Goal: Task Accomplishment & Management: Use online tool/utility

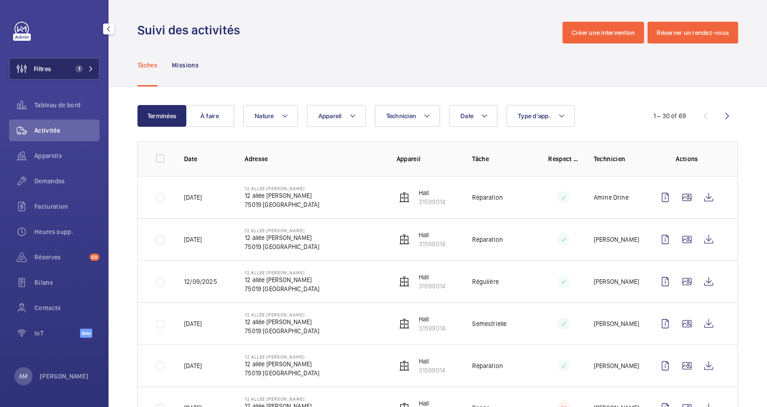
click at [82, 63] on button "Filtres 1" at bounding box center [54, 69] width 90 height 22
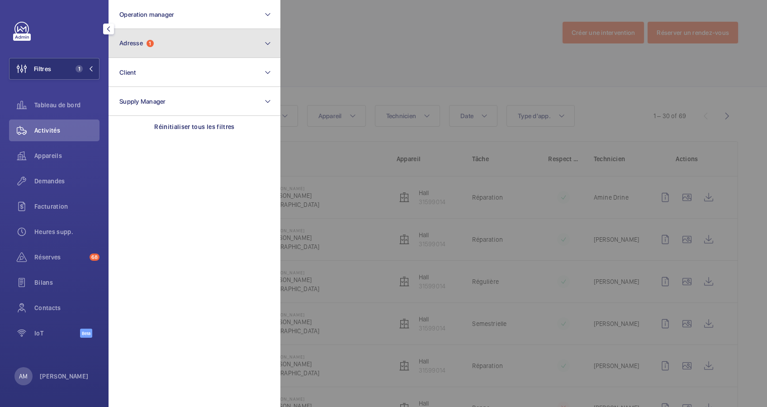
click at [170, 54] on button "Adresse 1" at bounding box center [195, 43] width 172 height 29
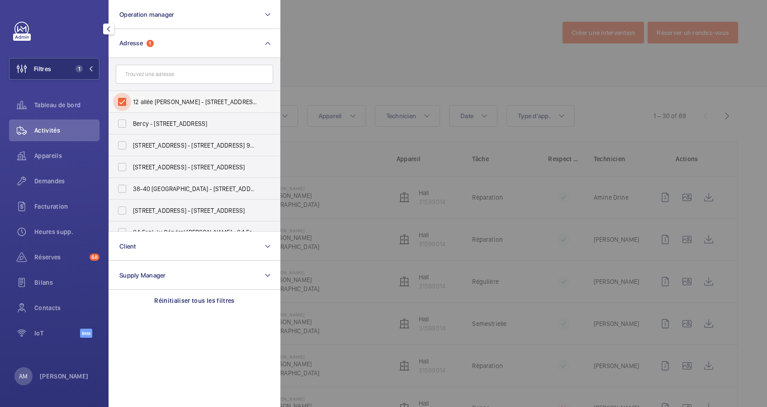
click at [121, 97] on input "12 allée [PERSON_NAME] - [STREET_ADDRESS][PERSON_NAME]" at bounding box center [122, 102] width 18 height 18
checkbox input "false"
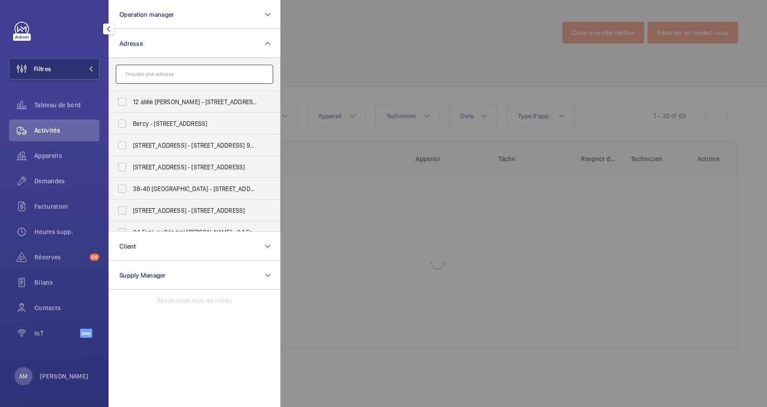
click at [149, 76] on input "text" at bounding box center [194, 74] width 157 height 19
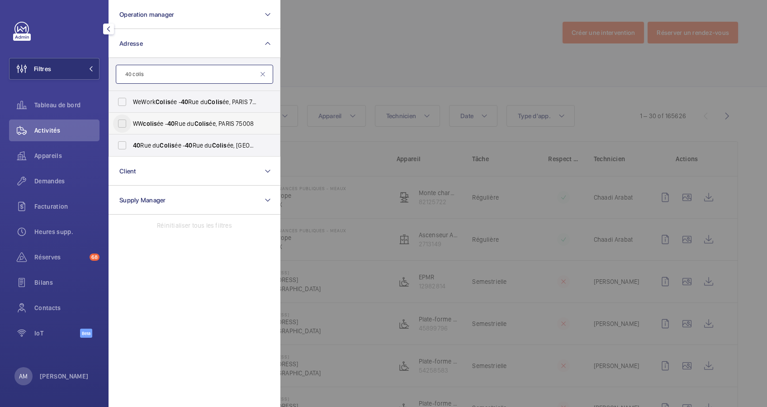
type input "40 colis"
click at [124, 119] on input "WW colis ée - 40 Rue du Colis ée, PARIS 75008" at bounding box center [122, 123] width 18 height 18
checkbox input "true"
drag, startPoint x: 121, startPoint y: 150, endPoint x: 130, endPoint y: 105, distance: 45.8
click at [123, 148] on input "40 Rue du Colis ée - 40 Rue du Colis ée, 75008 PARIS, PARIS 75008" at bounding box center [122, 145] width 18 height 18
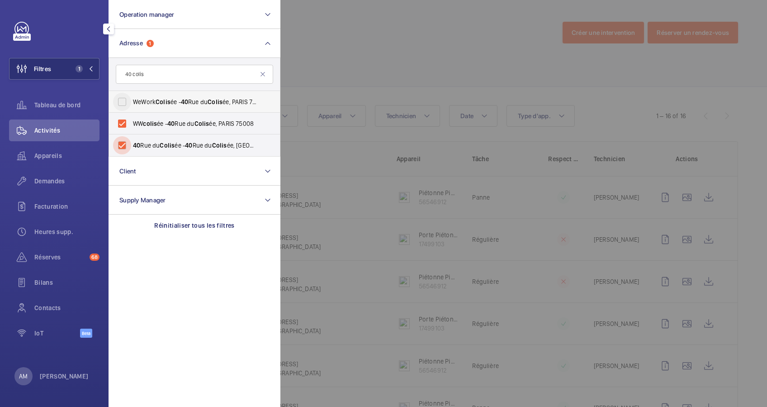
checkbox input "true"
click at [121, 95] on input "WeWork Colis ée - 40 Rue du Colis ée, PARIS 75008" at bounding box center [122, 102] width 18 height 18
checkbox input "true"
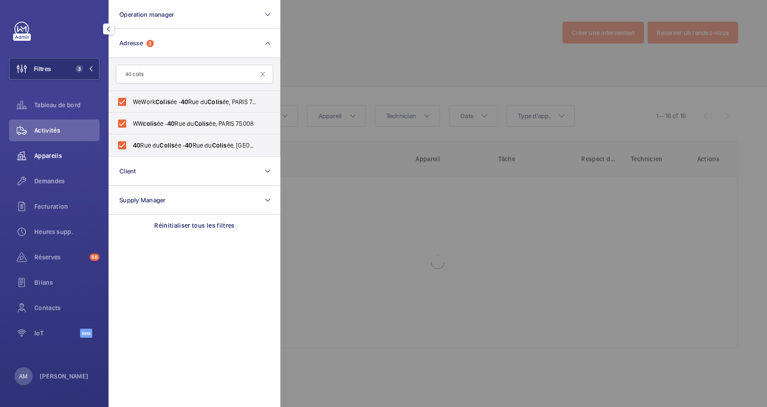
click at [48, 155] on span "Appareils" at bounding box center [66, 155] width 65 height 9
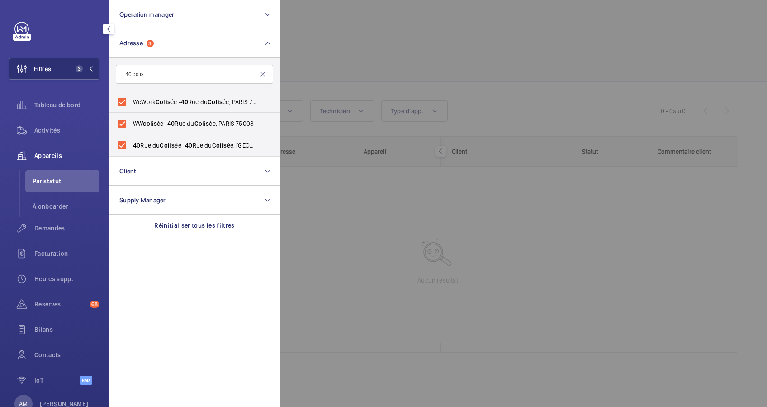
click at [324, 74] on div at bounding box center [664, 203] width 767 height 407
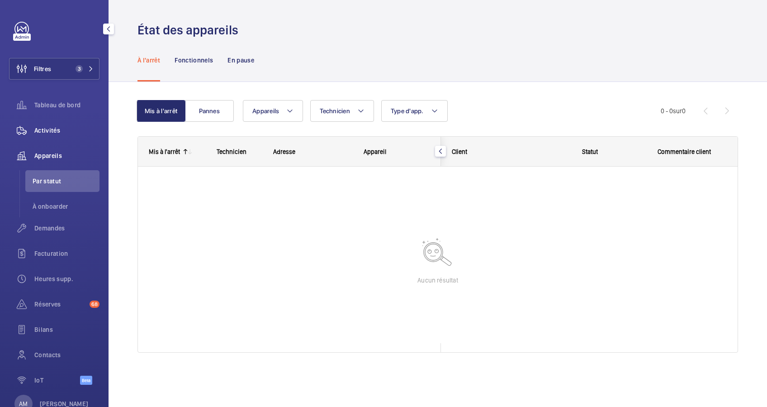
click at [53, 128] on span "Activités" at bounding box center [66, 130] width 65 height 9
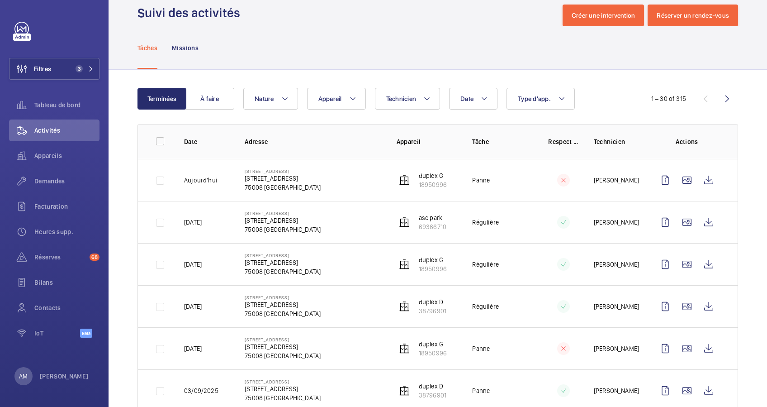
scroll to position [22, 0]
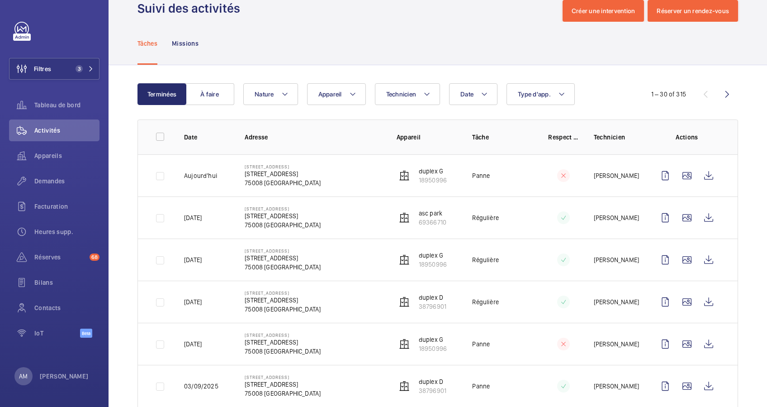
click at [258, 42] on div "Tâches Missions" at bounding box center [438, 43] width 601 height 43
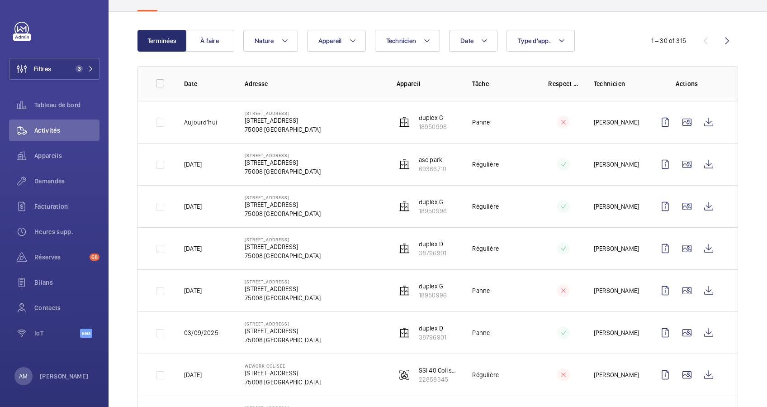
scroll to position [0, 0]
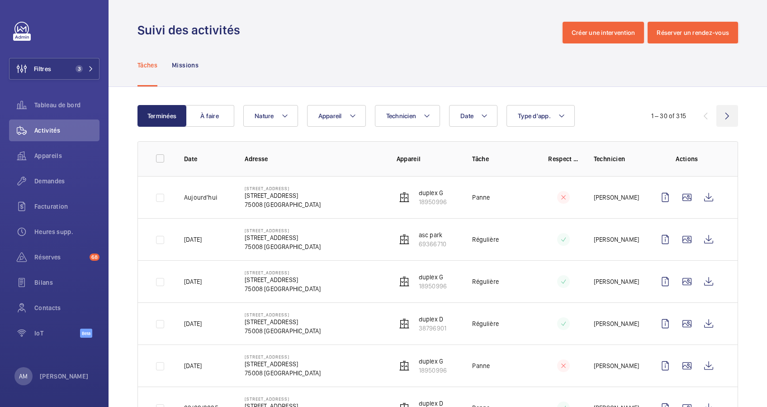
click at [717, 117] on wm-front-icon-button at bounding box center [728, 116] width 22 height 22
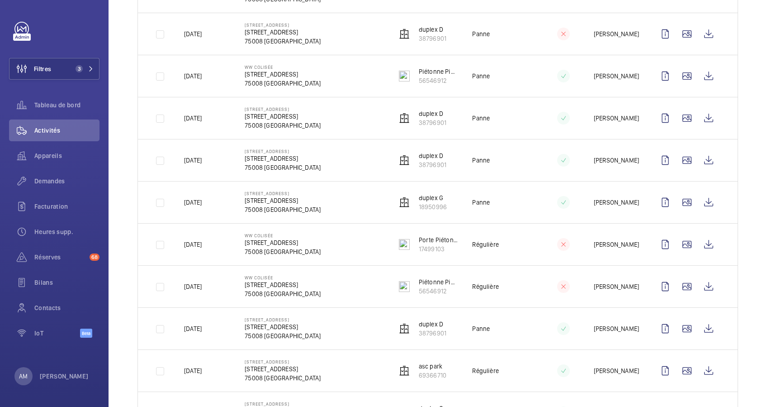
scroll to position [301, 0]
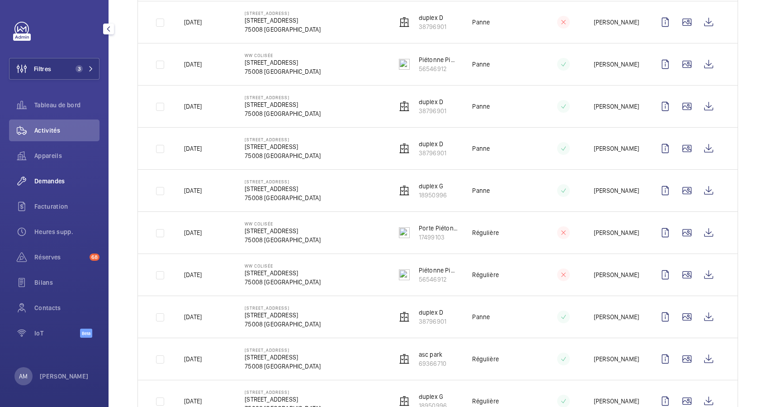
click at [51, 181] on span "Demandes" at bounding box center [66, 180] width 65 height 9
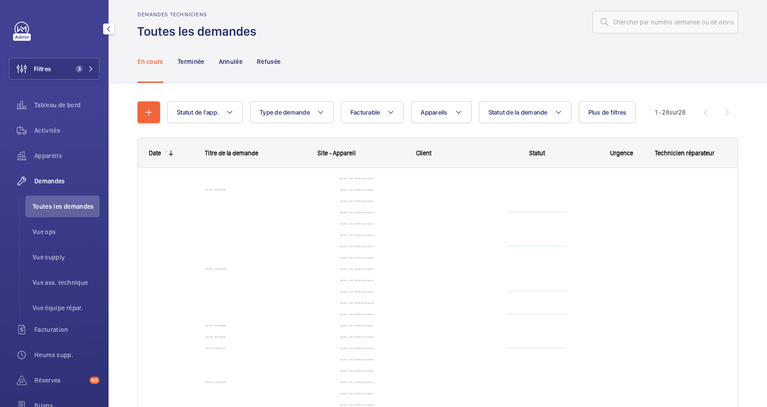
scroll to position [1, 0]
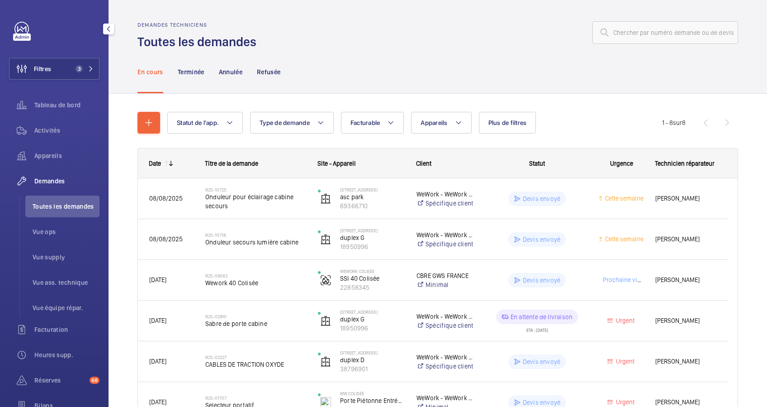
drag, startPoint x: 87, startPoint y: 72, endPoint x: 108, endPoint y: 58, distance: 25.1
click at [89, 69] on span "3" at bounding box center [83, 68] width 22 height 7
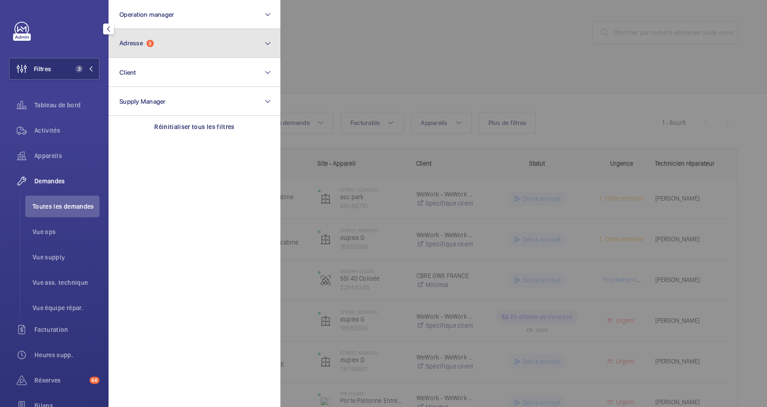
click at [143, 49] on button "Adresse 3" at bounding box center [195, 43] width 172 height 29
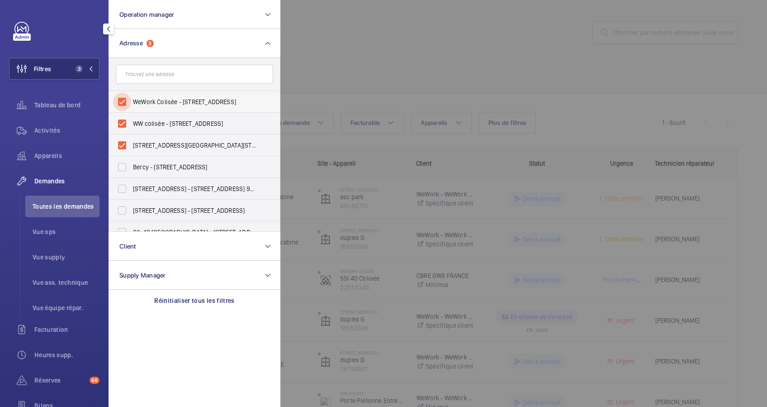
click at [128, 102] on input "WeWork Colisée - 40 Rue du Colisée, PARIS 75008" at bounding box center [122, 102] width 18 height 18
checkbox input "false"
click at [125, 119] on input "WW colisée - 40 Rue du Colisée, PARIS 75008" at bounding box center [122, 123] width 18 height 18
checkbox input "false"
click at [123, 136] on input "[STREET_ADDRESS][GEOGRAPHIC_DATA][STREET_ADDRESS]" at bounding box center [122, 145] width 18 height 18
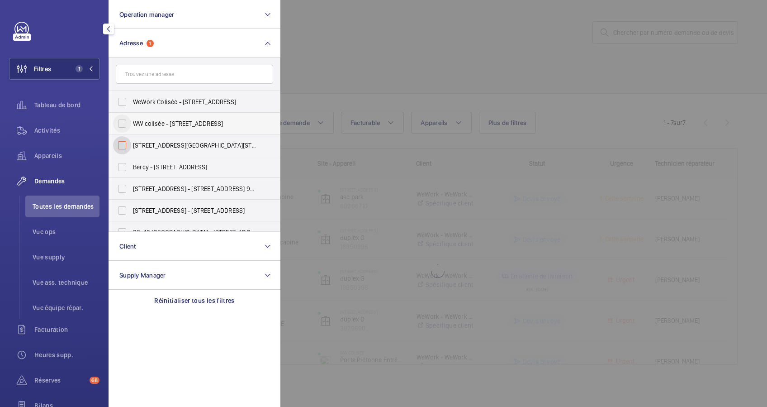
checkbox input "false"
drag, startPoint x: 152, startPoint y: 68, endPoint x: 152, endPoint y: 76, distance: 7.7
click at [152, 68] on input "text" at bounding box center [194, 74] width 157 height 19
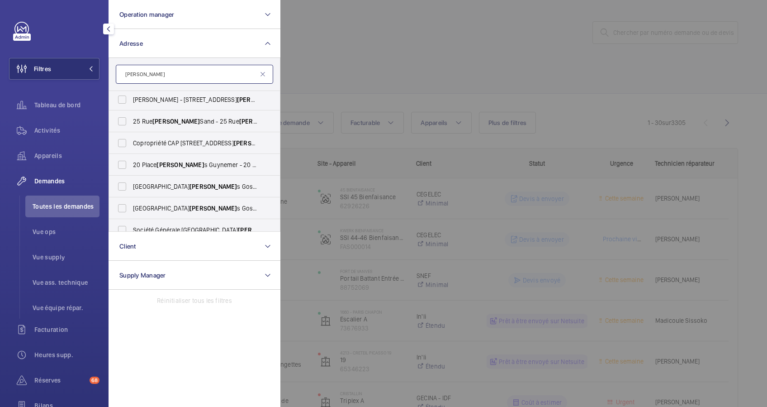
scroll to position [301, 0]
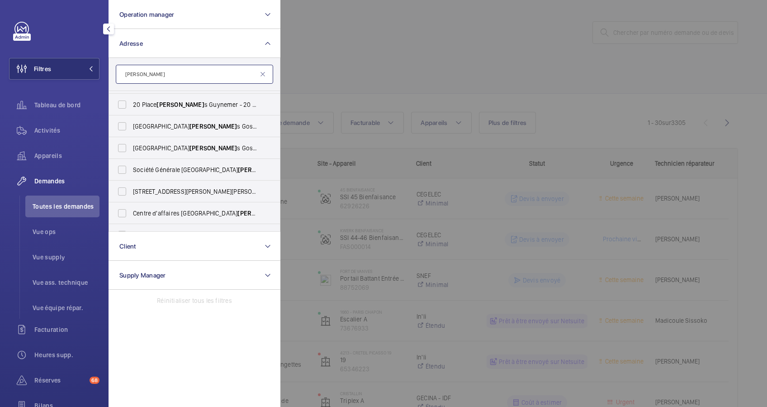
type input "George 5"
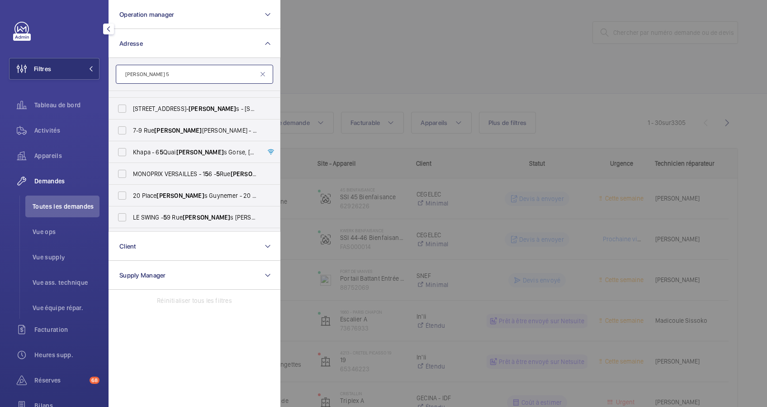
scroll to position [294, 0]
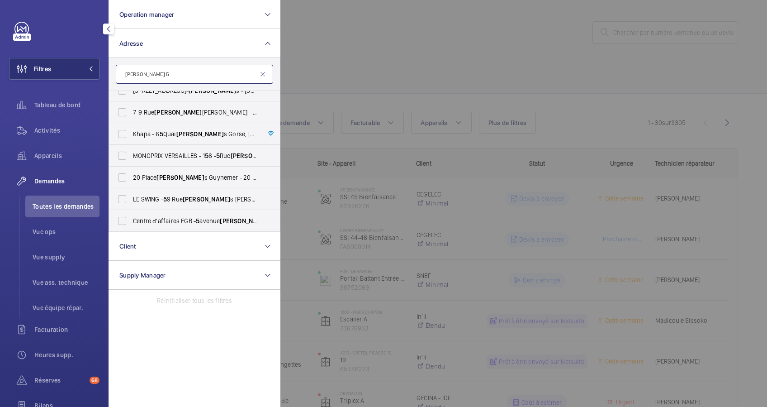
drag, startPoint x: 161, startPoint y: 75, endPoint x: 101, endPoint y: 65, distance: 60.5
click at [101, 65] on div "Filtres Operation manager Adresse George 5 7 George s V - 7 Avenue George V, 7 …" at bounding box center [54, 203] width 109 height 407
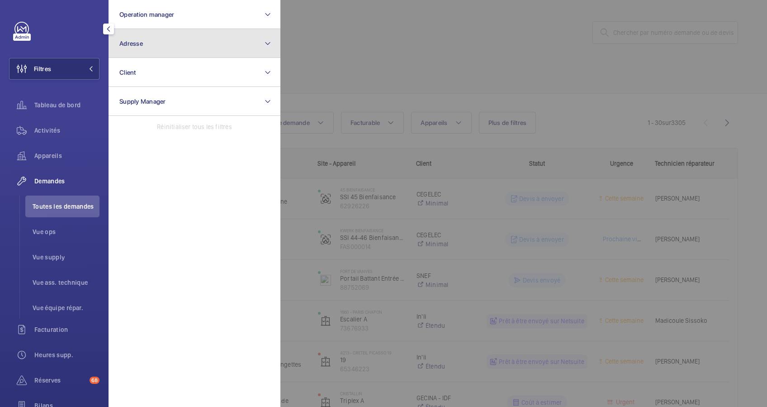
click at [192, 43] on button "Adresse" at bounding box center [195, 43] width 172 height 29
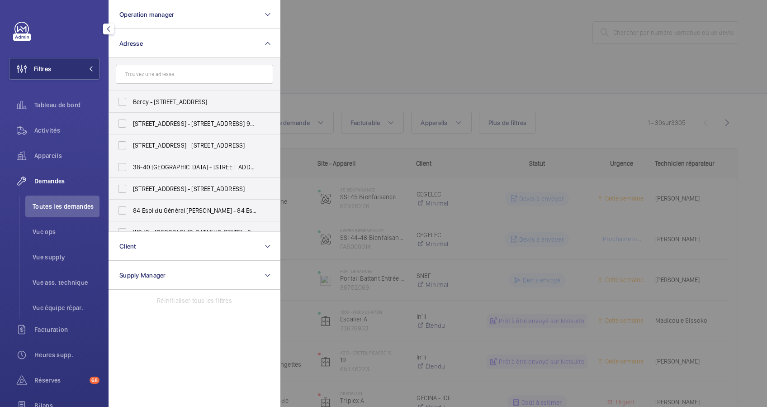
click at [163, 78] on input "text" at bounding box center [194, 74] width 157 height 19
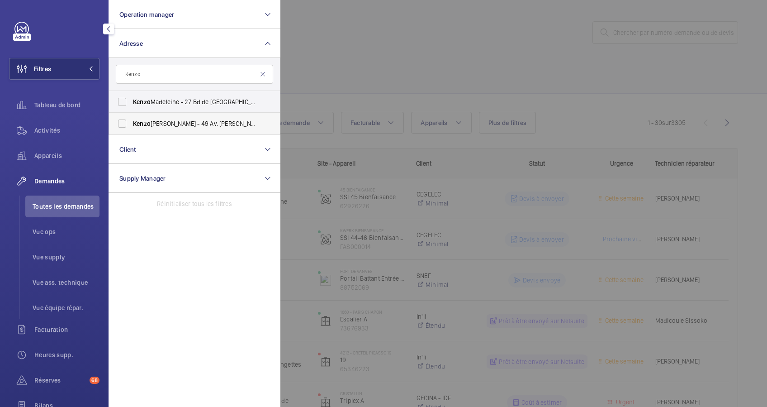
type input "Kenzo"
click at [143, 125] on span "Kenzo" at bounding box center [142, 123] width 18 height 7
click at [131, 125] on input "Kenzo George V - 49 Av. George V, PARIS 75008" at bounding box center [122, 123] width 18 height 18
checkbox input "true"
click at [352, 91] on div at bounding box center [664, 203] width 767 height 407
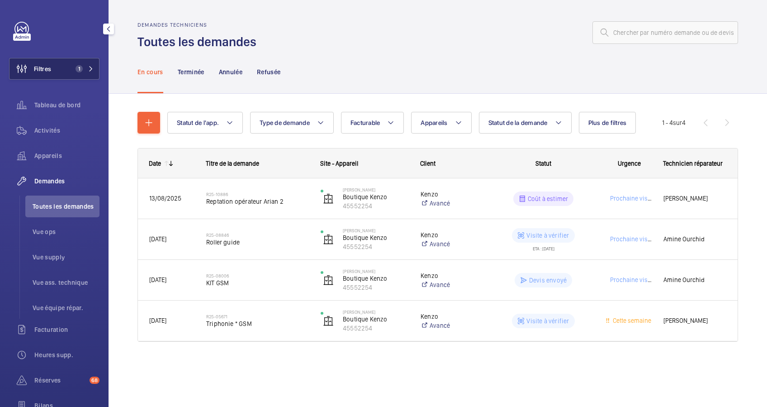
click at [89, 70] on mat-icon at bounding box center [90, 68] width 5 height 5
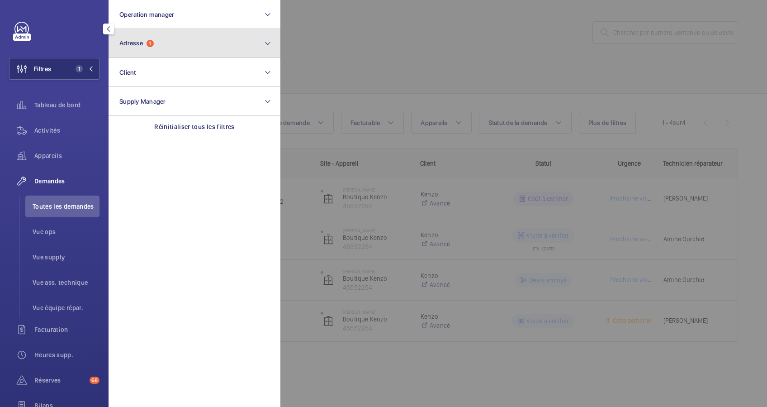
click at [177, 46] on button "Adresse 1" at bounding box center [195, 43] width 172 height 29
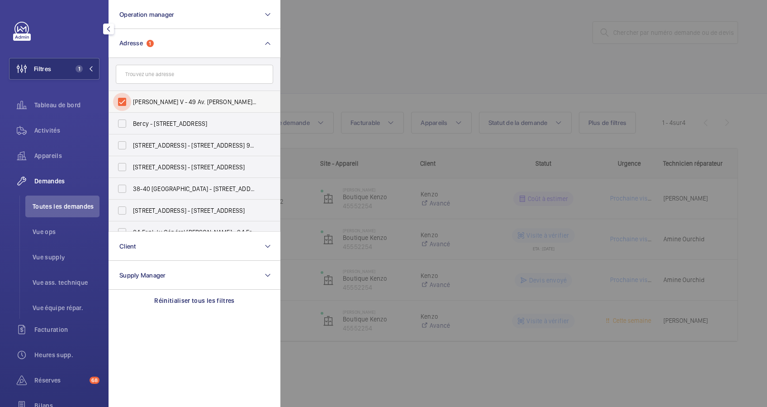
click at [123, 95] on input "Kenzo George V - 49 Av. George V, PARIS 75008" at bounding box center [122, 102] width 18 height 18
checkbox input "false"
click at [167, 73] on input "text" at bounding box center [194, 74] width 157 height 19
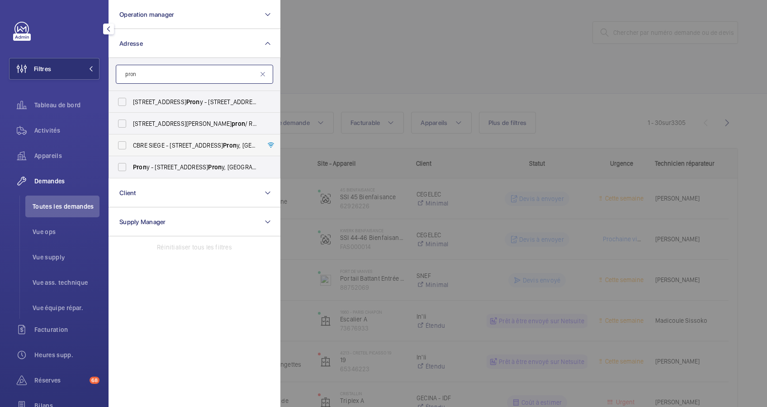
type input "pron"
click at [153, 142] on span "CBRE SIEGE - 76 Rue de Pron y, PARIS 75017" at bounding box center [195, 145] width 124 height 9
click at [131, 142] on input "CBRE SIEGE - 76 Rue de Pron y, PARIS 75017" at bounding box center [122, 145] width 18 height 18
checkbox input "true"
click at [321, 65] on div at bounding box center [664, 203] width 767 height 407
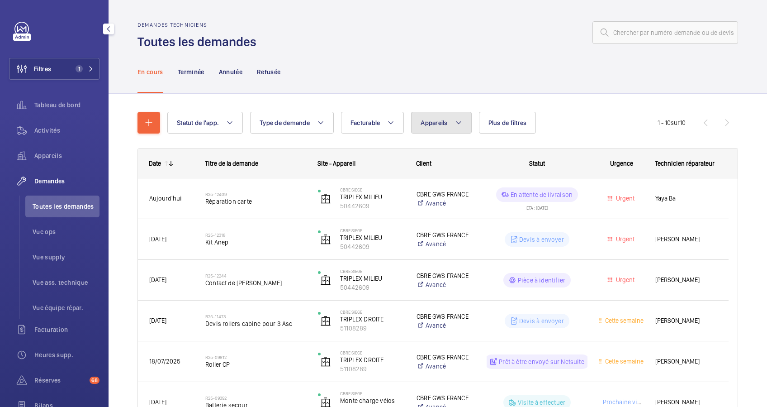
click at [454, 121] on button "Appareils" at bounding box center [441, 123] width 60 height 22
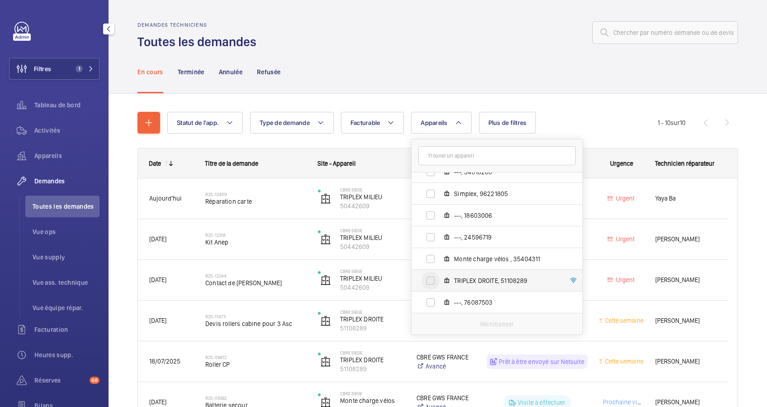
scroll to position [163, 0]
click at [429, 283] on input "TRIPLEX DROITE, 51108289" at bounding box center [431, 280] width 18 height 18
checkbox input "true"
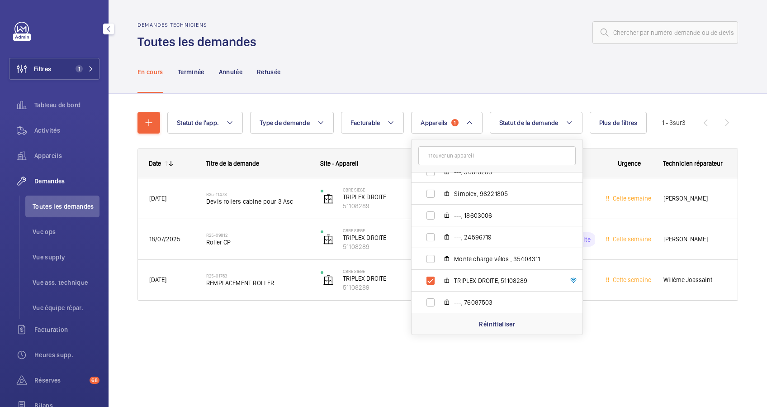
click at [405, 99] on div "Statut de l'app. Type de demande Facturable Appareils 1 CBRE SIEGE - 76 Rue de …" at bounding box center [438, 209] width 601 height 225
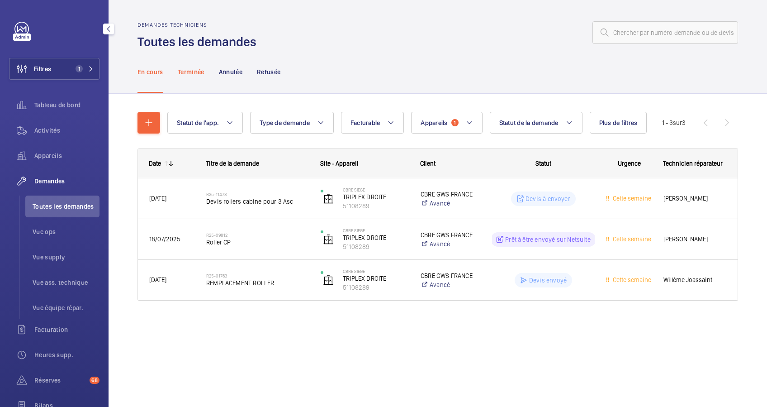
click at [191, 71] on p "Terminée" at bounding box center [191, 71] width 27 height 9
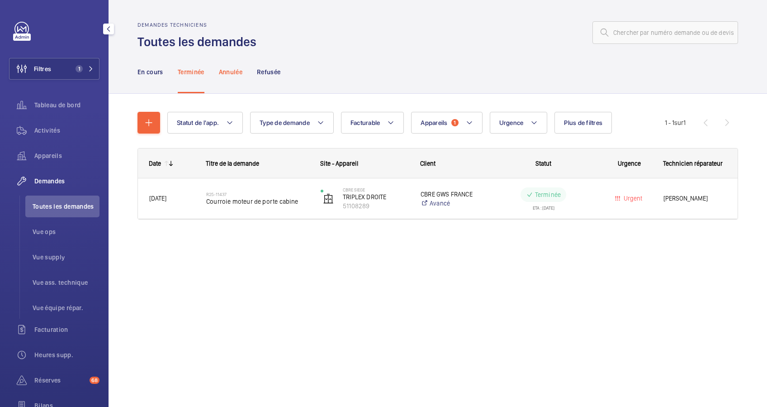
click at [224, 71] on p "Annulée" at bounding box center [231, 71] width 24 height 9
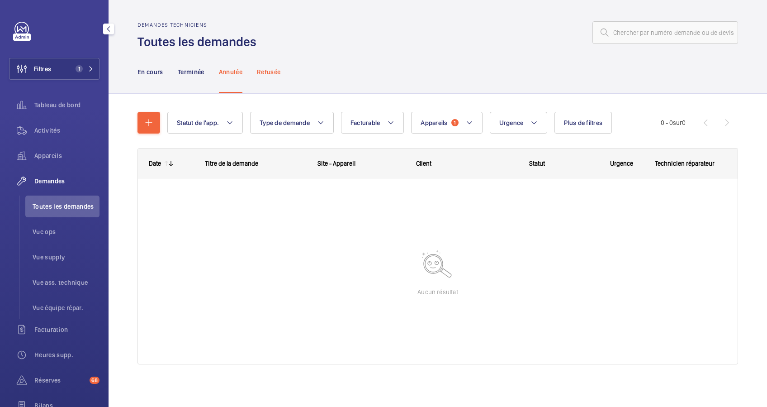
click at [276, 71] on p "Refusée" at bounding box center [269, 71] width 24 height 9
click at [149, 69] on p "En cours" at bounding box center [151, 71] width 26 height 9
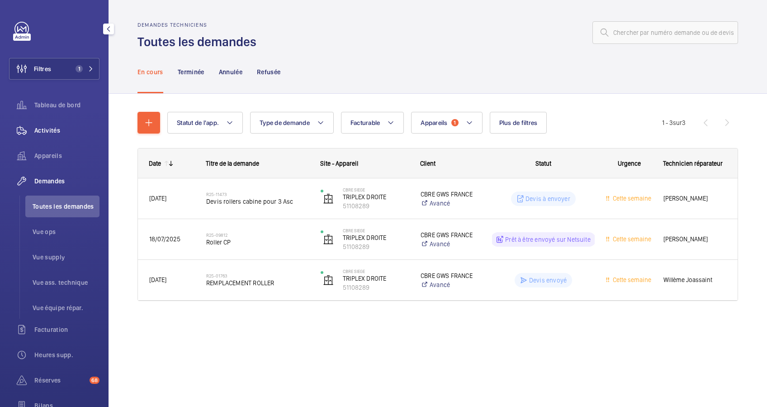
click at [57, 130] on span "Activités" at bounding box center [66, 130] width 65 height 9
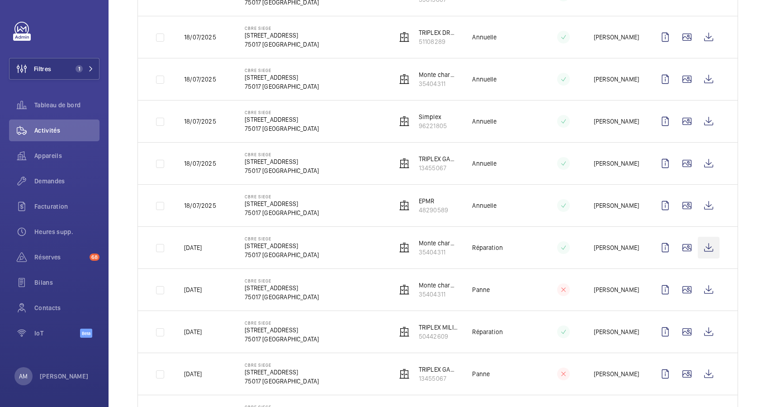
scroll to position [1058, 0]
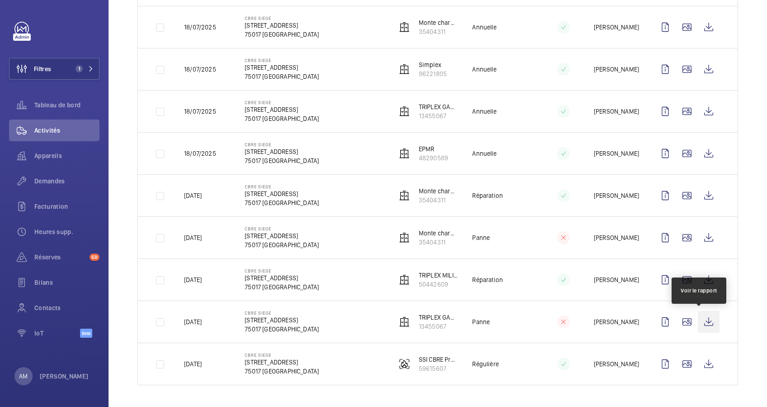
click at [703, 323] on wm-front-icon-button at bounding box center [709, 322] width 22 height 22
click at [713, 279] on td at bounding box center [689, 279] width 98 height 42
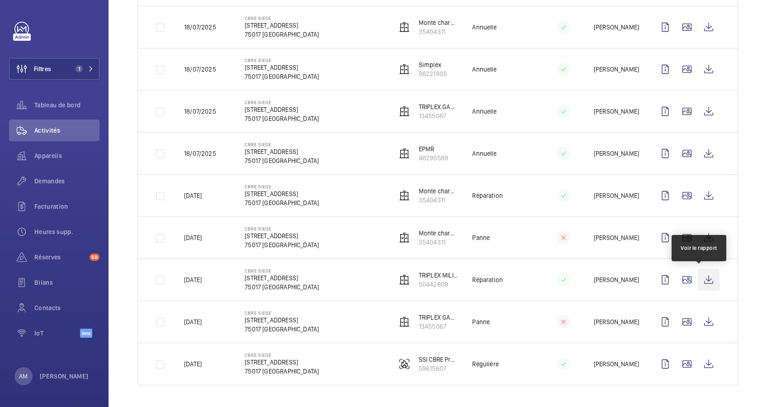
click at [700, 276] on wm-front-icon-button at bounding box center [709, 280] width 22 height 22
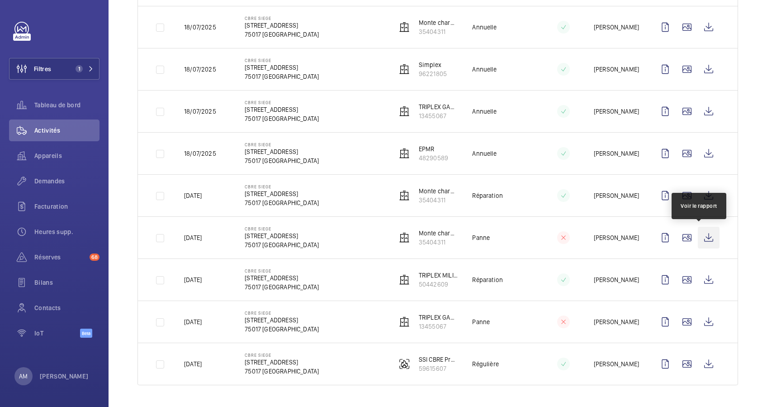
click at [702, 230] on wm-front-icon-button at bounding box center [709, 238] width 22 height 22
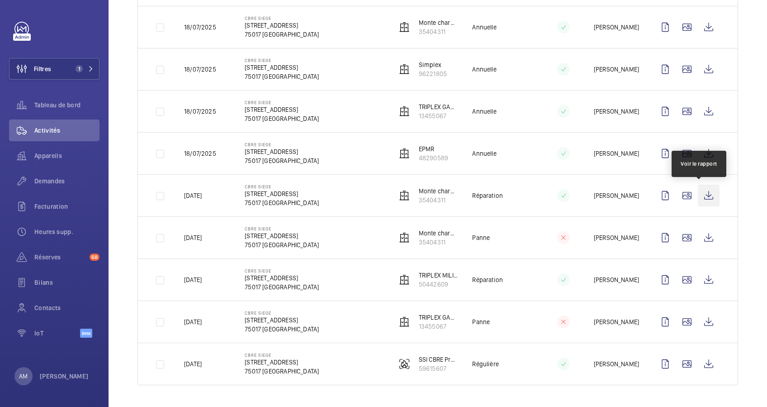
click at [699, 197] on wm-front-icon-button at bounding box center [709, 196] width 22 height 22
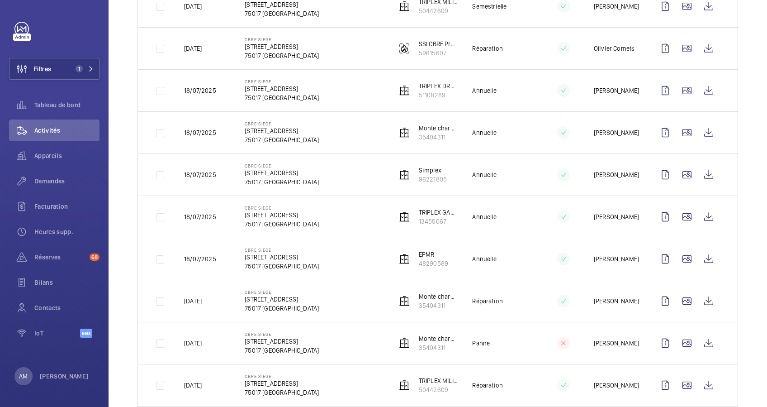
scroll to position [937, 0]
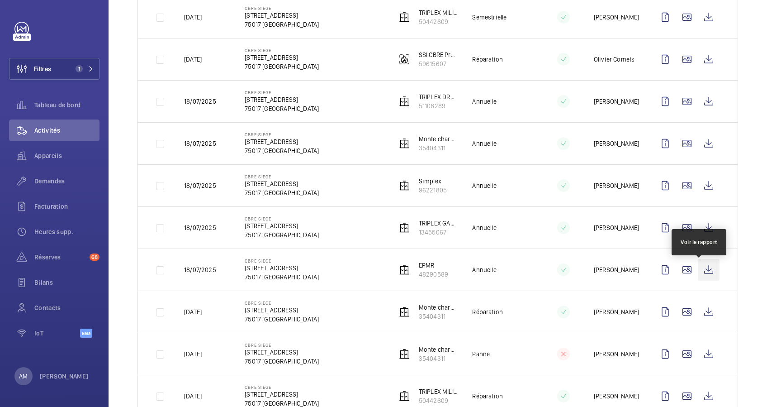
click at [700, 271] on wm-front-icon-button at bounding box center [709, 270] width 22 height 22
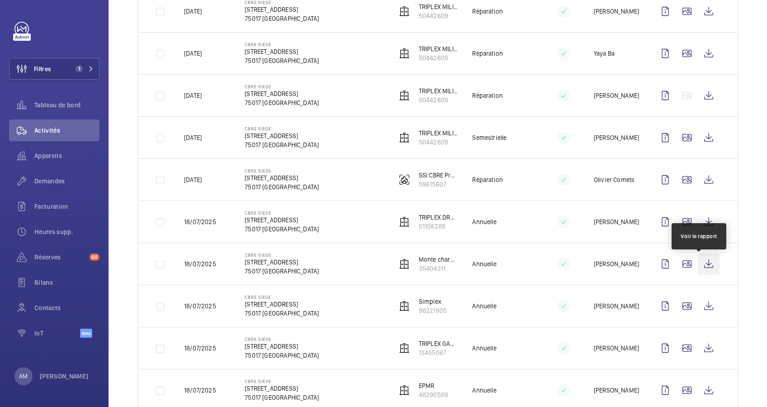
scroll to position [757, 0]
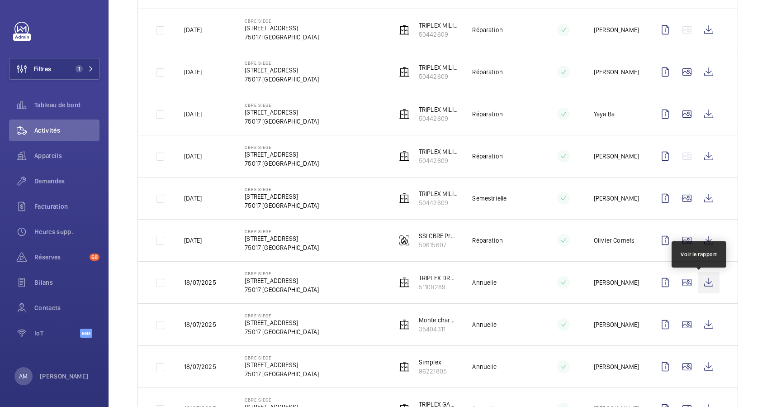
click at [698, 287] on wm-front-icon-button at bounding box center [709, 282] width 22 height 22
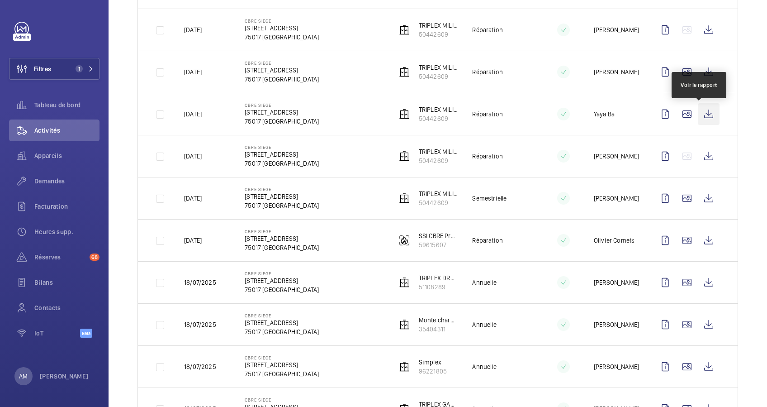
click at [698, 114] on wm-front-icon-button at bounding box center [709, 114] width 22 height 22
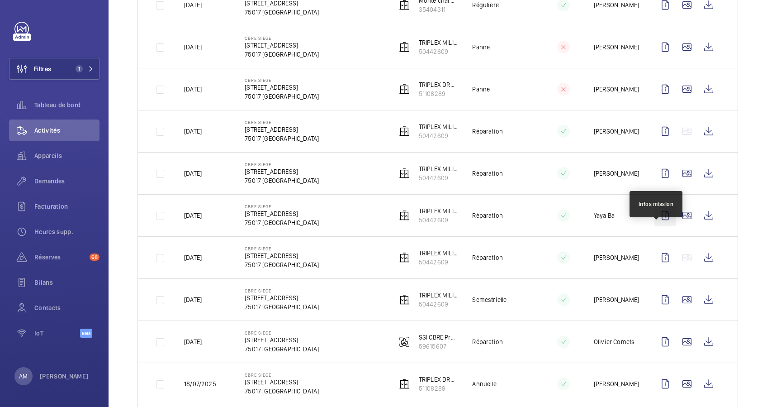
scroll to position [636, 0]
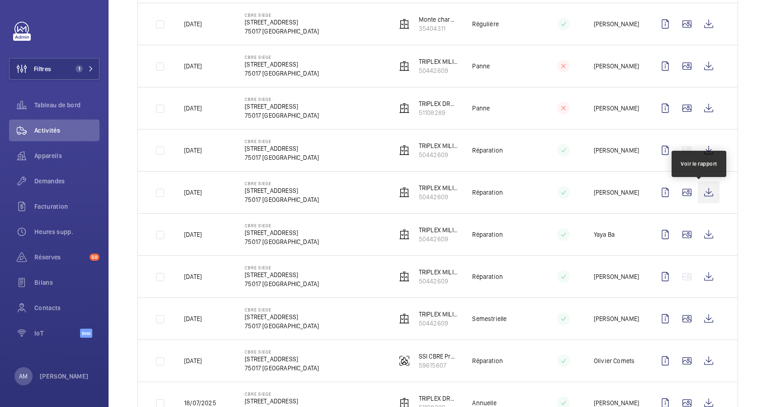
click at [698, 192] on wm-front-icon-button at bounding box center [709, 192] width 22 height 22
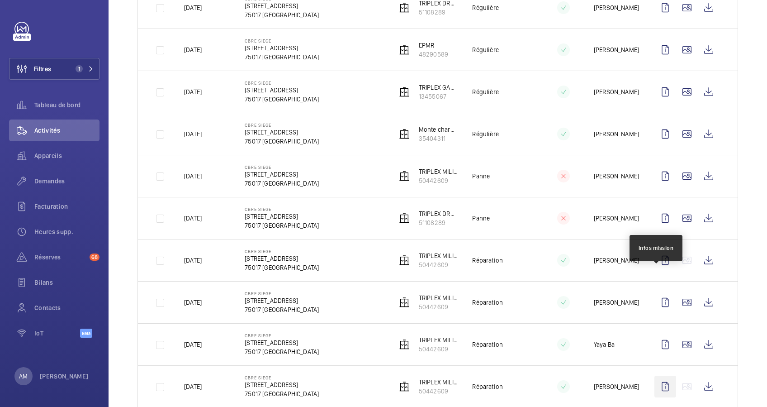
scroll to position [515, 0]
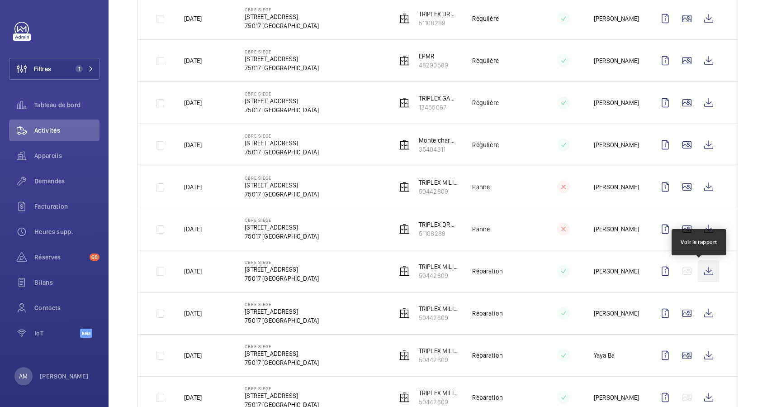
click at [698, 272] on wm-front-icon-button at bounding box center [709, 271] width 22 height 22
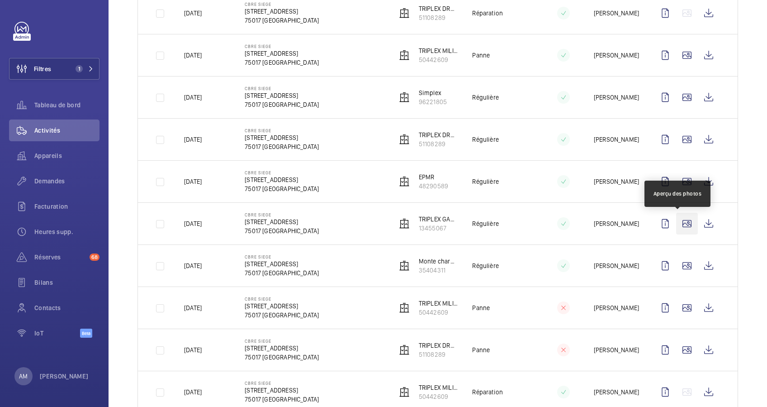
scroll to position [334, 0]
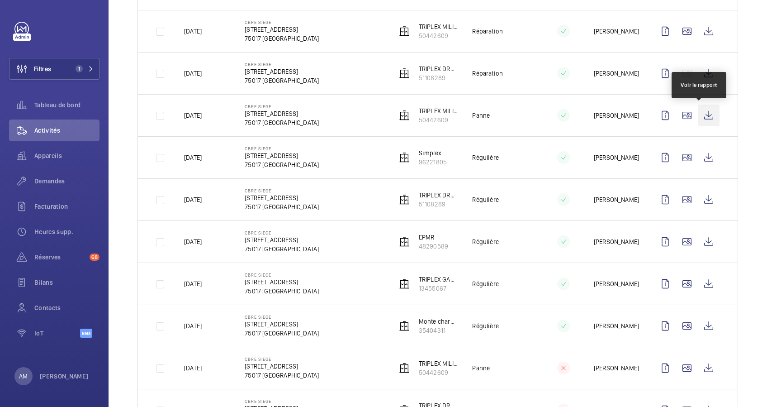
click at [698, 117] on wm-front-icon-button at bounding box center [709, 116] width 22 height 22
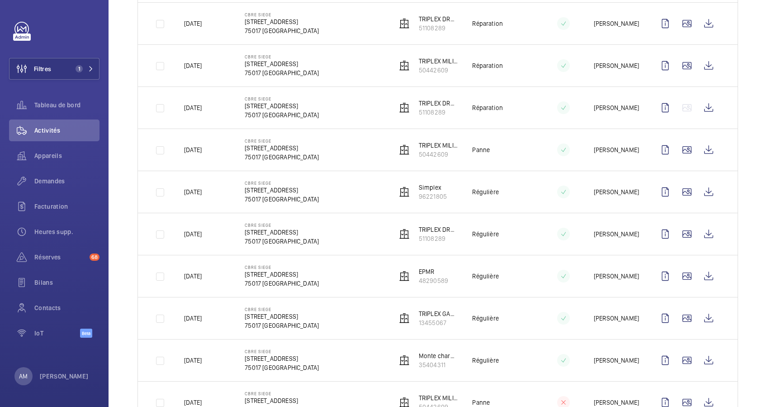
scroll to position [274, 0]
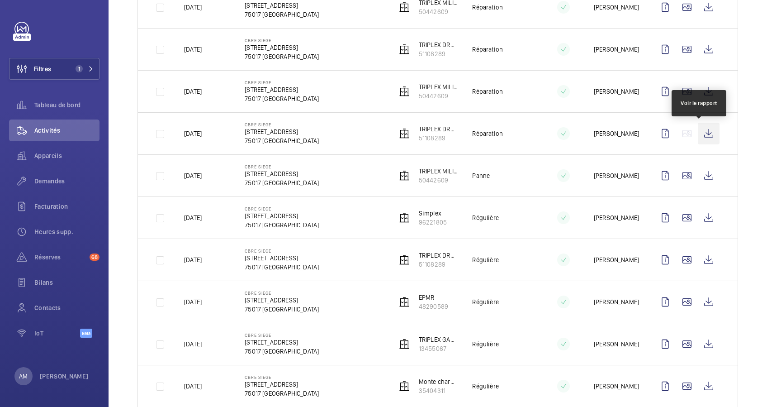
click at [698, 132] on wm-front-icon-button at bounding box center [709, 134] width 22 height 22
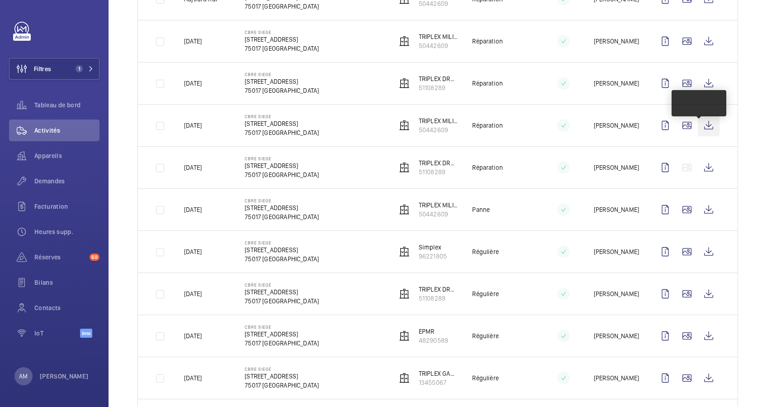
scroll to position [214, 0]
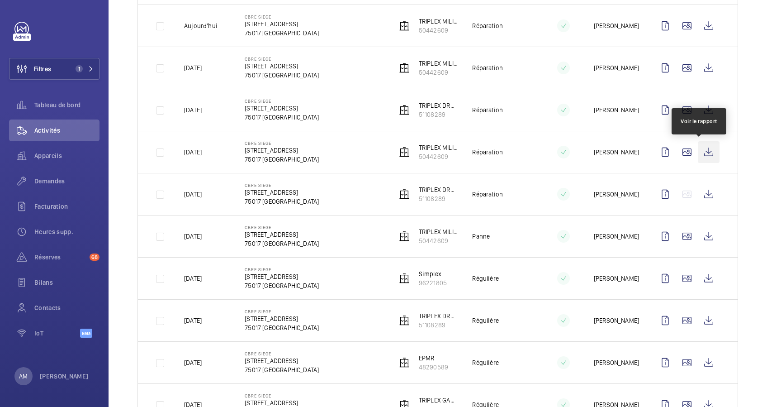
click at [699, 149] on wm-front-icon-button at bounding box center [709, 152] width 22 height 22
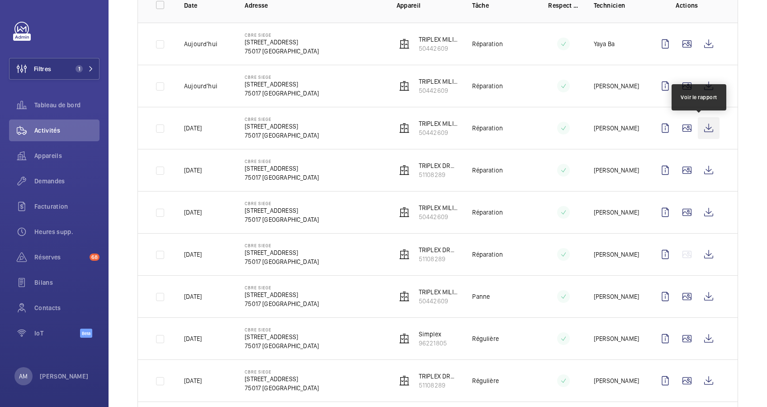
click at [698, 129] on wm-front-icon-button at bounding box center [709, 128] width 22 height 22
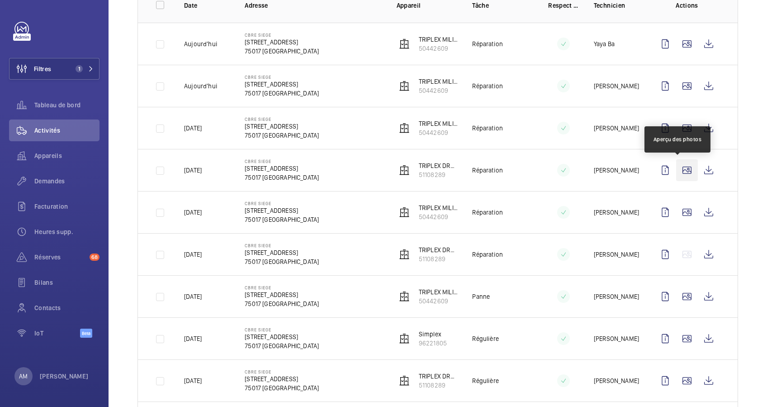
scroll to position [93, 0]
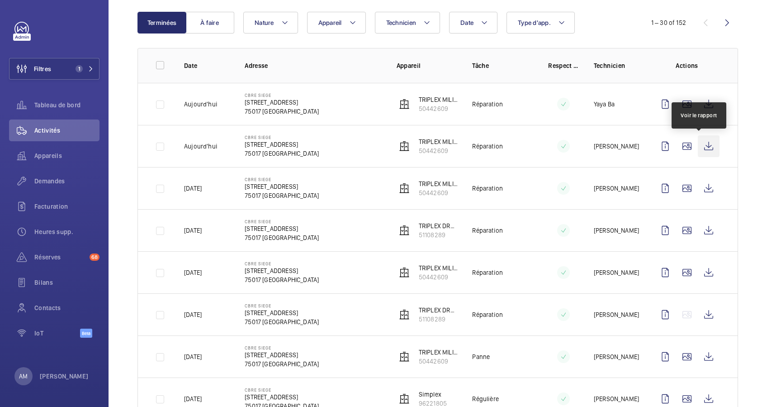
click at [698, 144] on wm-front-icon-button at bounding box center [709, 146] width 22 height 22
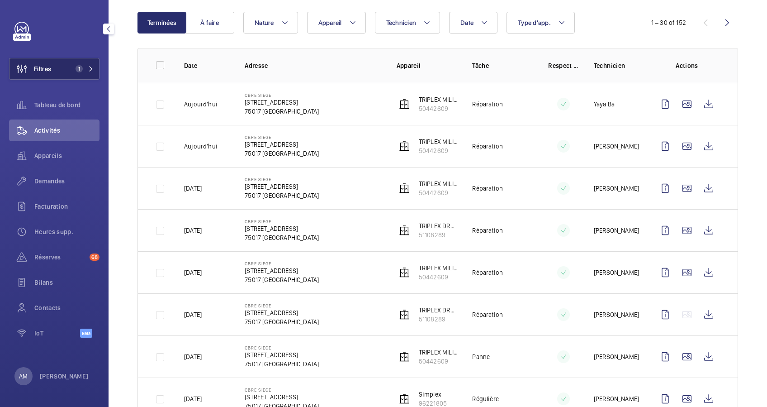
click at [76, 70] on span "1" at bounding box center [79, 68] width 7 height 7
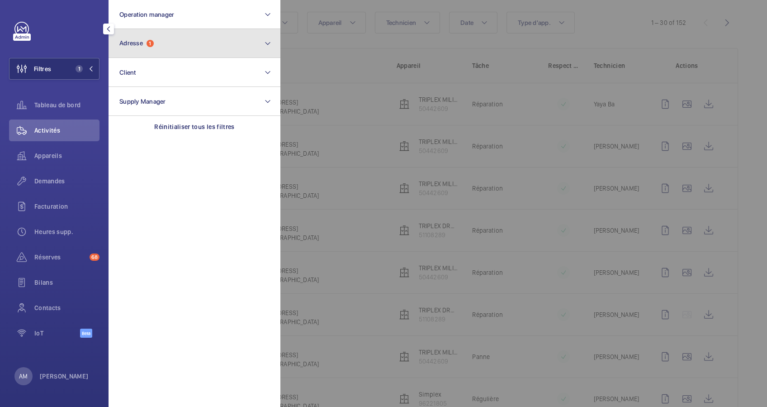
click at [136, 43] on span "Adresse" at bounding box center [131, 42] width 24 height 7
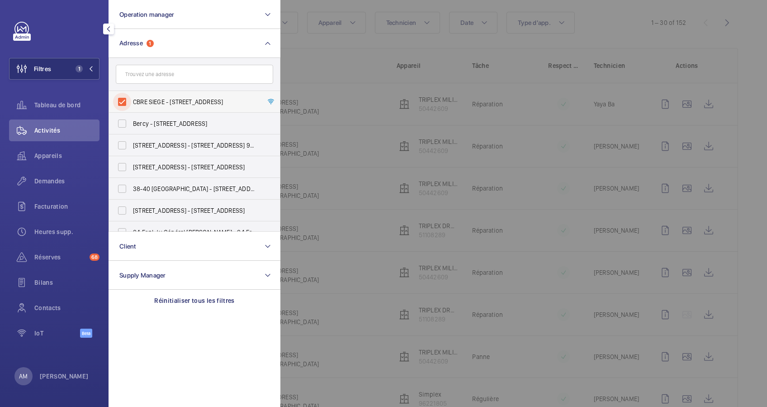
click at [124, 101] on input "CBRE SIEGE - 76 Rue de Prony, PARIS 75017" at bounding box center [122, 102] width 18 height 18
checkbox input "false"
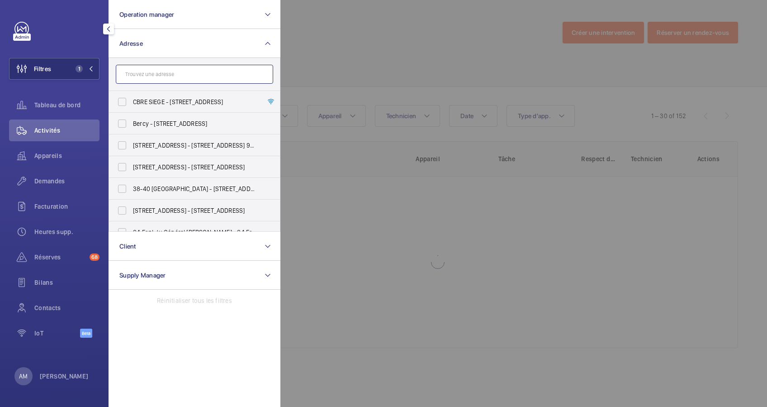
click at [156, 75] on input "text" at bounding box center [194, 74] width 157 height 19
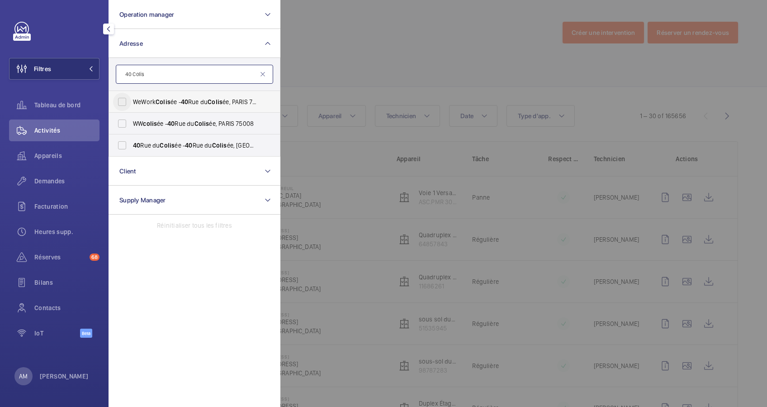
type input "40 Colis"
click at [120, 98] on input "WeWork Colis ée - 40 Rue du Colis ée, PARIS 75008" at bounding box center [122, 102] width 18 height 18
checkbox input "true"
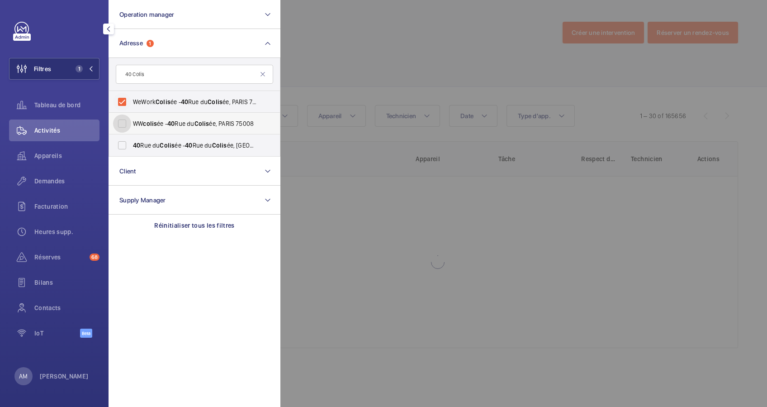
click at [123, 122] on input "WW colis ée - 40 Rue du Colis ée, PARIS 75008" at bounding box center [122, 123] width 18 height 18
checkbox input "true"
click at [123, 143] on input "40 Rue du Colis ée - 40 Rue du Colis ée, 75008 PARIS, PARIS 75008" at bounding box center [122, 145] width 18 height 18
checkbox input "true"
click at [322, 65] on div at bounding box center [664, 203] width 767 height 407
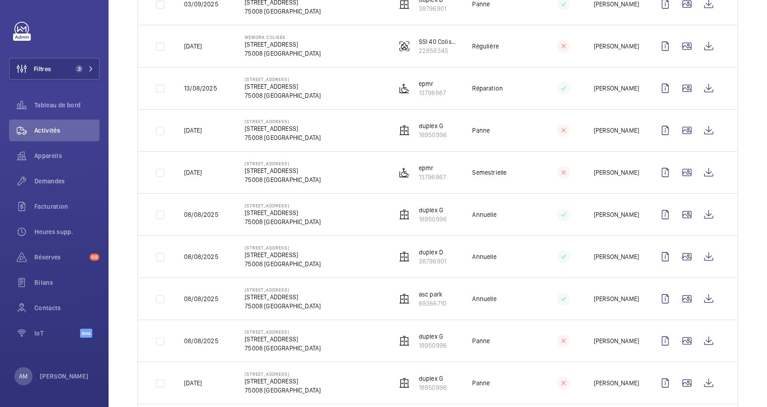
scroll to position [422, 0]
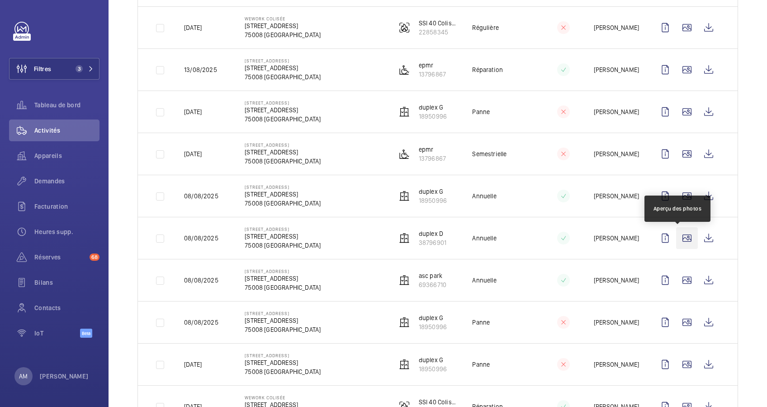
click at [676, 240] on wm-front-icon-button at bounding box center [687, 238] width 22 height 22
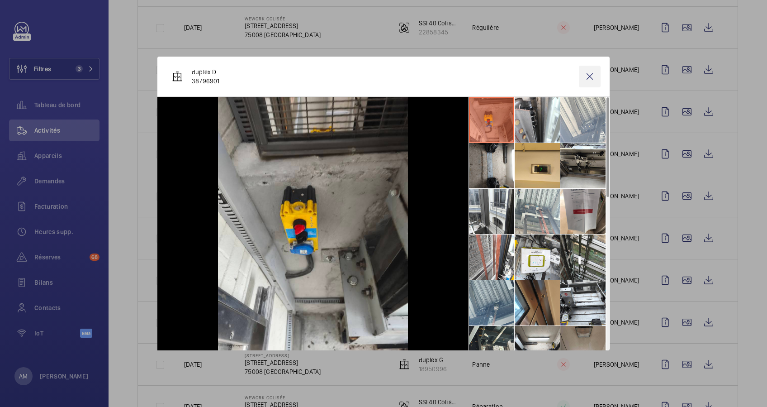
click at [587, 76] on wm-front-icon-button at bounding box center [590, 77] width 22 height 22
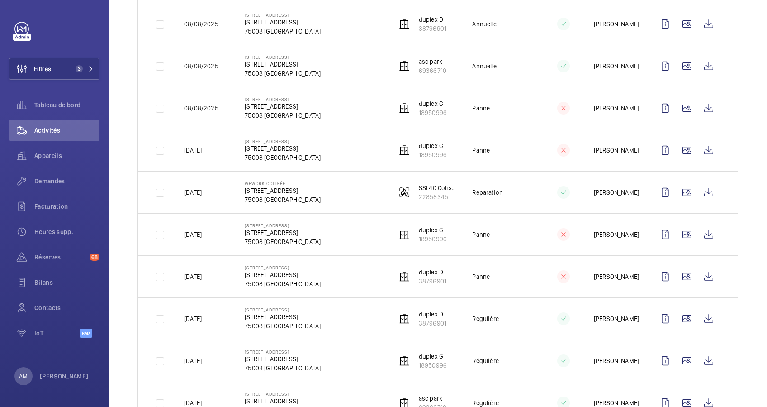
scroll to position [515, 0]
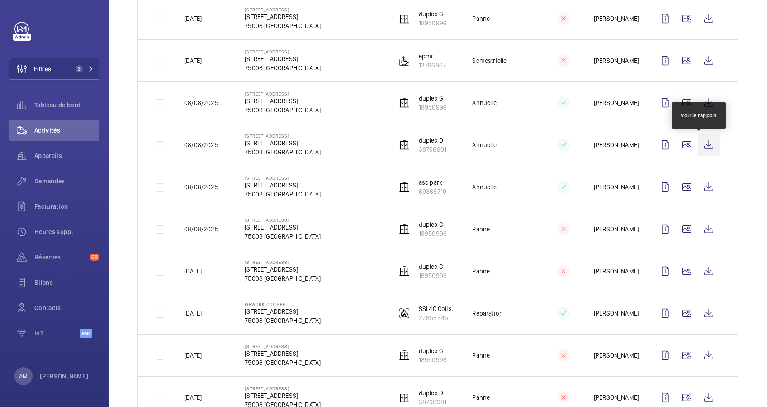
click at [700, 145] on wm-front-icon-button at bounding box center [709, 145] width 22 height 22
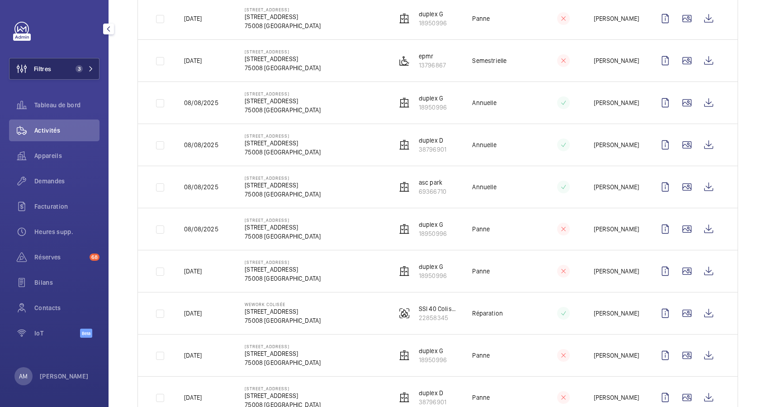
click at [88, 67] on mat-icon at bounding box center [90, 68] width 5 height 5
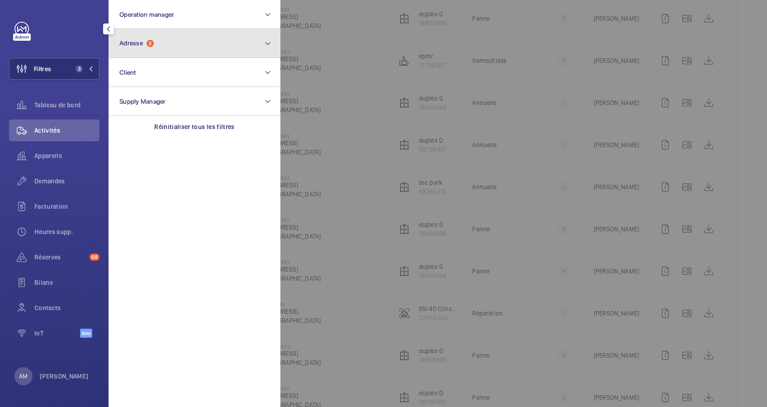
click at [176, 47] on button "Adresse 3" at bounding box center [195, 43] width 172 height 29
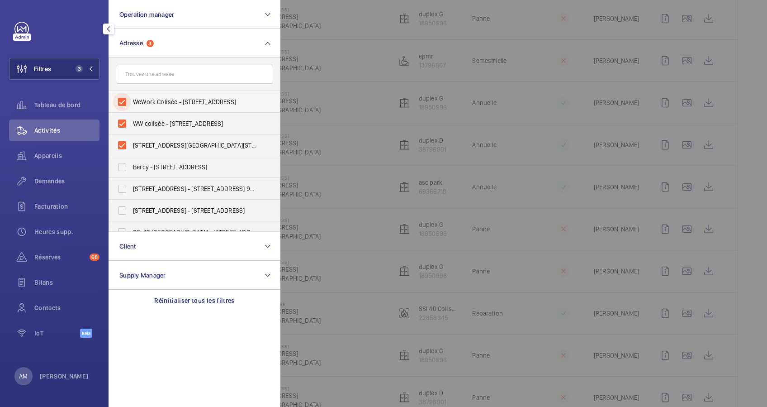
click at [122, 101] on input "WeWork Colisée - 40 Rue du Colisée, PARIS 75008" at bounding box center [122, 102] width 18 height 18
checkbox input "false"
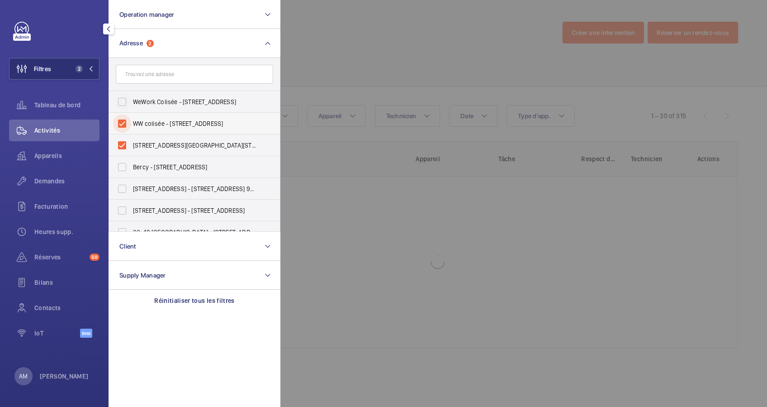
click at [118, 120] on input "WW colisée - 40 Rue du Colisée, PARIS 75008" at bounding box center [122, 123] width 18 height 18
checkbox input "false"
click at [122, 141] on input "[STREET_ADDRESS][GEOGRAPHIC_DATA][STREET_ADDRESS]" at bounding box center [122, 145] width 18 height 18
checkbox input "false"
click at [161, 77] on input "text" at bounding box center [194, 74] width 157 height 19
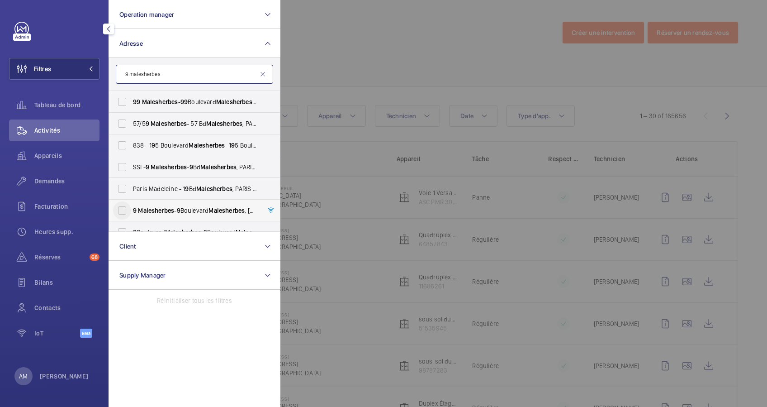
type input "9 malesherbes"
click at [119, 208] on input "9 Malesherbes - 9 Boulevard Malesherbes , 75008 PARIS, PARIS 75008" at bounding box center [122, 210] width 18 height 18
checkbox input "true"
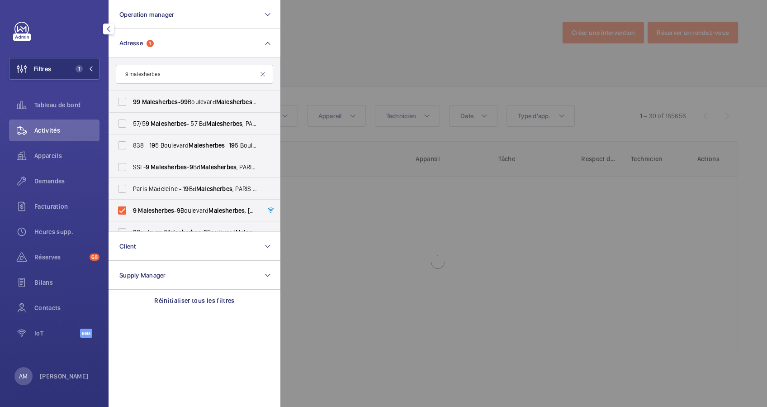
scroll to position [11, 0]
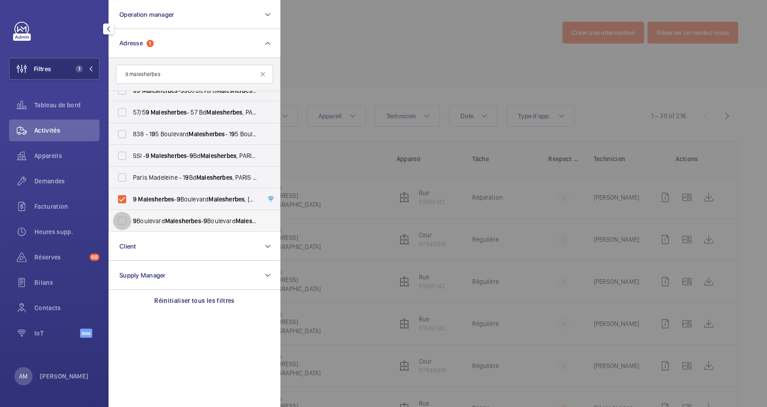
click at [123, 219] on input "9 Boulevard Malesherbes - 9 Boulevard Malesherbes , 75008 PARIS, PARIS 75008" at bounding box center [122, 221] width 18 height 18
checkbox input "true"
click at [456, 66] on div at bounding box center [664, 203] width 767 height 407
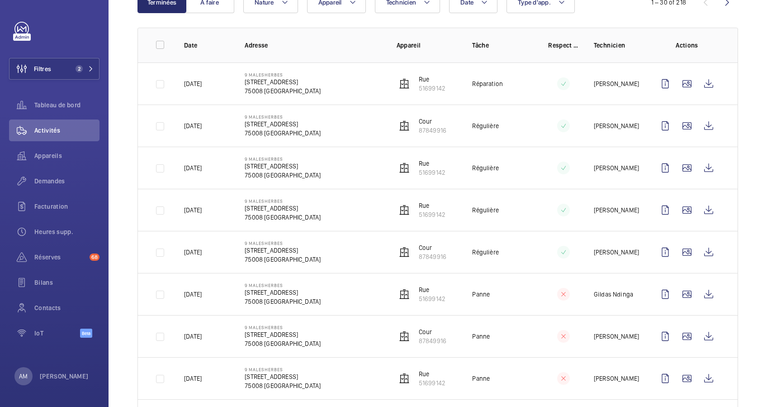
scroll to position [120, 0]
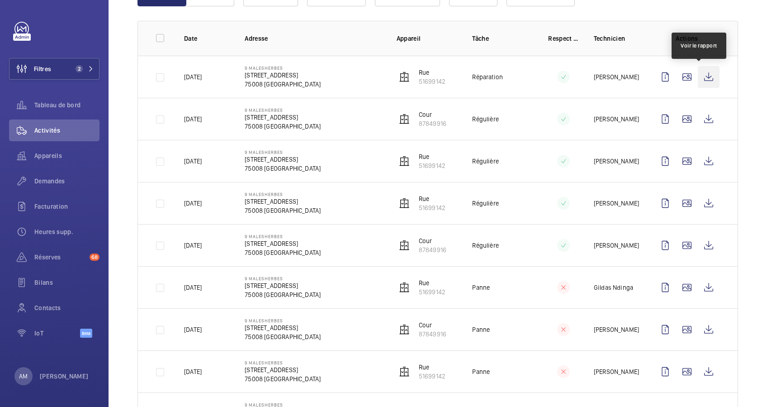
click at [698, 79] on wm-front-icon-button at bounding box center [709, 77] width 22 height 22
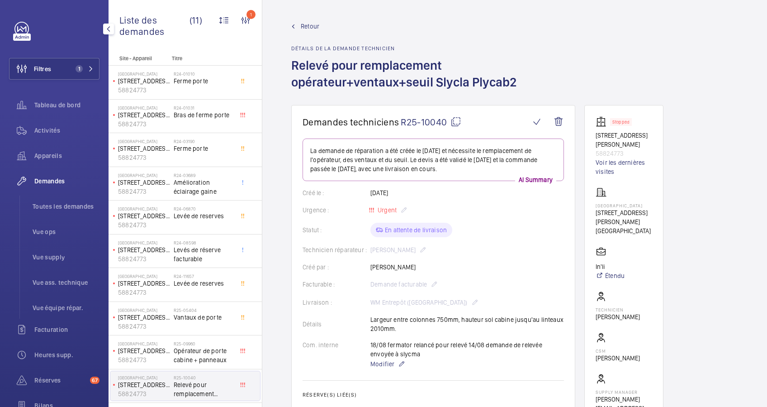
scroll to position [301, 0]
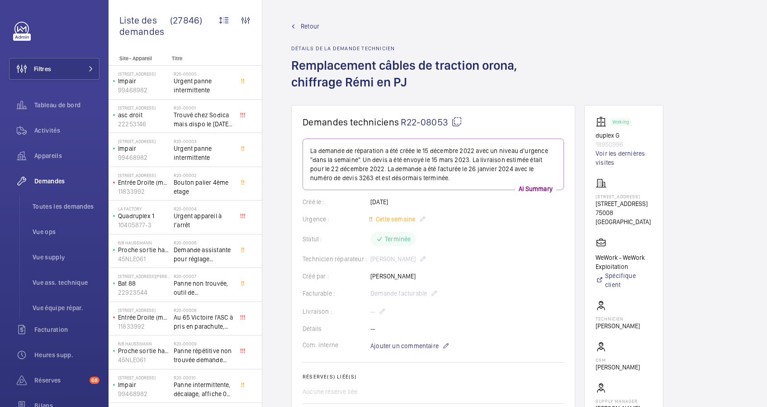
click at [457, 120] on mat-icon at bounding box center [457, 121] width 11 height 11
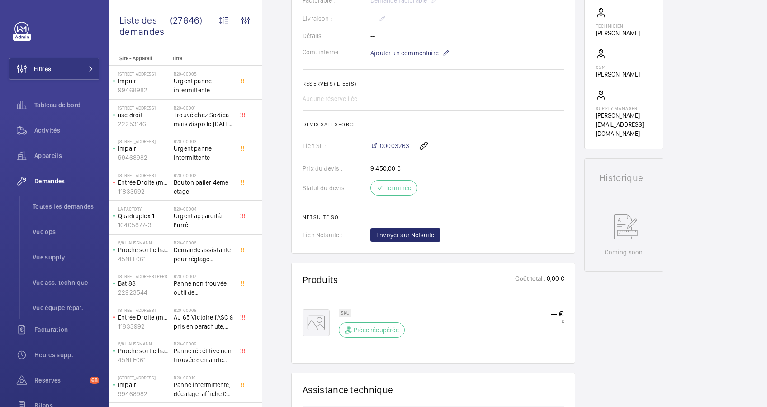
scroll to position [301, 0]
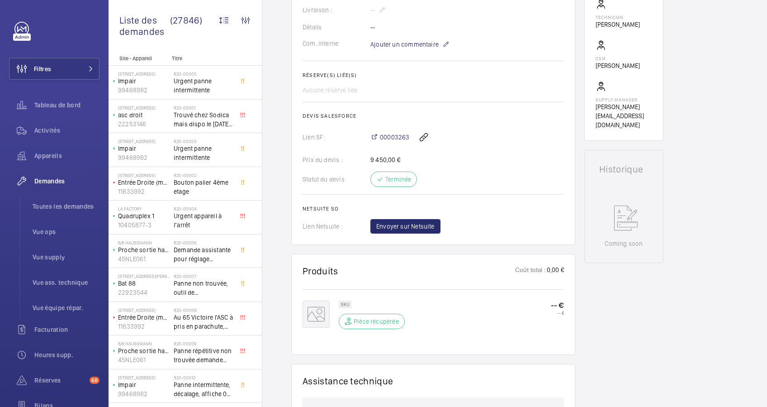
click at [323, 304] on mat-icon at bounding box center [316, 313] width 27 height 27
click at [318, 309] on mat-icon at bounding box center [316, 313] width 27 height 27
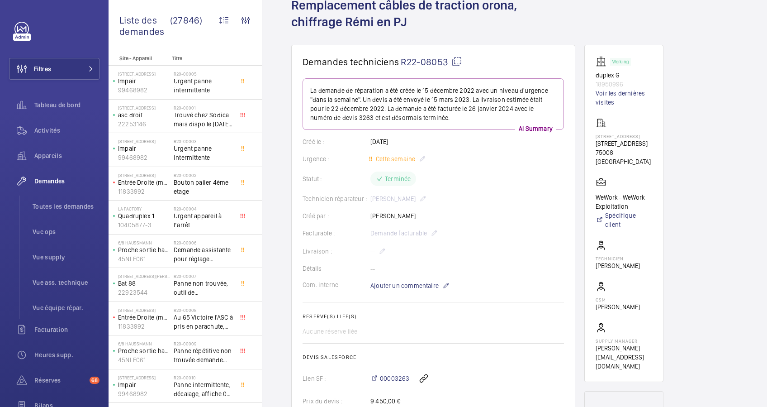
scroll to position [0, 0]
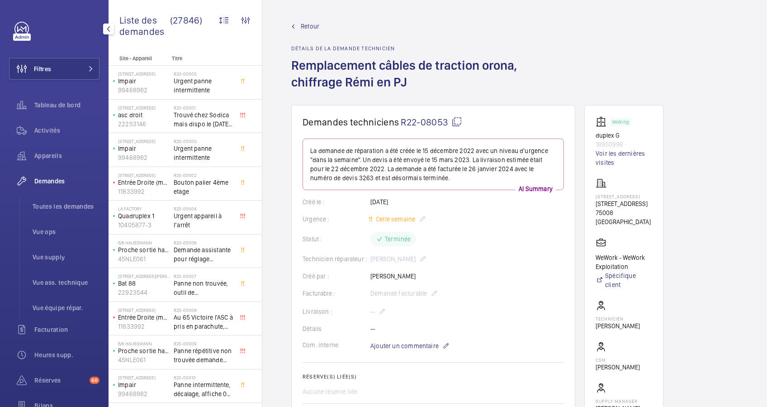
click at [47, 127] on span "Activités" at bounding box center [66, 130] width 65 height 9
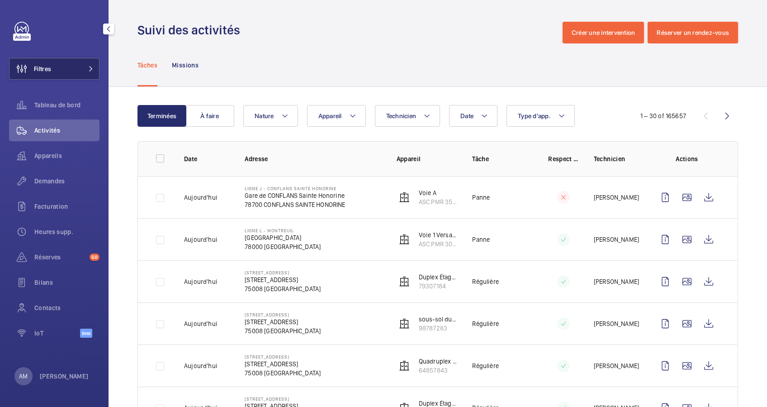
click at [77, 62] on button "Filtres" at bounding box center [54, 69] width 90 height 22
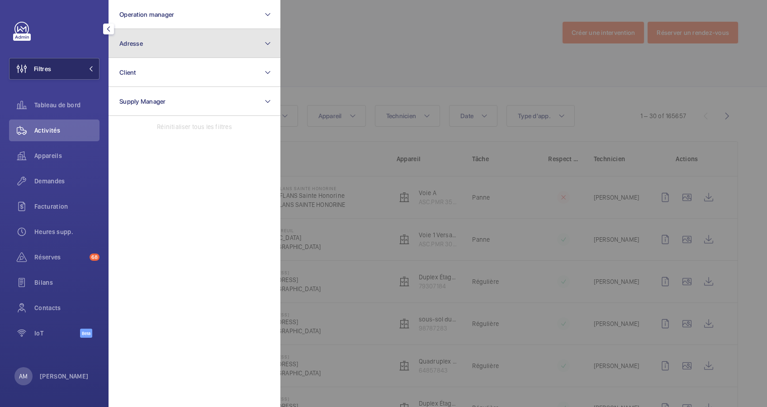
click at [201, 49] on button "Adresse" at bounding box center [195, 43] width 172 height 29
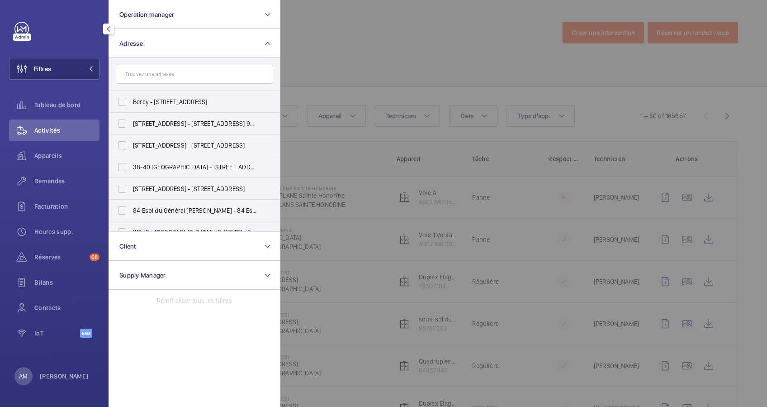
click at [179, 74] on input "text" at bounding box center [194, 74] width 157 height 19
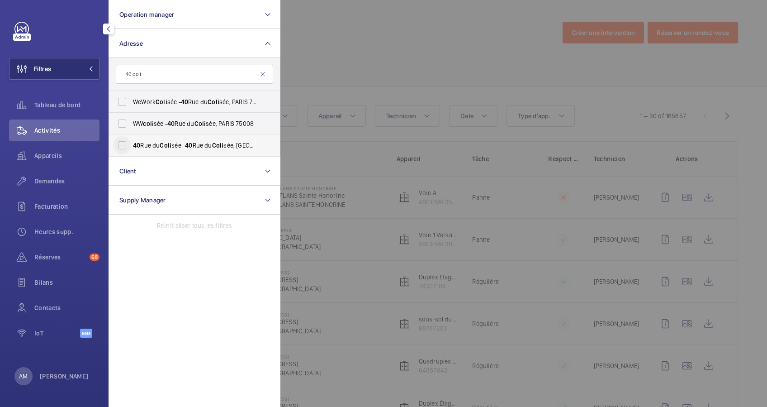
type input "40 coli"
click at [123, 147] on input "[STREET_ADDRESS] - [STREET_ADDRESS]" at bounding box center [122, 145] width 18 height 18
checkbox input "true"
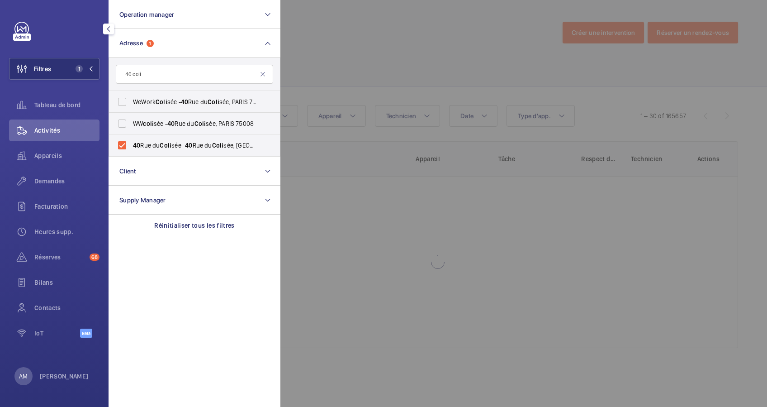
click at [341, 62] on div at bounding box center [664, 203] width 767 height 407
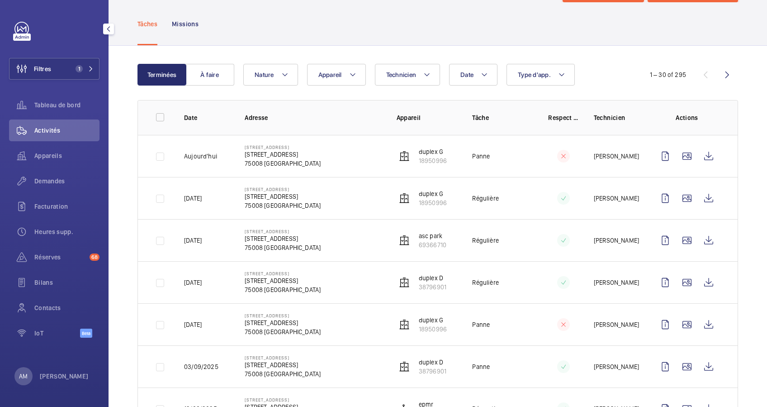
scroll to position [60, 0]
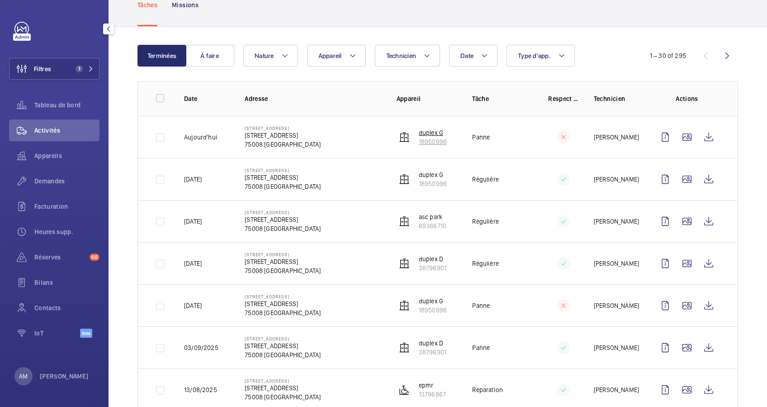
click at [425, 140] on p "18950996" at bounding box center [433, 141] width 28 height 9
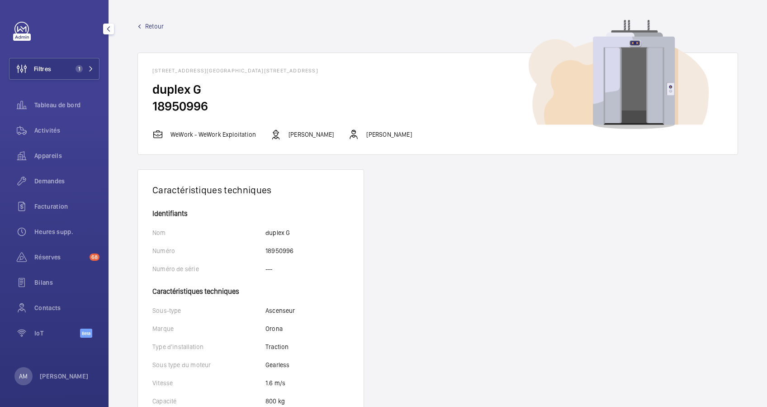
click at [156, 22] on span "Retour" at bounding box center [154, 26] width 19 height 9
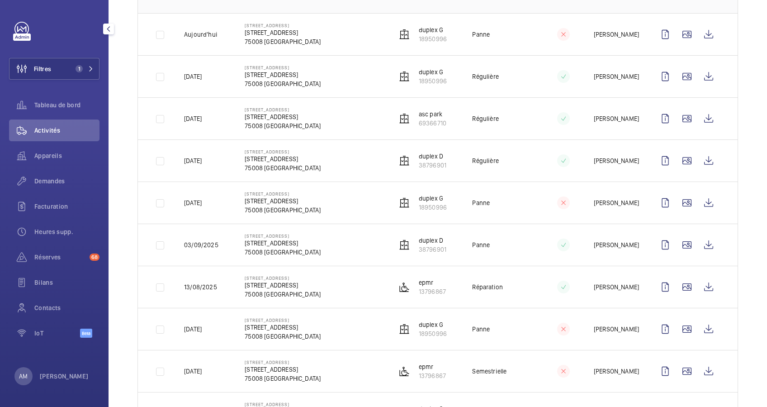
scroll to position [181, 0]
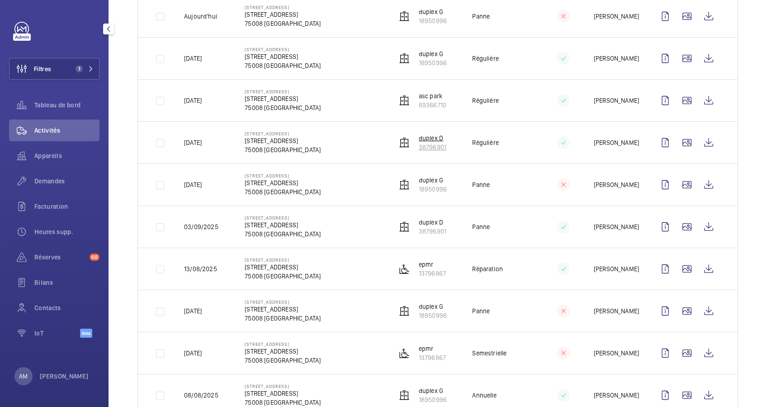
click at [431, 143] on p "38796901" at bounding box center [433, 147] width 28 height 9
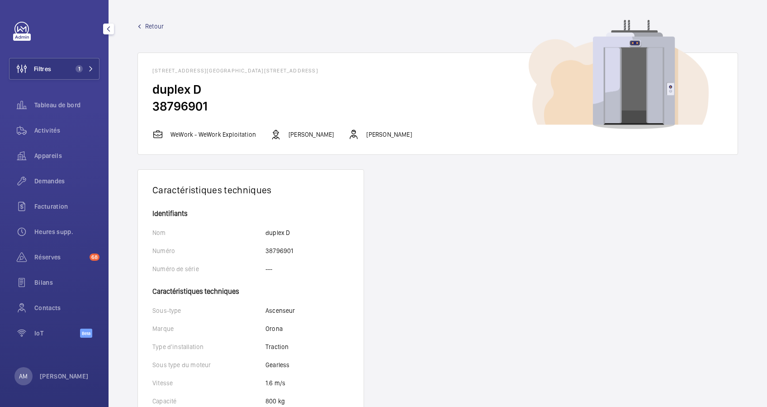
click at [152, 25] on span "Retour" at bounding box center [154, 26] width 19 height 9
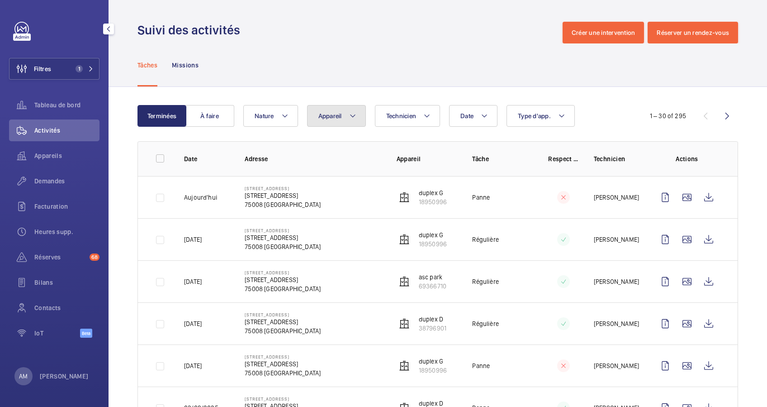
click at [358, 116] on button "Appareil" at bounding box center [336, 116] width 59 height 22
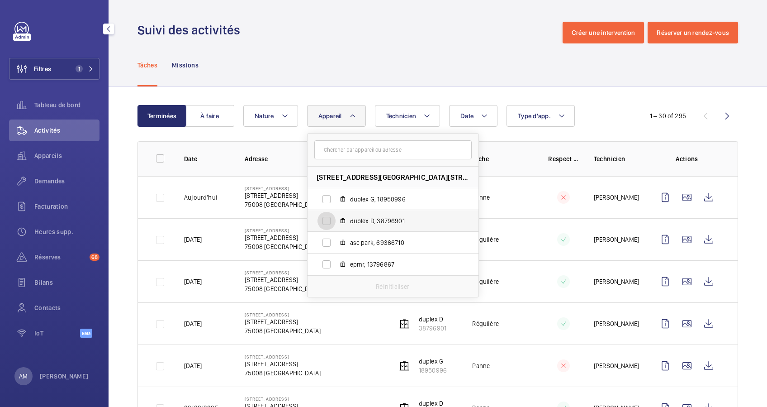
click at [325, 219] on input "duplex D, 38796901" at bounding box center [327, 221] width 18 height 18
checkbox input "true"
click at [448, 105] on div "Date Technicien Appareil [STREET_ADDRESS][GEOGRAPHIC_DATA], 18950996 duplex D, …" at bounding box center [436, 116] width 386 height 22
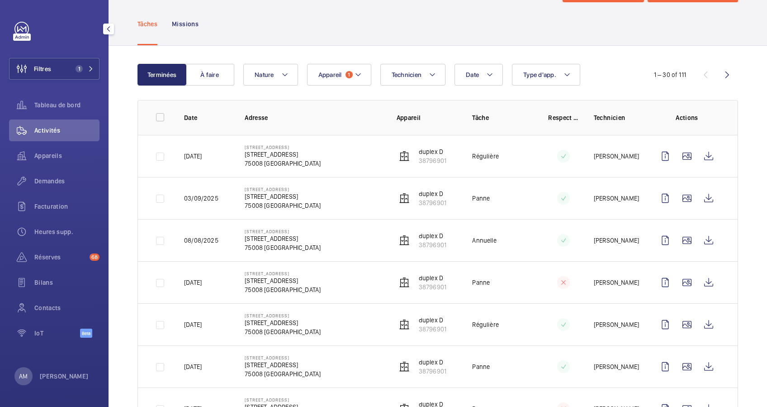
scroll to position [60, 0]
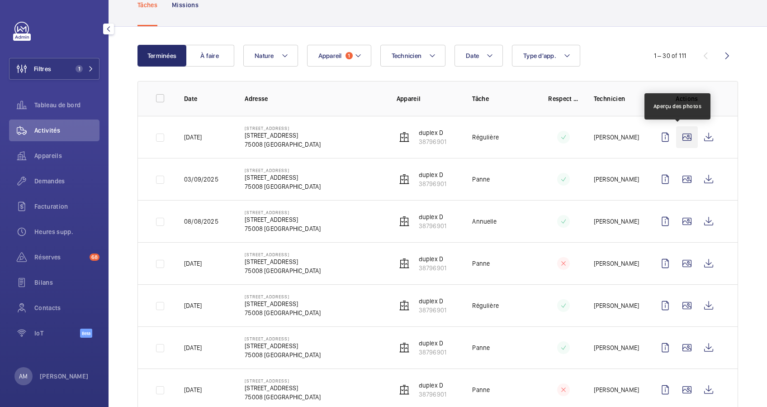
click at [680, 136] on wm-front-icon-button at bounding box center [687, 137] width 22 height 22
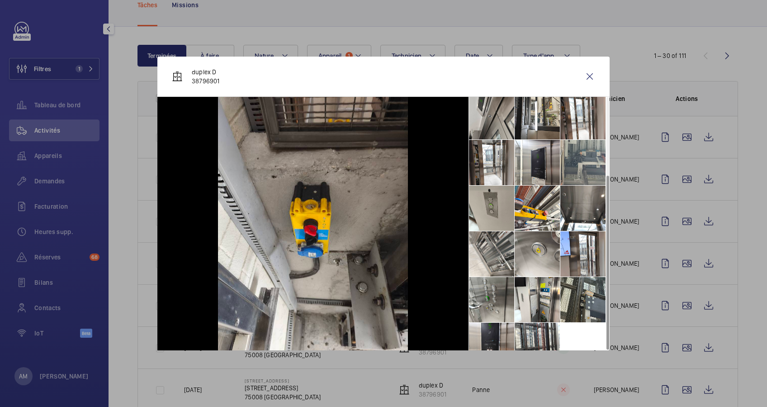
scroll to position [112, 0]
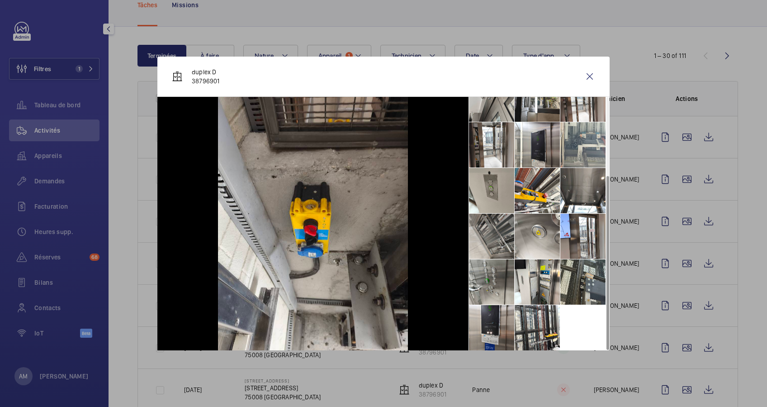
click at [491, 236] on li at bounding box center [491, 236] width 45 height 45
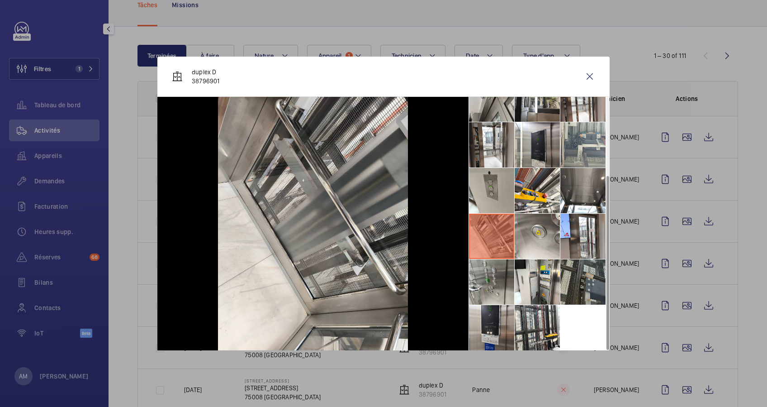
click at [571, 286] on li at bounding box center [583, 281] width 45 height 45
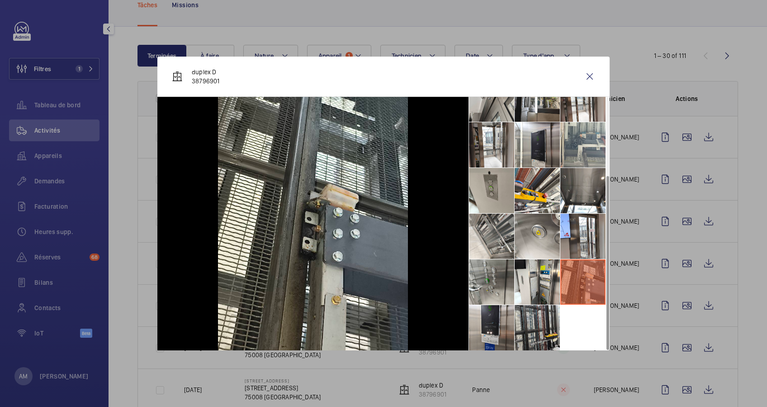
click at [537, 323] on li at bounding box center [537, 327] width 45 height 45
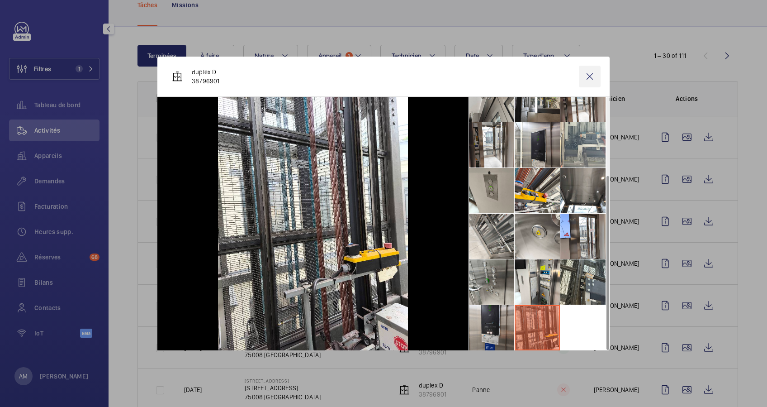
click at [590, 76] on wm-front-icon-button at bounding box center [590, 77] width 22 height 22
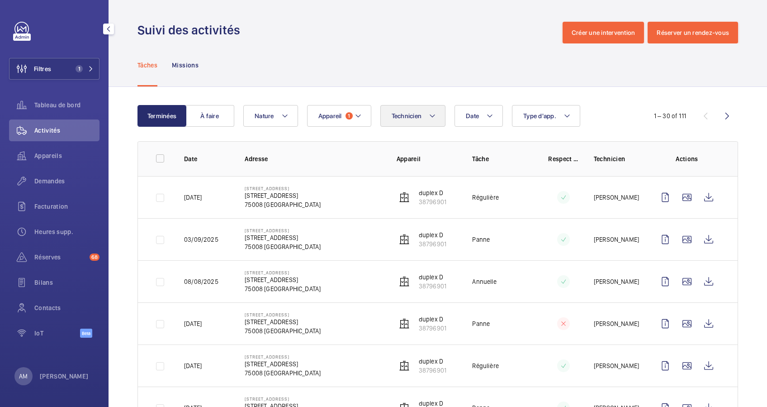
scroll to position [60, 0]
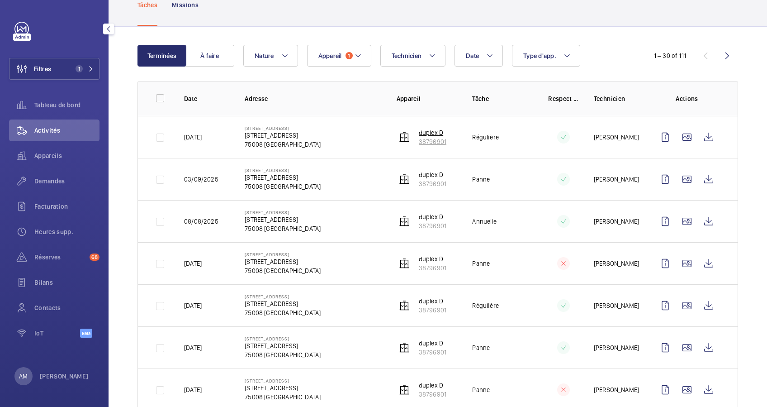
click at [424, 141] on p "38796901" at bounding box center [433, 141] width 28 height 9
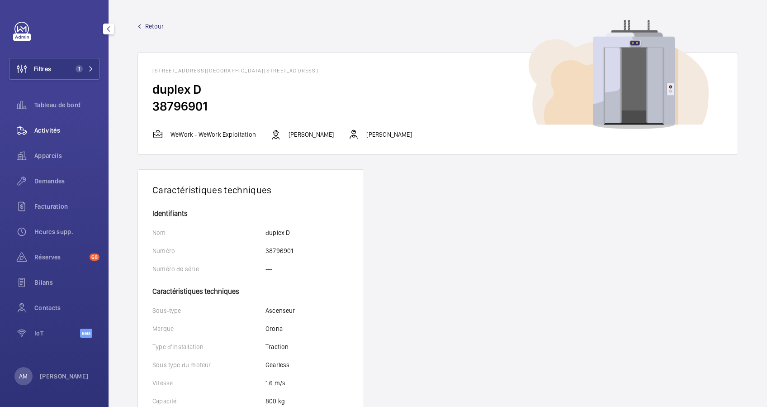
click at [50, 135] on div "Activités" at bounding box center [54, 130] width 90 height 22
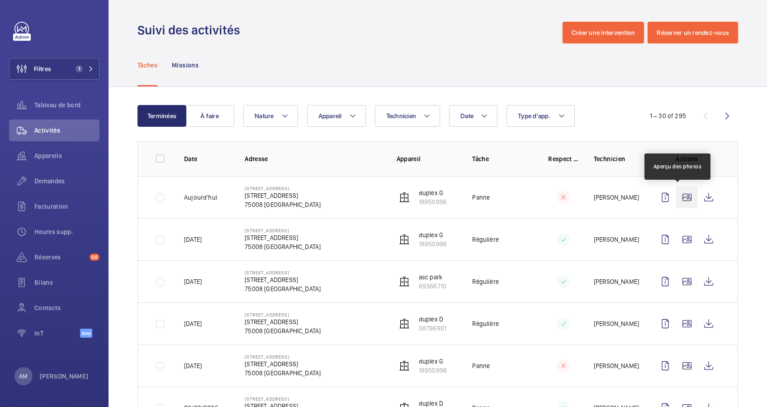
click at [676, 198] on wm-front-icon-button at bounding box center [687, 197] width 22 height 22
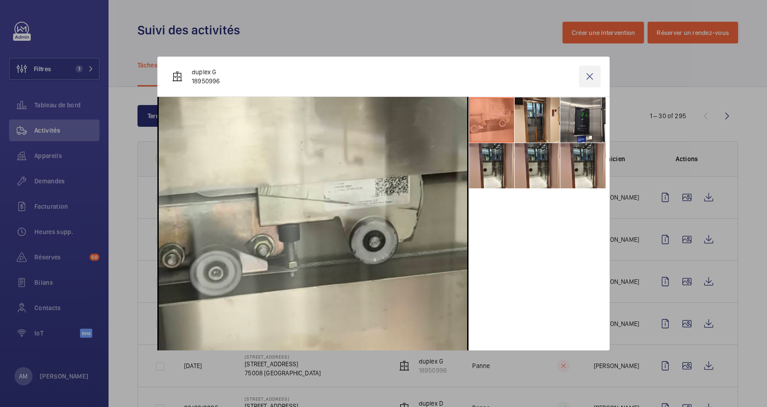
click at [590, 76] on wm-front-icon-button at bounding box center [590, 77] width 22 height 22
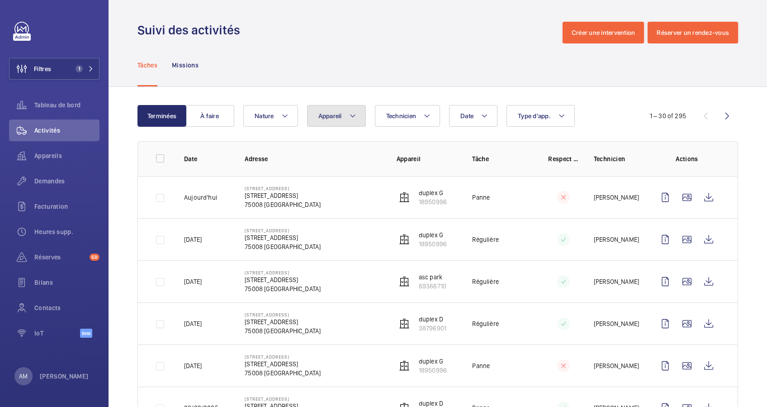
click at [350, 117] on mat-icon at bounding box center [352, 115] width 7 height 11
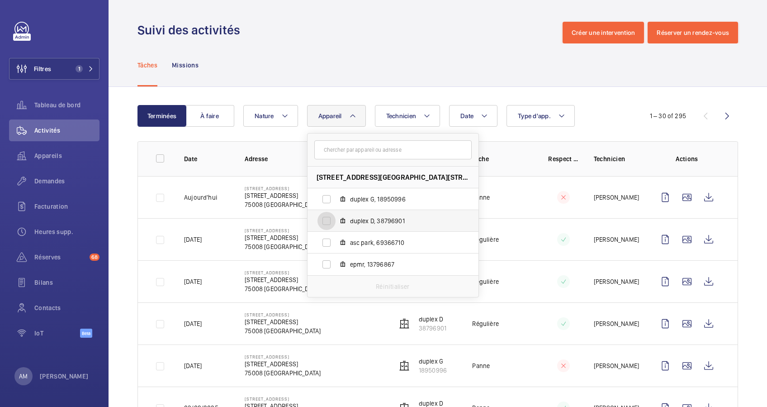
click at [333, 215] on input "duplex D, 38796901" at bounding box center [327, 221] width 18 height 18
checkbox input "true"
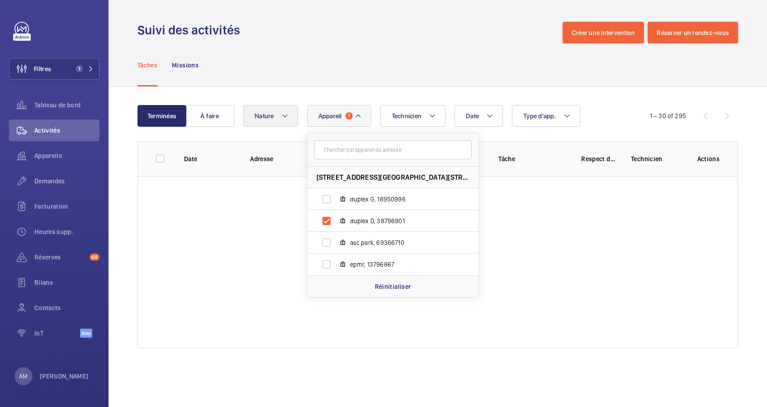
drag, startPoint x: 372, startPoint y: 57, endPoint x: 292, endPoint y: 107, distance: 94.7
click at [371, 57] on div "Tâches Missions" at bounding box center [438, 64] width 601 height 43
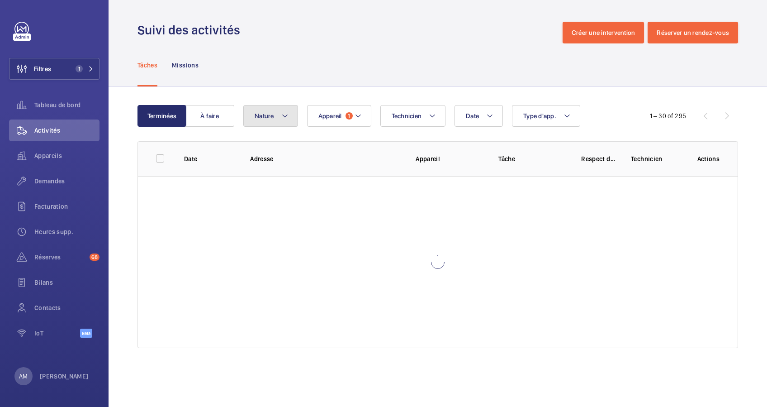
click at [286, 111] on mat-icon at bounding box center [284, 115] width 7 height 11
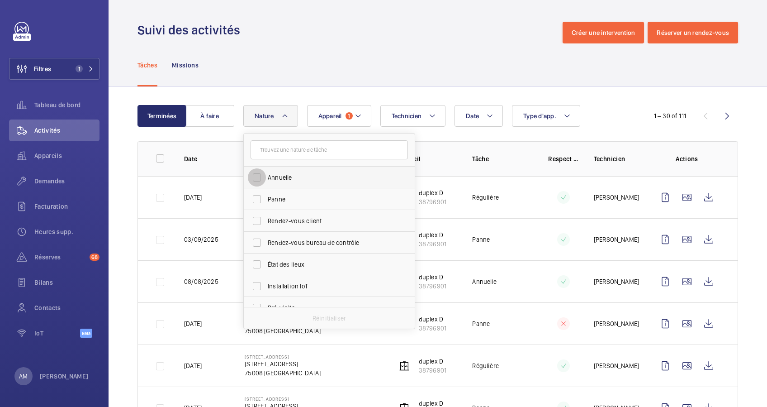
click at [258, 177] on input "Annuelle" at bounding box center [257, 177] width 18 height 18
checkbox input "true"
click at [519, 85] on div "Tâches Missions" at bounding box center [438, 64] width 601 height 43
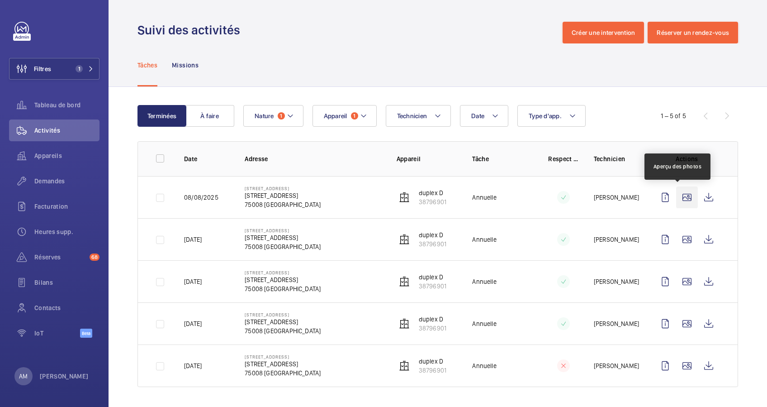
click at [676, 195] on wm-front-icon-button at bounding box center [687, 197] width 22 height 22
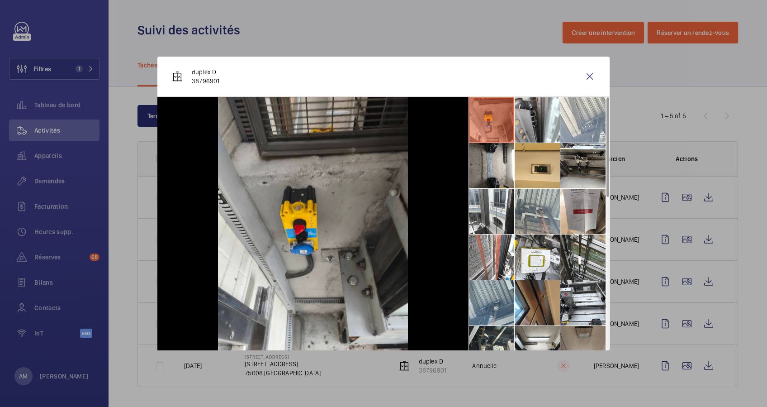
click at [536, 212] on li at bounding box center [537, 211] width 45 height 45
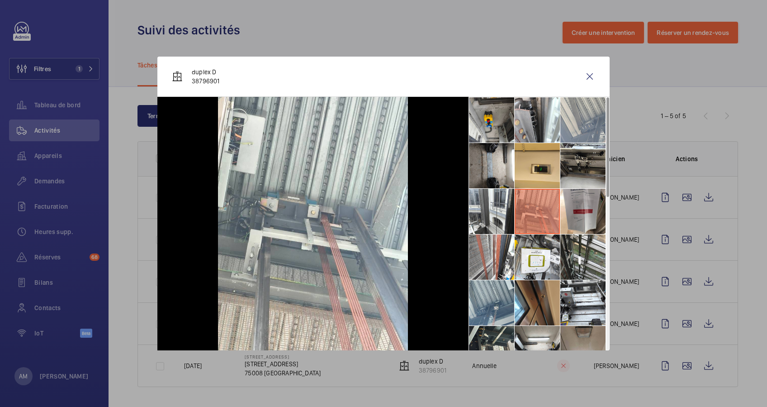
click at [578, 123] on li at bounding box center [583, 119] width 45 height 45
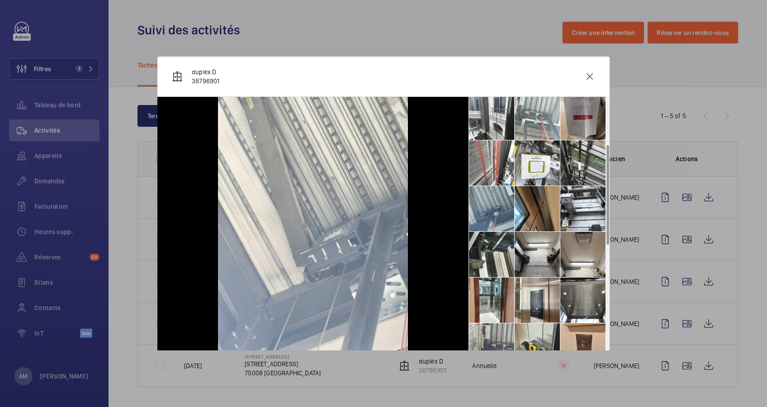
scroll to position [120, 0]
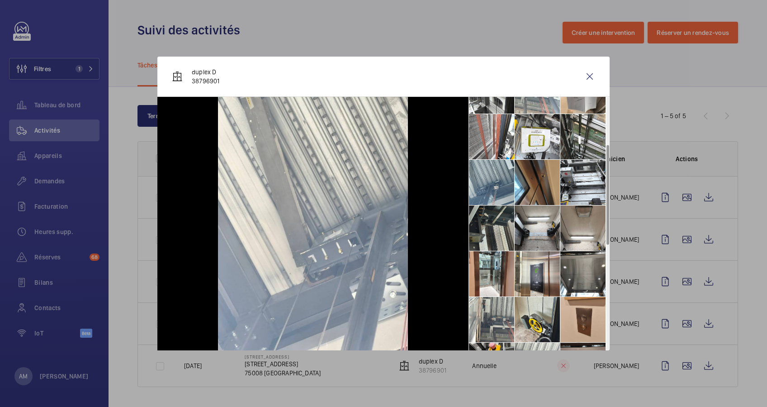
click at [485, 228] on li at bounding box center [491, 227] width 45 height 45
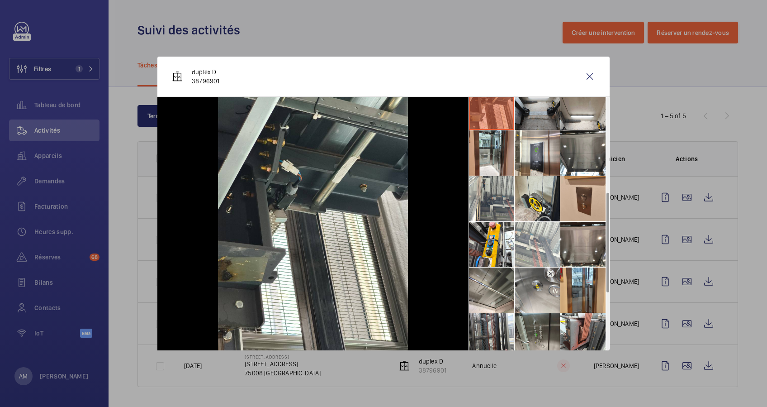
scroll to position [301, 0]
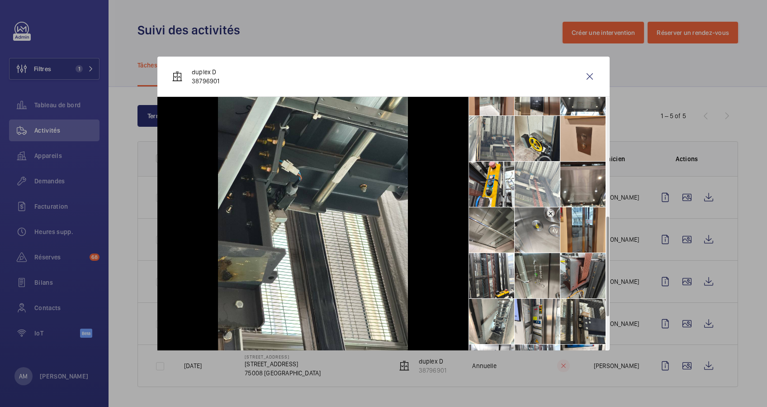
click at [576, 276] on li at bounding box center [583, 275] width 45 height 45
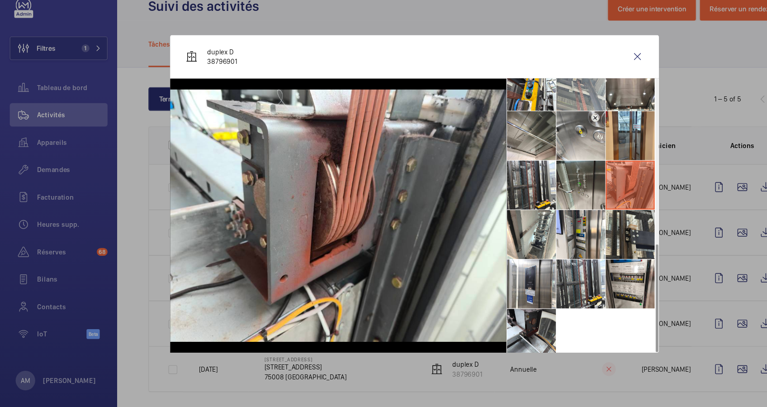
scroll to position [387, 0]
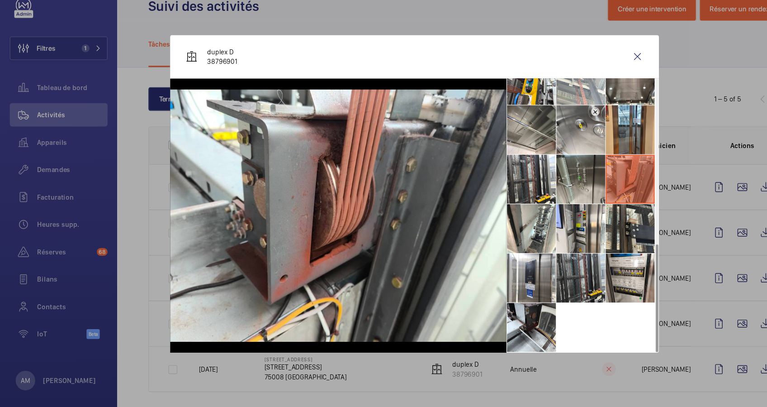
click at [538, 286] on li at bounding box center [537, 281] width 45 height 45
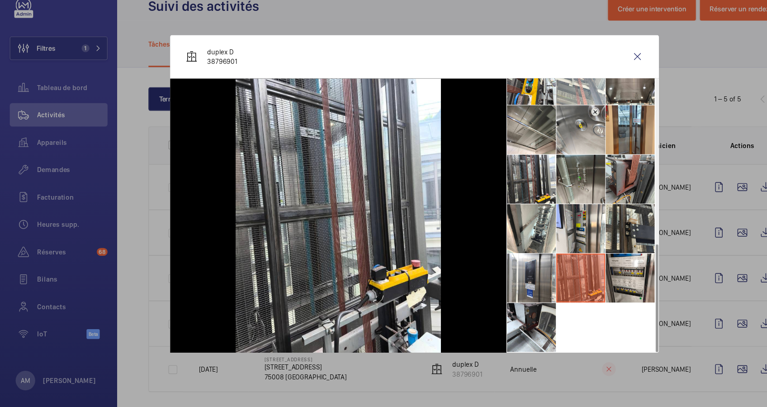
click at [571, 187] on li at bounding box center [583, 189] width 45 height 45
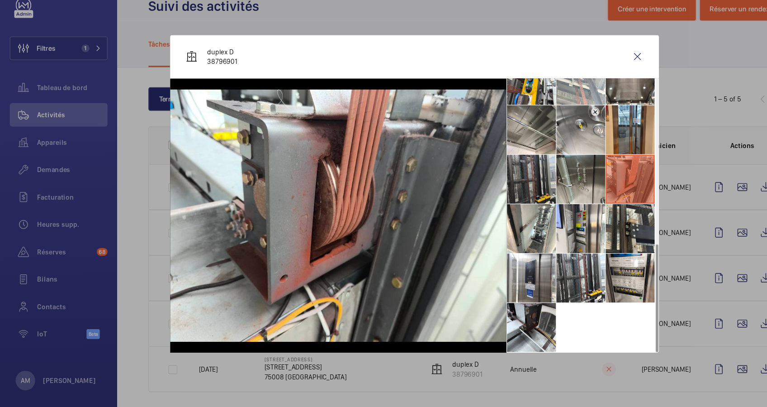
click at [487, 193] on li at bounding box center [491, 189] width 45 height 45
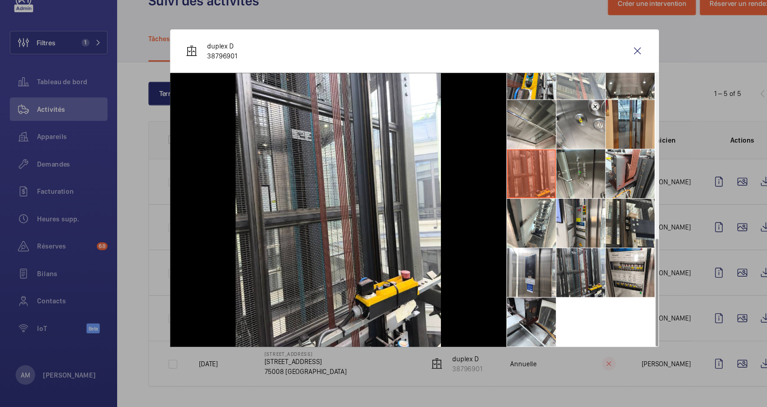
scroll to position [0, 0]
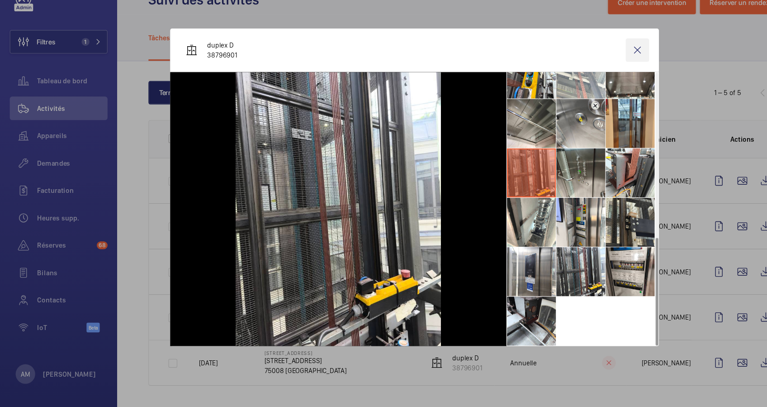
click at [587, 75] on wm-front-icon-button at bounding box center [590, 77] width 22 height 22
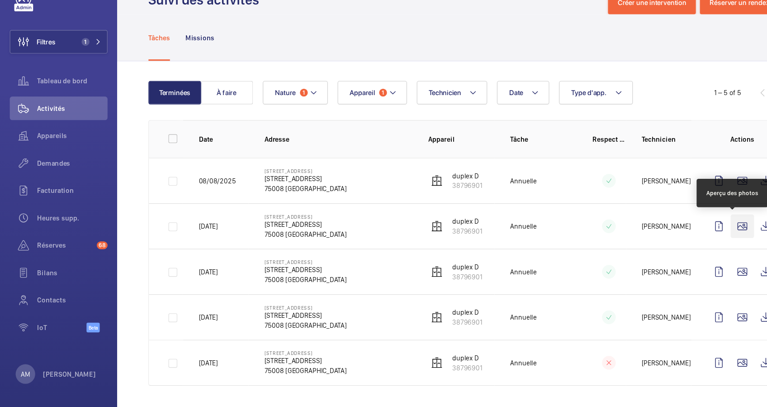
click at [677, 237] on wm-front-icon-button at bounding box center [687, 239] width 22 height 22
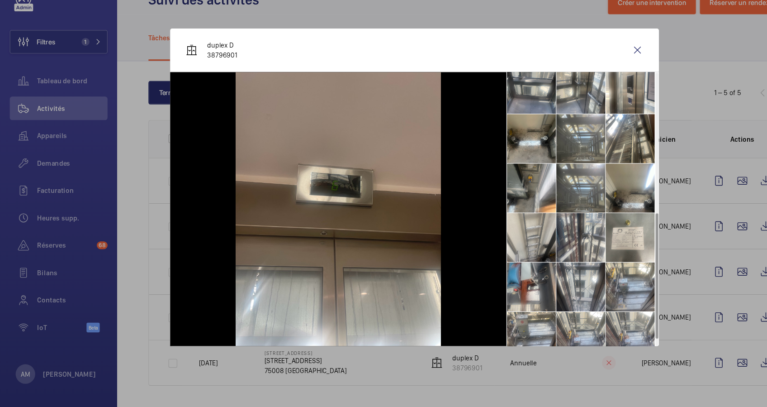
scroll to position [295, 0]
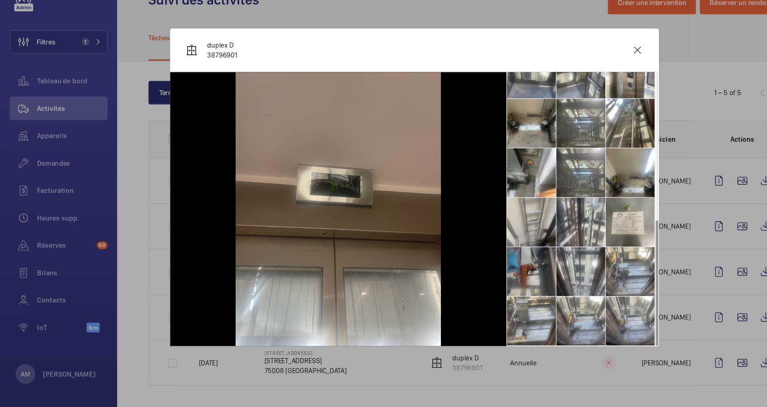
click at [487, 271] on li at bounding box center [491, 281] width 45 height 45
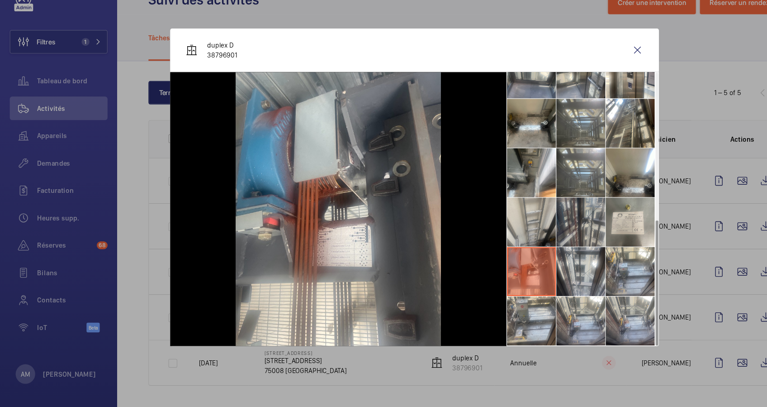
click at [543, 238] on li at bounding box center [537, 235] width 45 height 45
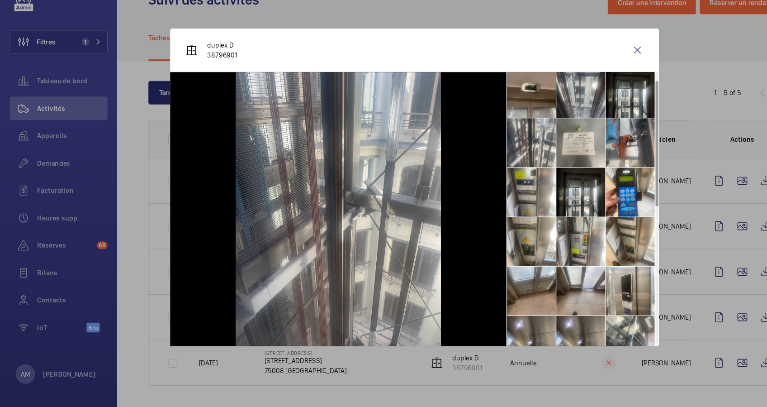
scroll to position [0, 0]
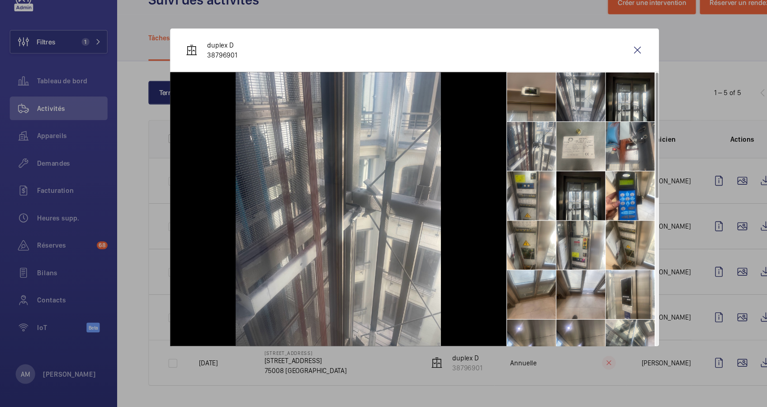
click at [589, 63] on div "duplex D 38796901" at bounding box center [383, 77] width 452 height 40
click at [587, 71] on wm-front-icon-button at bounding box center [590, 77] width 22 height 22
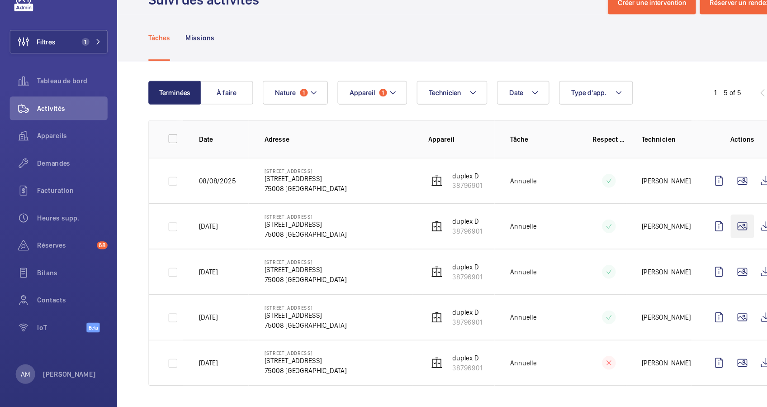
scroll to position [3, 0]
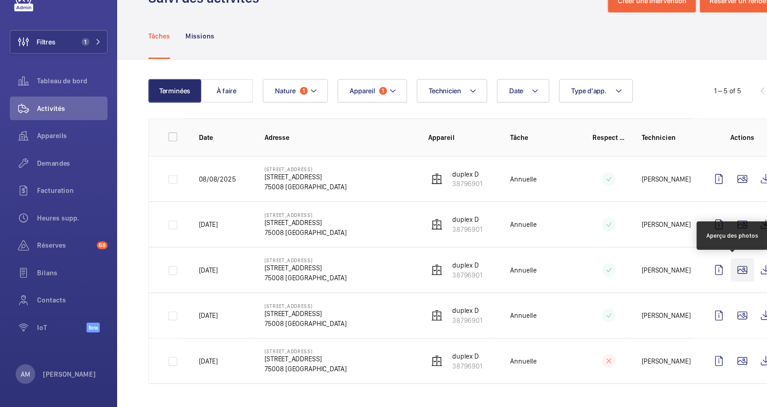
click at [678, 277] on wm-front-icon-button at bounding box center [687, 280] width 22 height 22
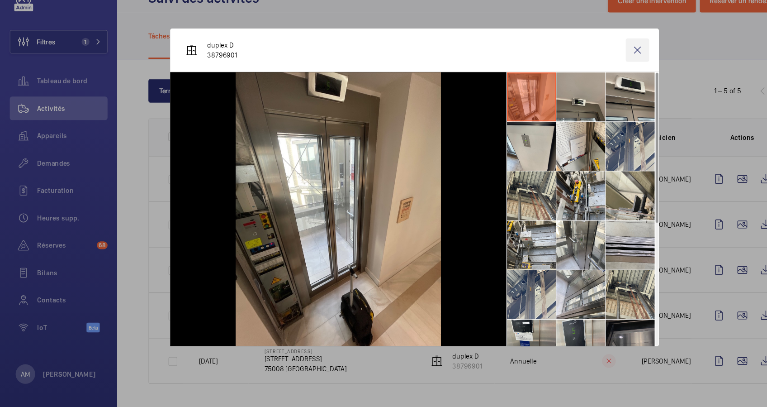
click at [593, 77] on wm-front-icon-button at bounding box center [590, 77] width 22 height 22
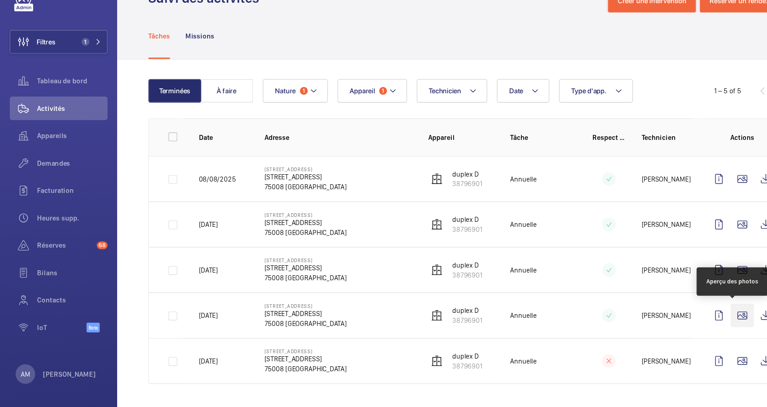
click at [680, 317] on wm-front-icon-button at bounding box center [687, 322] width 22 height 22
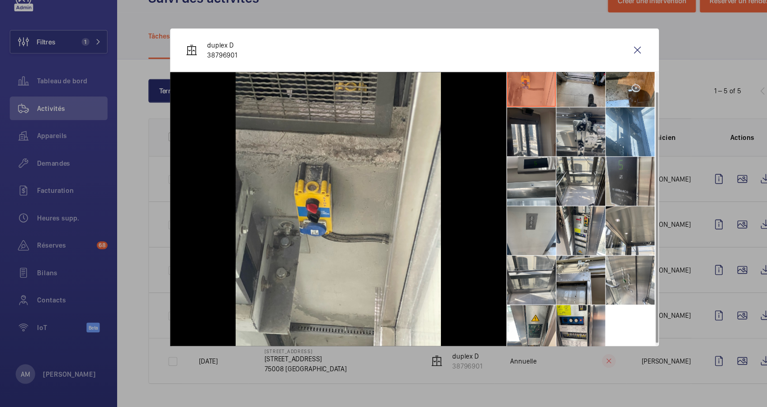
scroll to position [21, 0]
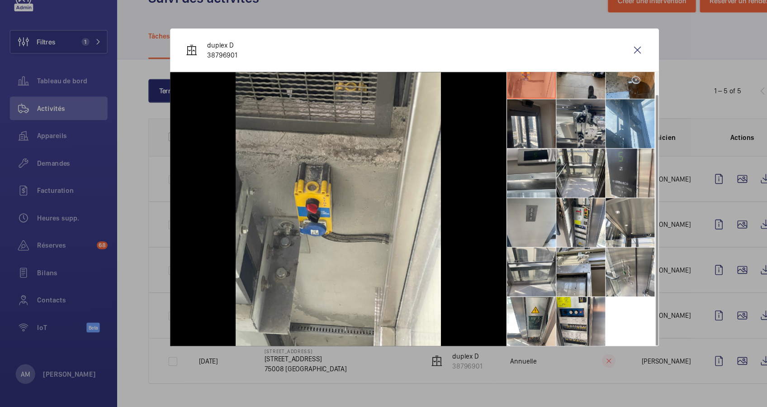
click at [576, 108] on li at bounding box center [583, 98] width 45 height 45
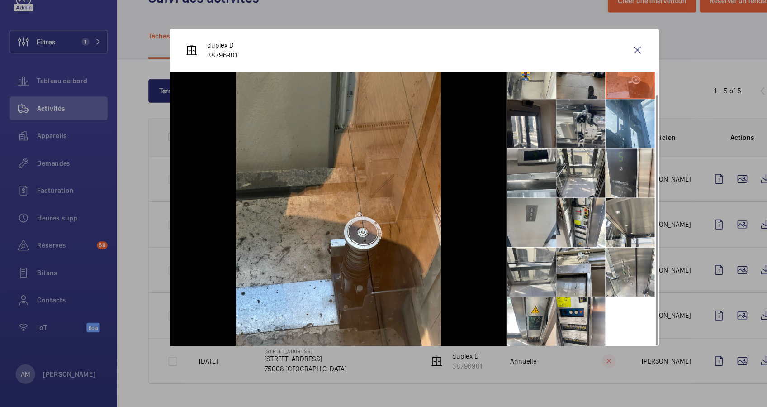
click at [535, 109] on li at bounding box center [537, 98] width 45 height 45
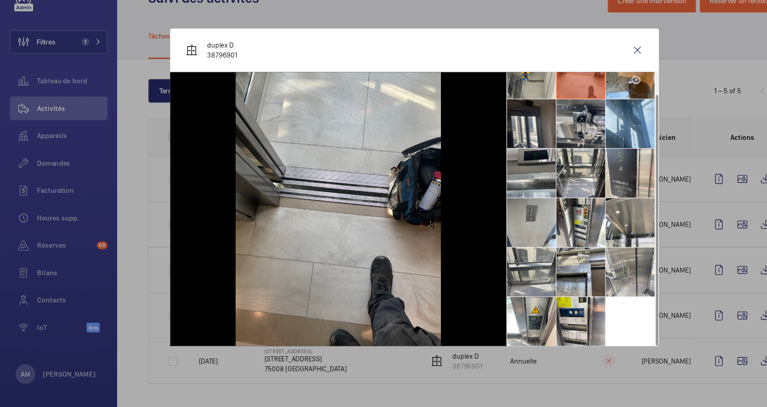
click at [485, 106] on li at bounding box center [491, 98] width 45 height 45
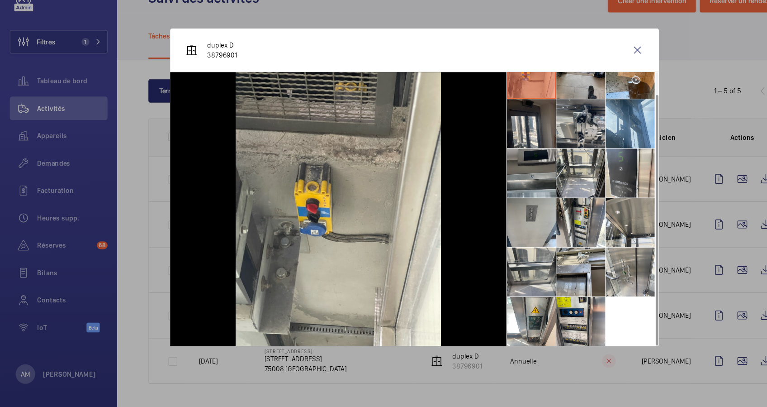
click at [485, 185] on li at bounding box center [491, 189] width 45 height 45
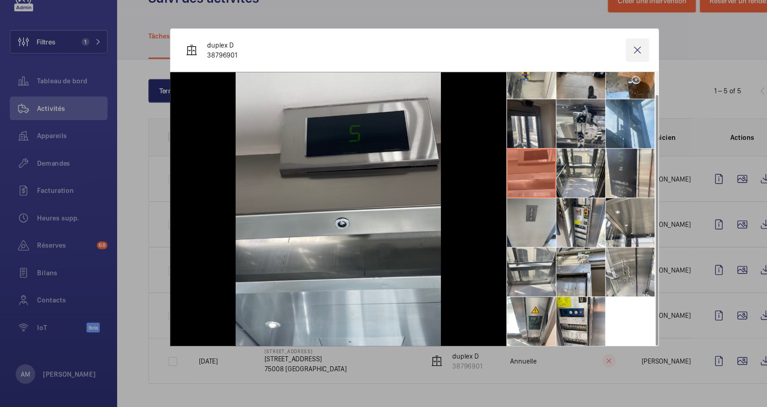
click at [590, 75] on wm-front-icon-button at bounding box center [590, 77] width 22 height 22
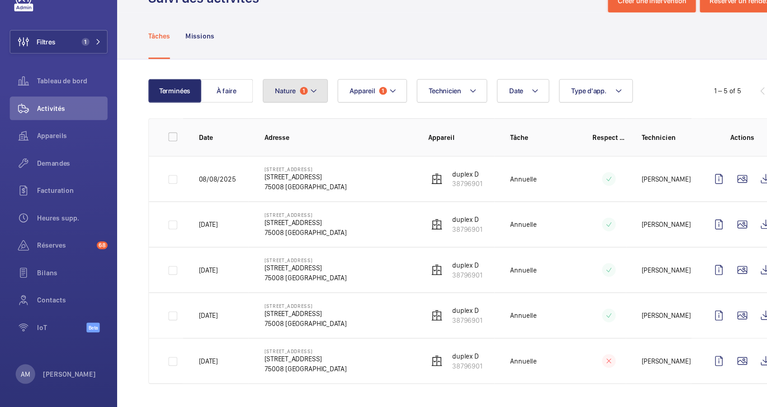
click at [291, 111] on mat-icon at bounding box center [290, 114] width 7 height 11
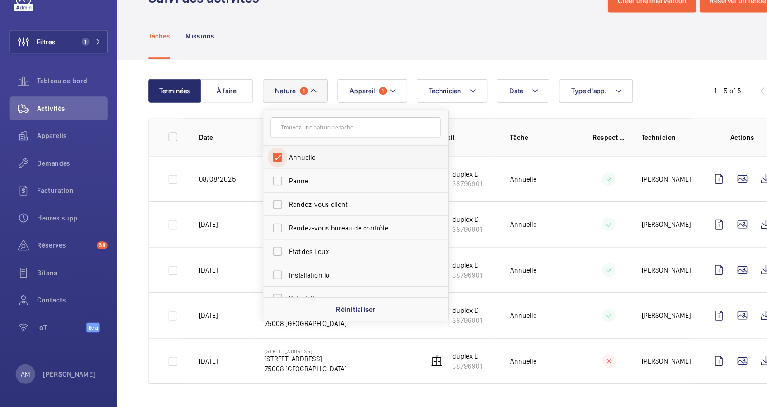
click at [260, 176] on input "Annuelle" at bounding box center [257, 176] width 18 height 18
checkbox input "false"
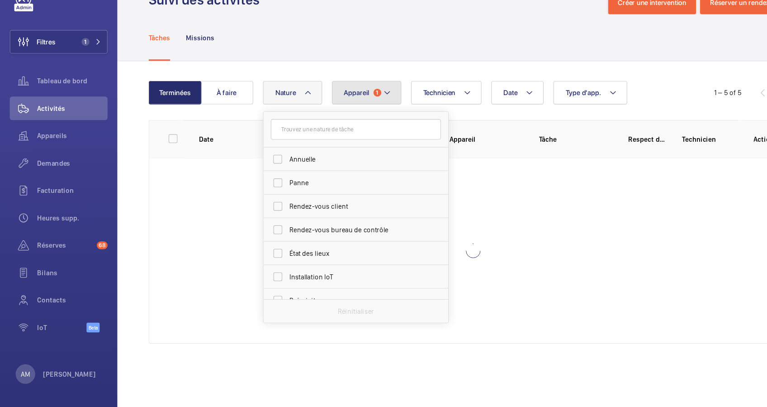
click at [350, 114] on span "1" at bounding box center [349, 115] width 7 height 7
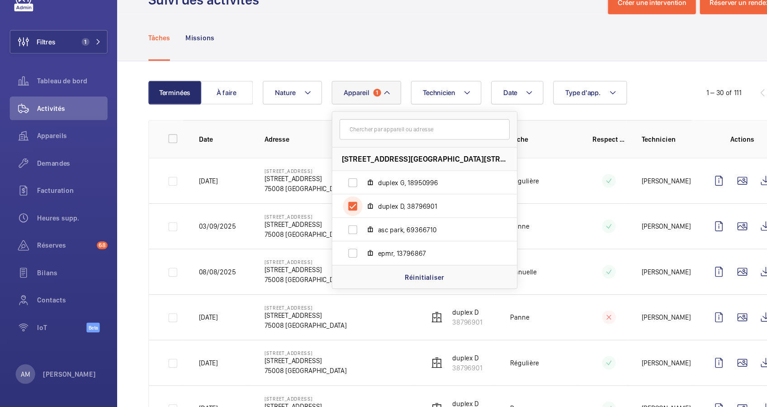
drag, startPoint x: 330, startPoint y: 216, endPoint x: 268, endPoint y: 175, distance: 74.2
click at [328, 215] on input "duplex D, 38796901" at bounding box center [327, 221] width 18 height 18
checkbox input "false"
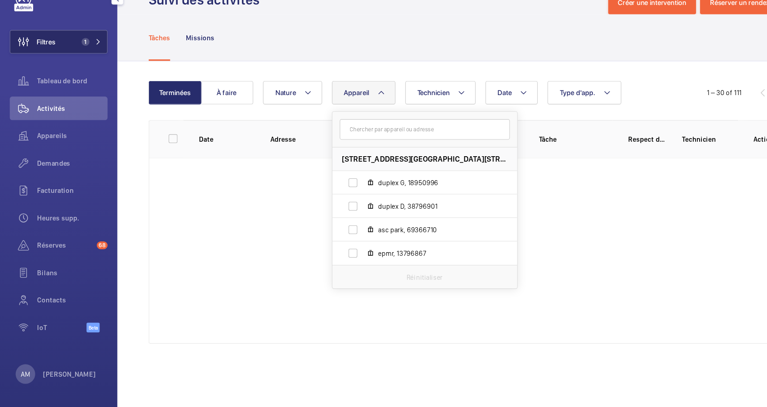
click at [90, 61] on button "Filtres 1" at bounding box center [54, 69] width 90 height 22
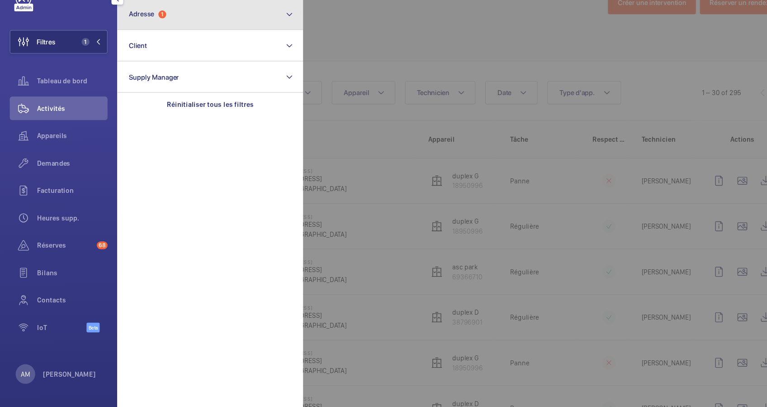
click at [174, 49] on button "Adresse 1" at bounding box center [195, 43] width 172 height 29
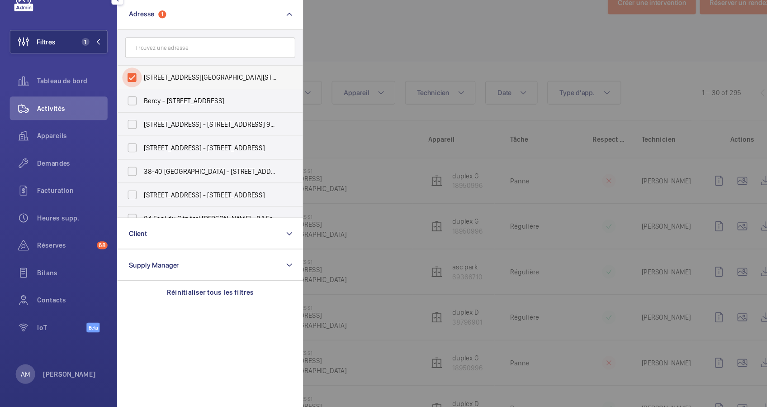
click at [124, 102] on input "[STREET_ADDRESS][GEOGRAPHIC_DATA][STREET_ADDRESS]" at bounding box center [122, 102] width 18 height 18
checkbox input "false"
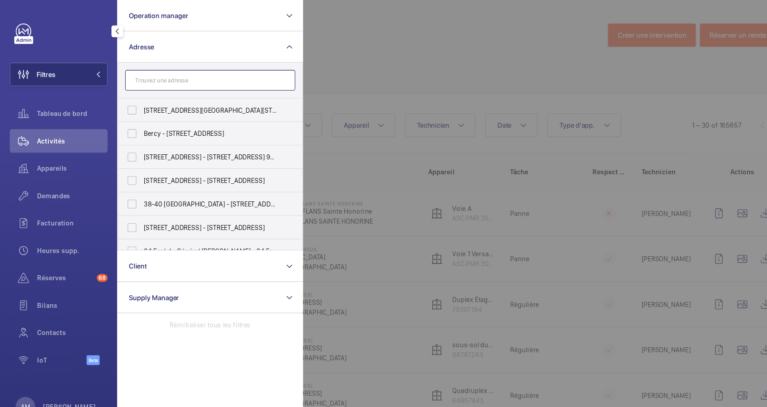
click at [194, 73] on input "text" at bounding box center [194, 74] width 157 height 19
paste input "[STREET_ADDRESS]"
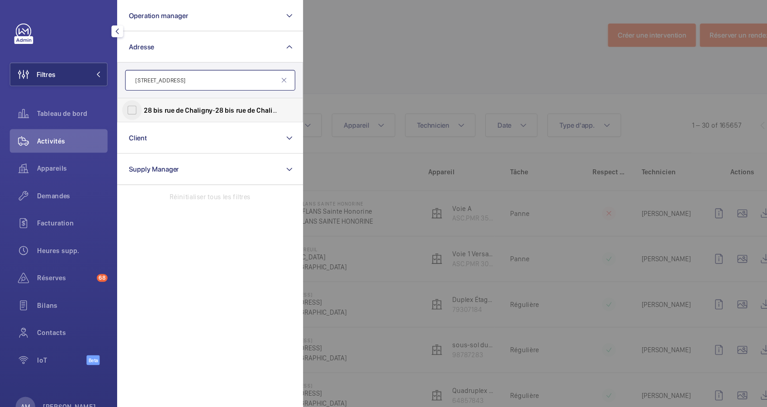
type input "[STREET_ADDRESS]"
click at [128, 98] on input "[STREET_ADDRESS] - [STREET_ADDRESS]" at bounding box center [122, 102] width 18 height 18
checkbox input "true"
click at [263, 71] on mat-icon at bounding box center [262, 74] width 7 height 7
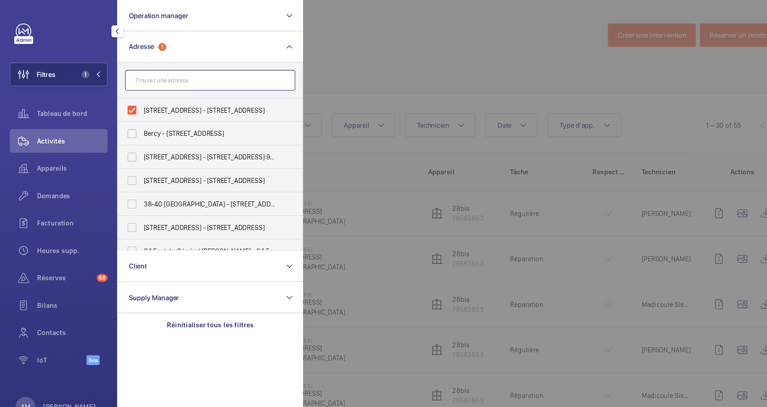
click at [216, 76] on input "text" at bounding box center [194, 74] width 157 height 19
click at [127, 102] on input "[STREET_ADDRESS] - [STREET_ADDRESS]" at bounding box center [122, 102] width 18 height 18
checkbox input "false"
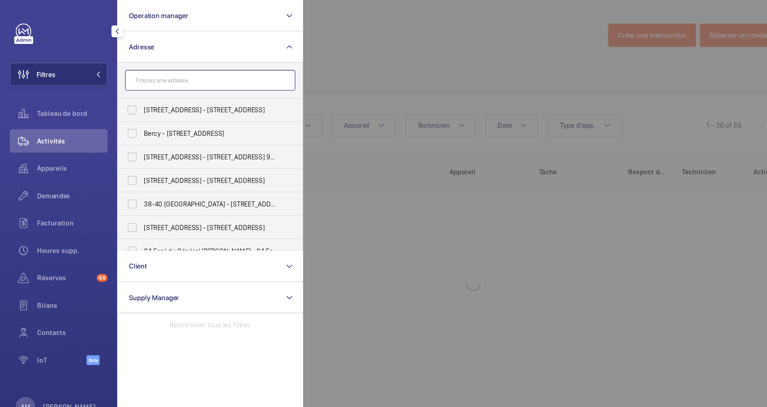
click at [156, 80] on input "text" at bounding box center [194, 74] width 157 height 19
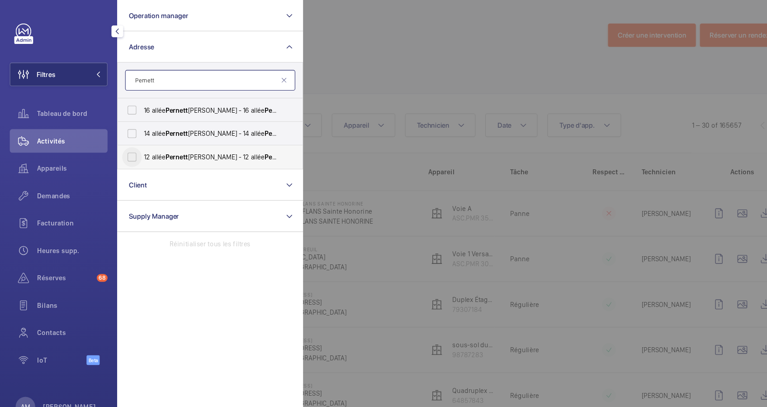
type input "Pernett"
click at [123, 144] on input "12 allée [PERSON_NAME] - [STREET_ADDRESS][PERSON_NAME]" at bounding box center [122, 145] width 18 height 18
checkbox input "true"
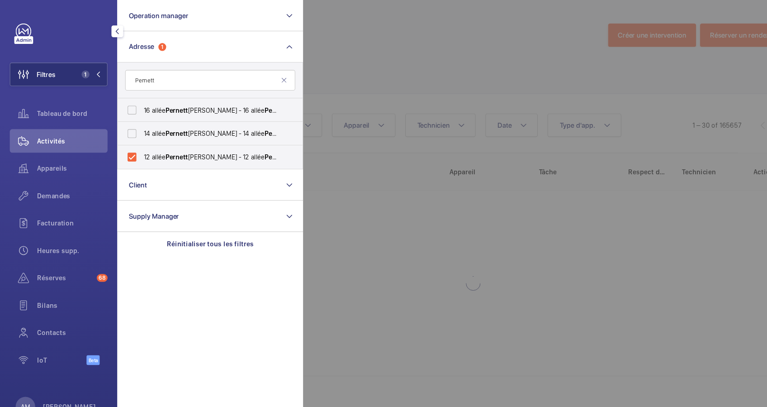
click at [422, 52] on div at bounding box center [664, 203] width 767 height 407
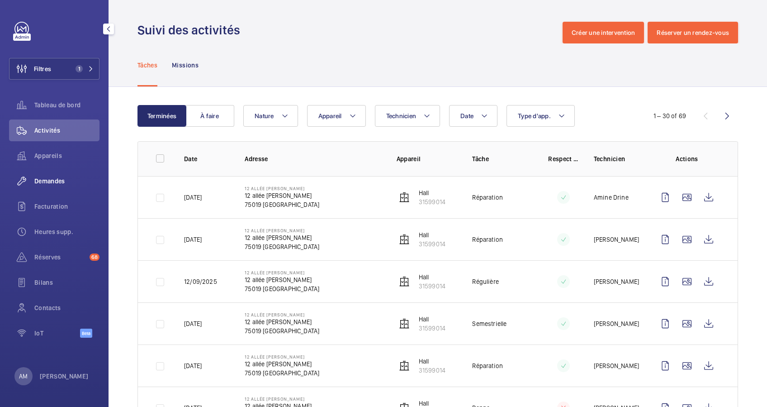
click at [51, 185] on span "Demandes" at bounding box center [66, 180] width 65 height 9
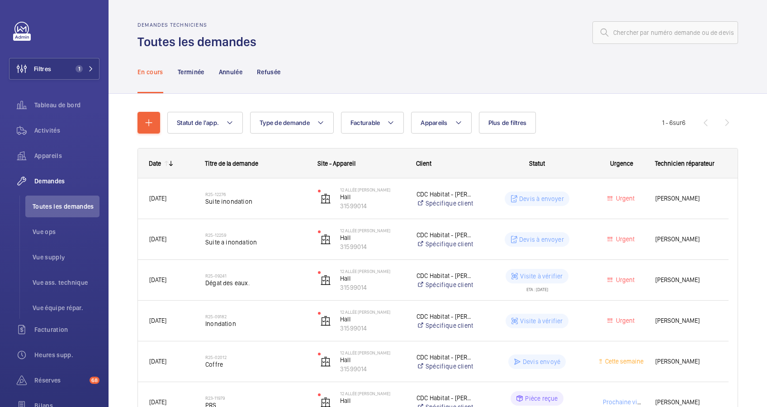
scroll to position [60, 0]
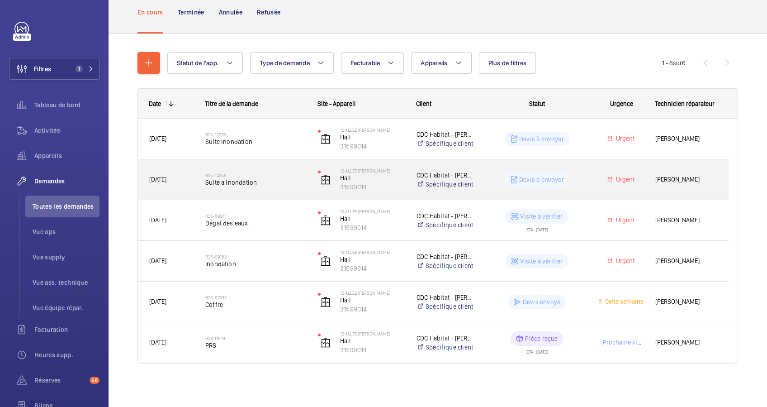
click at [274, 184] on span "Suite a inondation" at bounding box center [255, 182] width 101 height 9
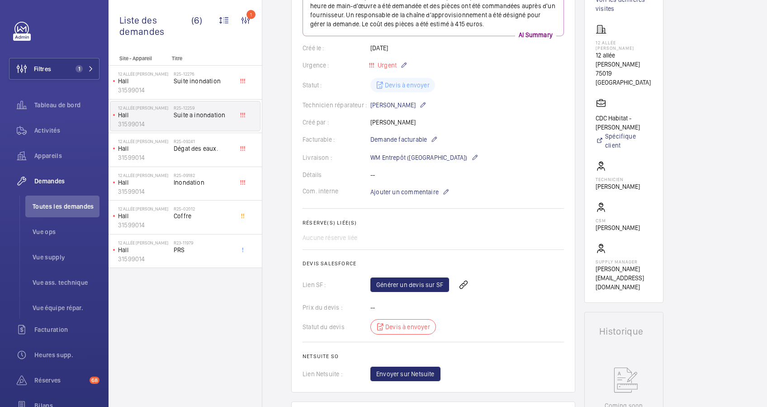
scroll to position [120, 0]
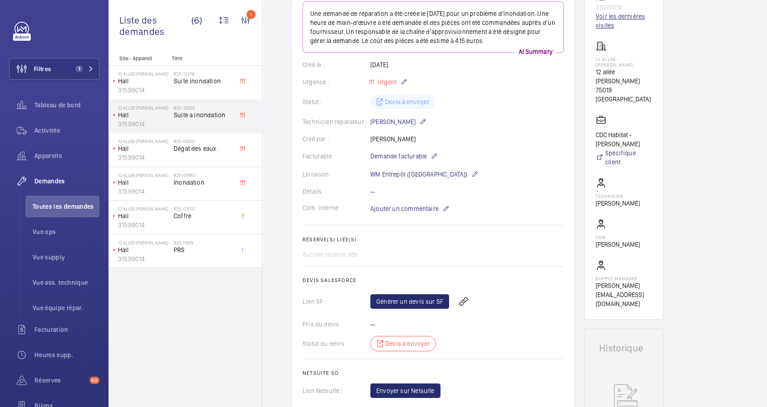
click at [614, 18] on link "Voir les dernières visites" at bounding box center [624, 21] width 57 height 18
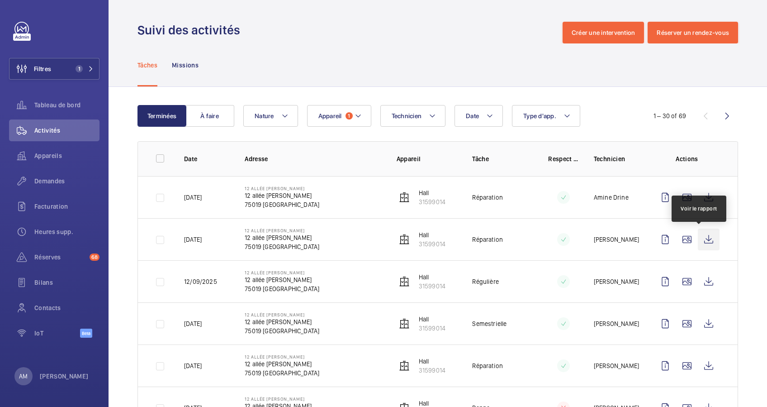
click at [699, 239] on wm-front-icon-button at bounding box center [709, 239] width 22 height 22
click at [698, 237] on wm-front-icon-button at bounding box center [709, 239] width 22 height 22
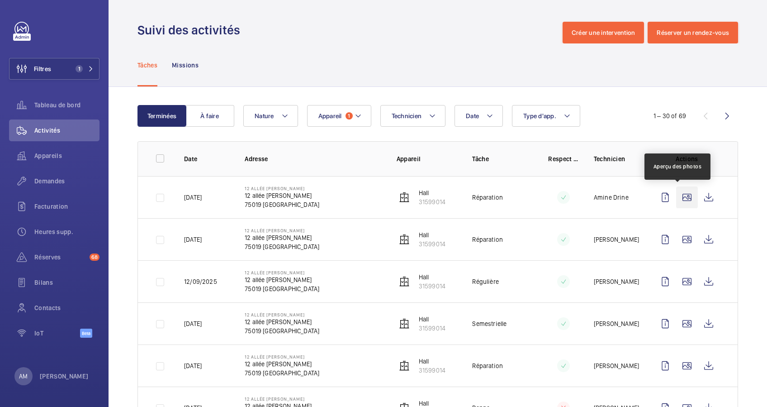
click at [677, 195] on wm-front-icon-button at bounding box center [687, 197] width 22 height 22
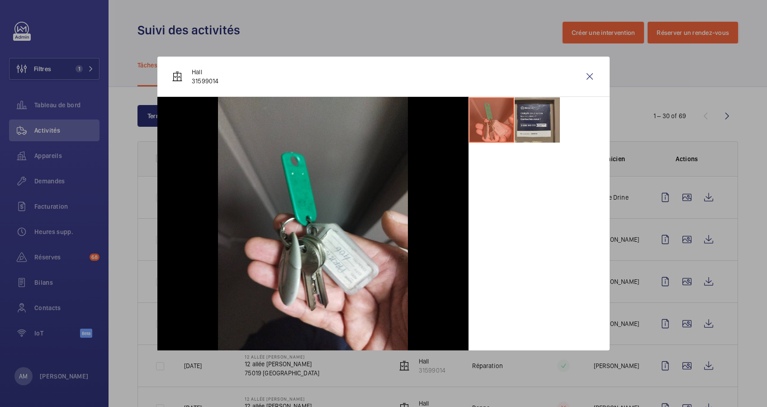
click at [673, 230] on div at bounding box center [383, 203] width 767 height 407
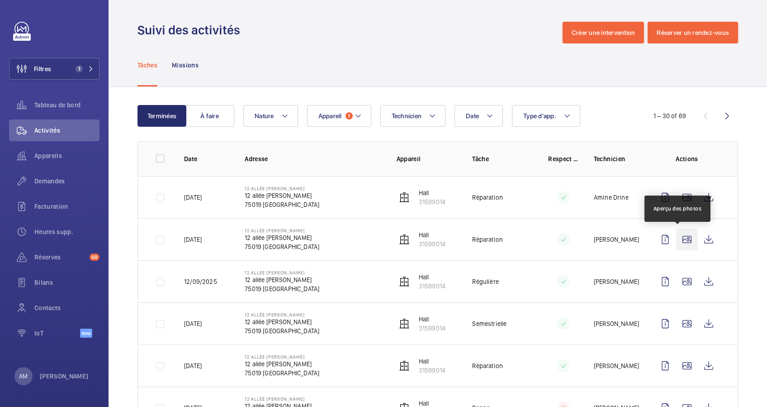
click at [681, 234] on wm-front-icon-button at bounding box center [687, 239] width 22 height 22
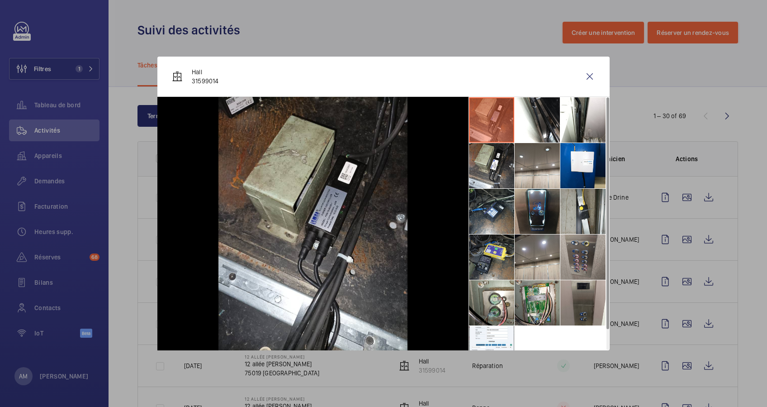
click at [586, 257] on li at bounding box center [583, 256] width 45 height 45
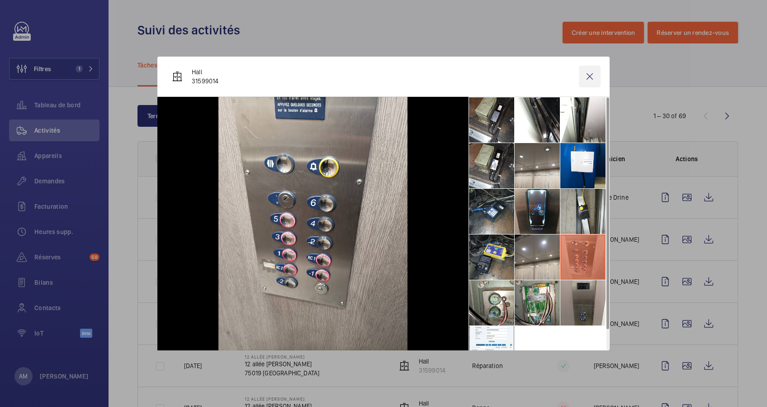
drag, startPoint x: 590, startPoint y: 78, endPoint x: 580, endPoint y: 80, distance: 9.6
click at [586, 78] on wm-front-icon-button at bounding box center [590, 77] width 22 height 22
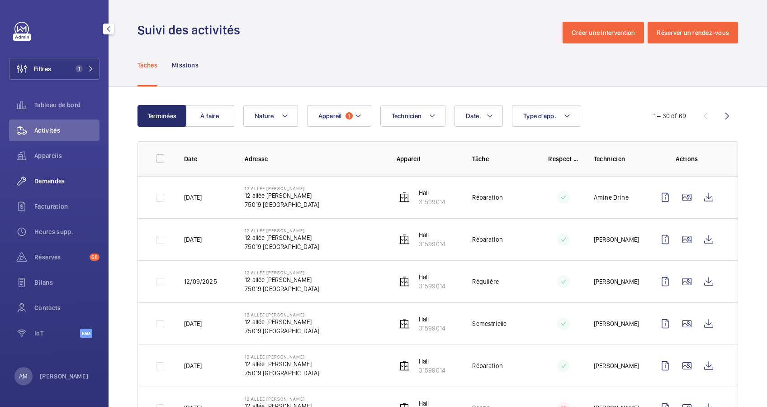
click at [56, 185] on span "Demandes" at bounding box center [66, 180] width 65 height 9
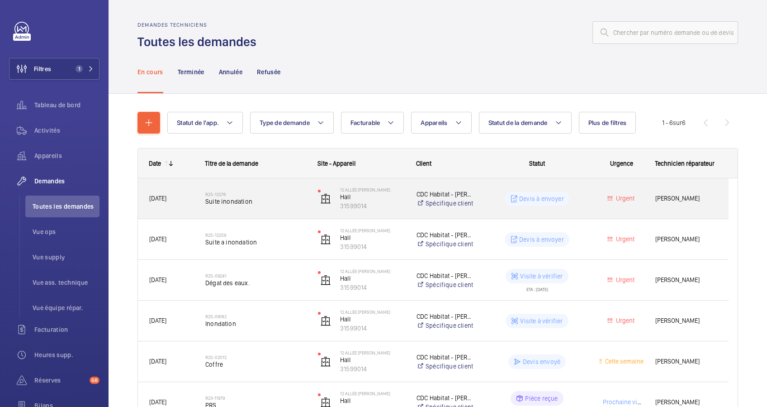
click at [253, 195] on h2 "R25-12276" at bounding box center [255, 193] width 101 height 5
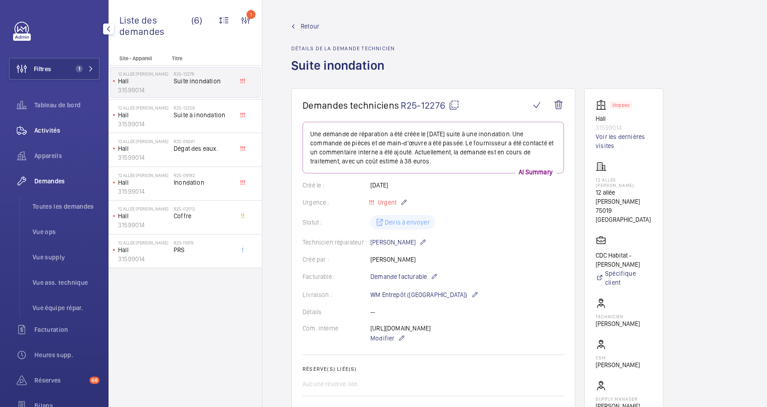
click at [53, 127] on span "Activités" at bounding box center [66, 130] width 65 height 9
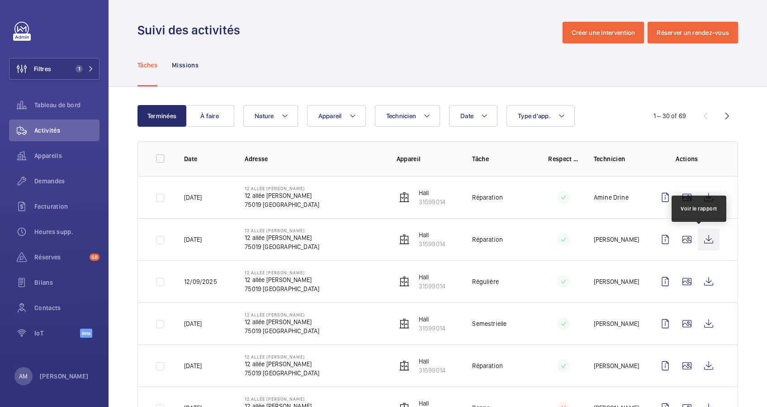
click at [703, 239] on wm-front-icon-button at bounding box center [709, 239] width 22 height 22
click at [43, 181] on span "Demandes" at bounding box center [66, 180] width 65 height 9
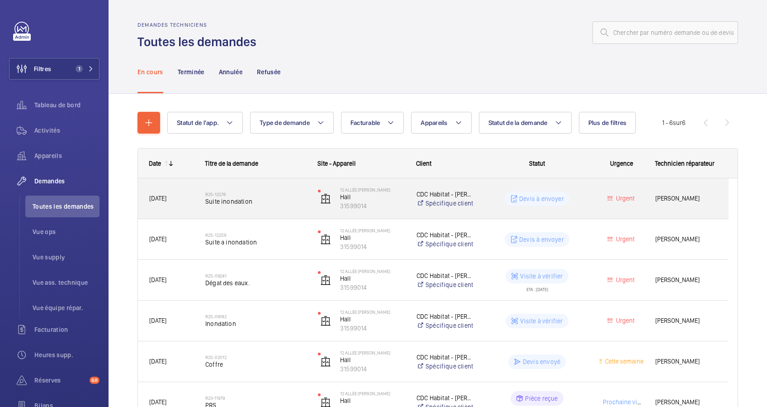
click at [259, 199] on span "Suite inondation" at bounding box center [255, 201] width 101 height 9
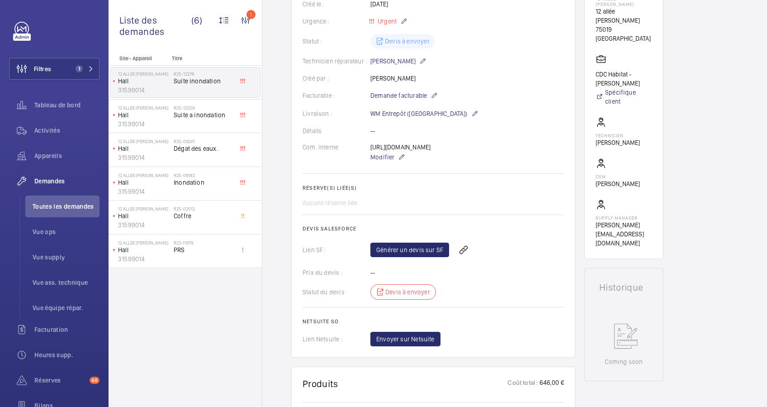
scroll to position [241, 0]
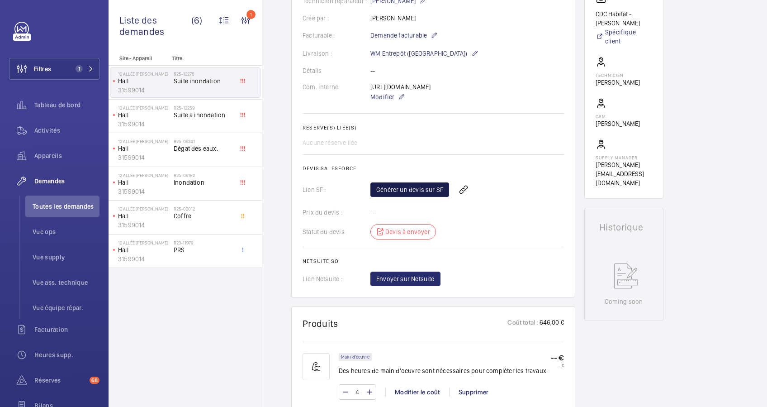
click at [405, 196] on link "Générer un devis sur SF" at bounding box center [410, 189] width 79 height 14
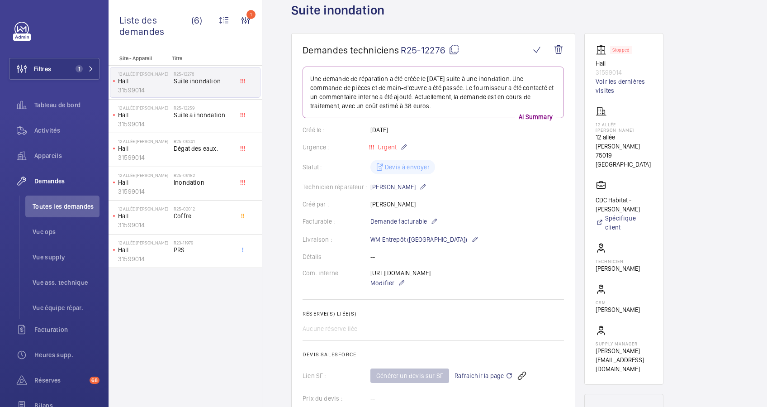
scroll to position [0, 0]
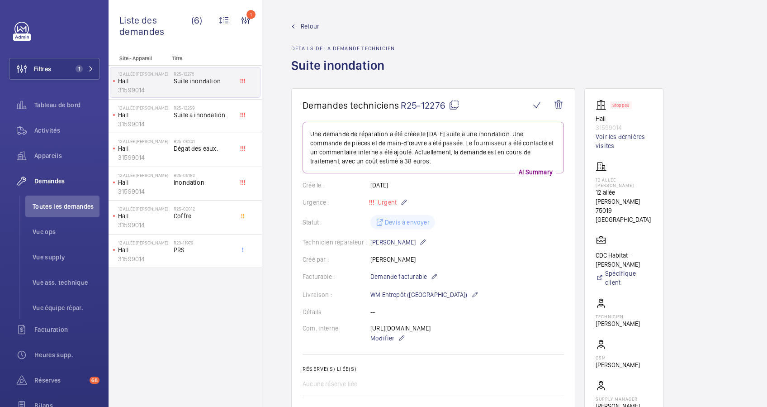
click at [309, 25] on span "Retour" at bounding box center [310, 26] width 19 height 9
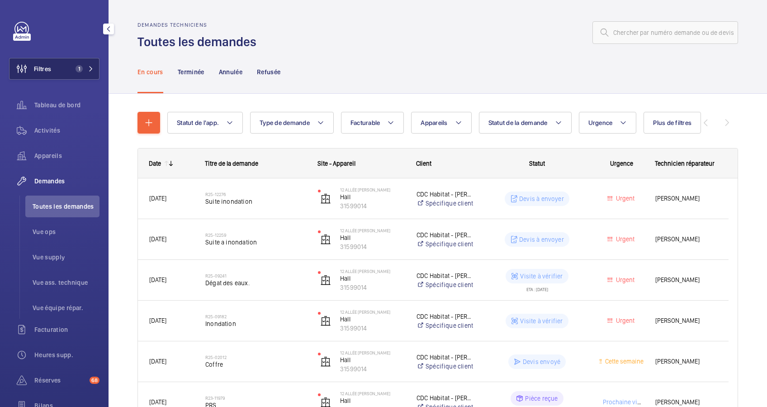
click at [65, 63] on button "Filtres 1" at bounding box center [54, 69] width 90 height 22
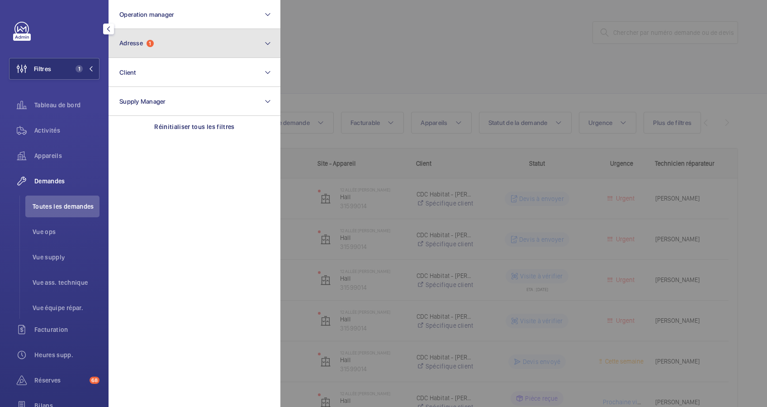
click at [164, 44] on button "Adresse 1" at bounding box center [195, 43] width 172 height 29
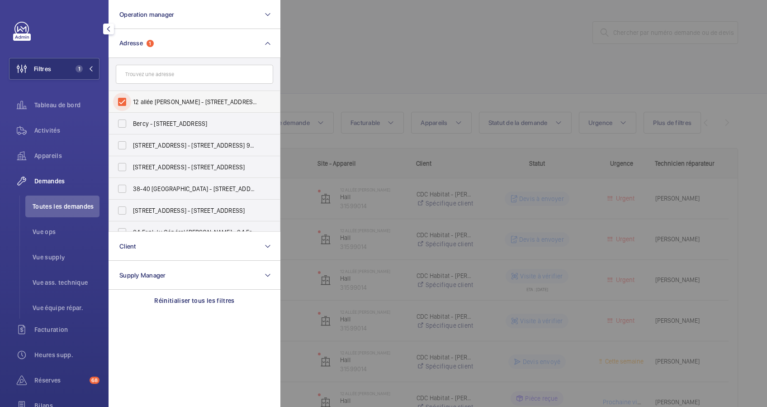
click at [121, 99] on input "12 allée [PERSON_NAME] - [STREET_ADDRESS][PERSON_NAME]" at bounding box center [122, 102] width 18 height 18
checkbox input "false"
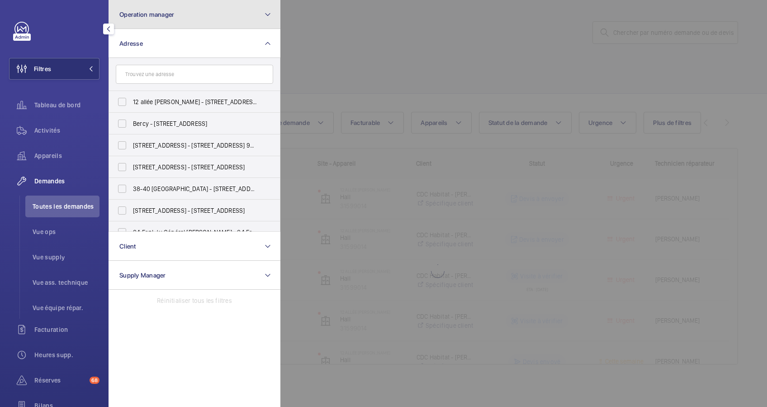
click at [198, 18] on button "Operation manager" at bounding box center [195, 14] width 172 height 29
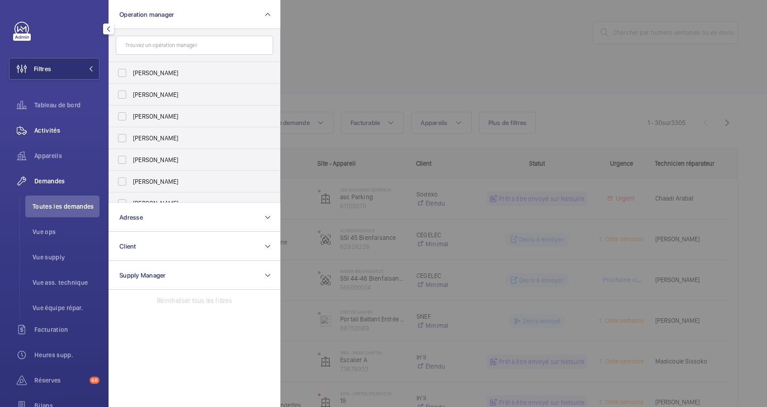
click at [52, 126] on span "Activités" at bounding box center [66, 130] width 65 height 9
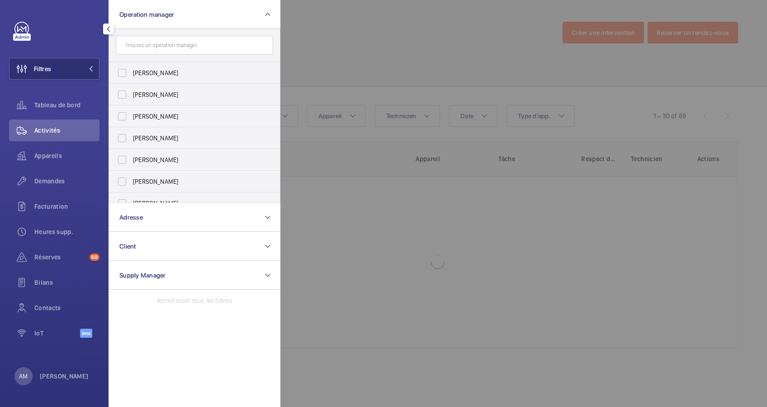
click at [354, 39] on div at bounding box center [664, 203] width 767 height 407
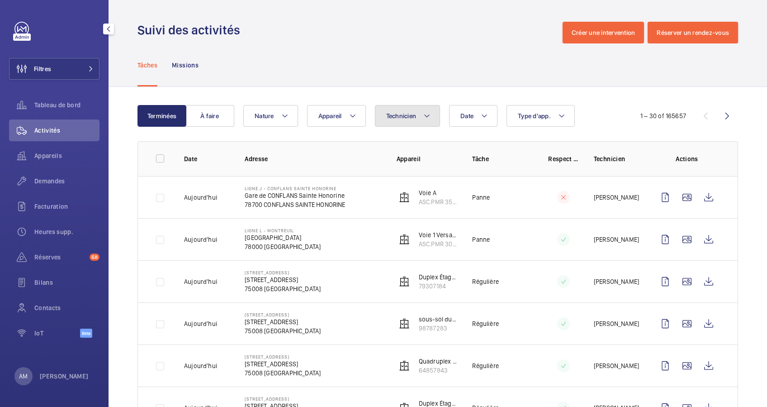
click at [389, 116] on span "Technicien" at bounding box center [401, 115] width 30 height 7
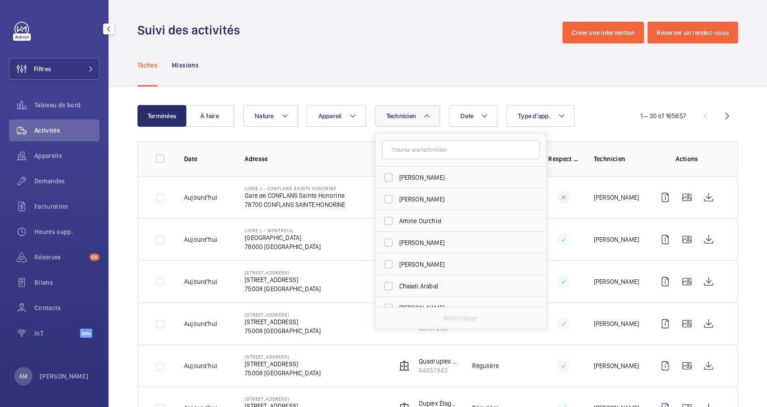
click at [416, 143] on input "text" at bounding box center [460, 149] width 157 height 19
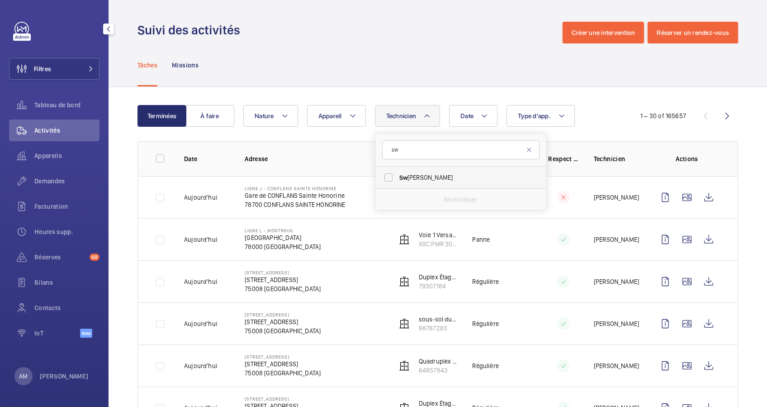
type input "sw"
click at [443, 173] on span "Sw [PERSON_NAME]" at bounding box center [462, 177] width 124 height 9
click at [398, 172] on input "Sw [PERSON_NAME]" at bounding box center [389, 177] width 18 height 18
checkbox input "true"
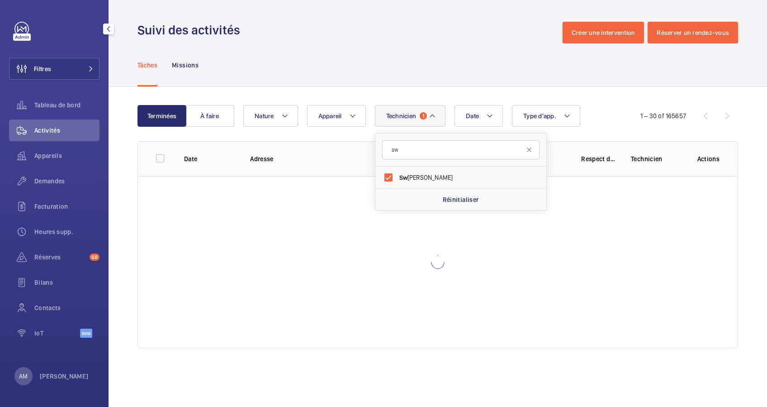
click at [446, 92] on div "Terminées À faire Date Technicien 1 sw Sw adrou-Dine Zaïdi Réinitialiser Appare…" at bounding box center [438, 228] width 659 height 283
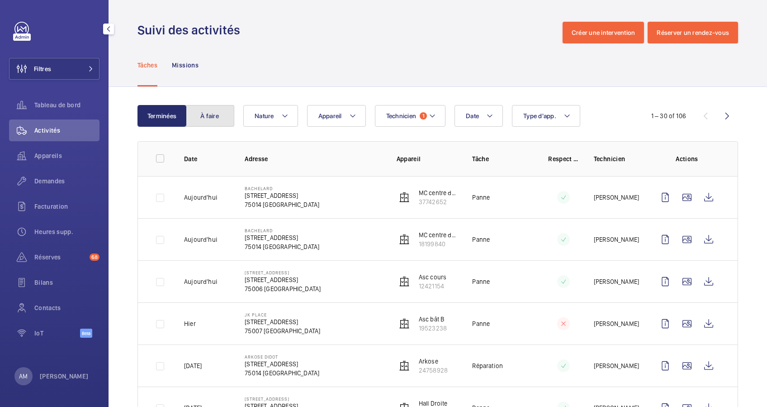
click at [212, 119] on button "À faire" at bounding box center [210, 116] width 49 height 22
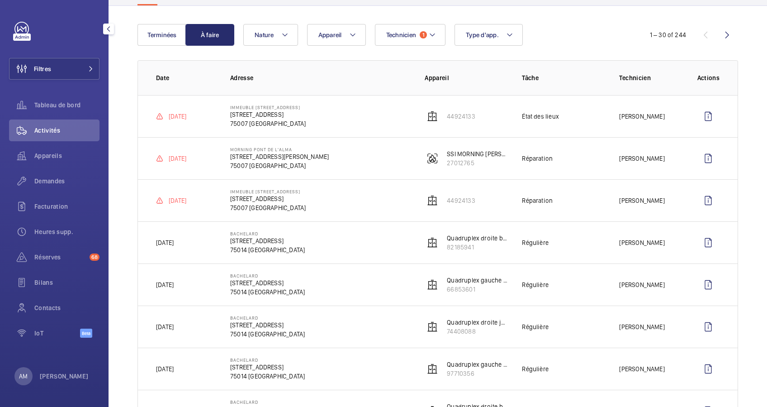
scroll to position [78, 0]
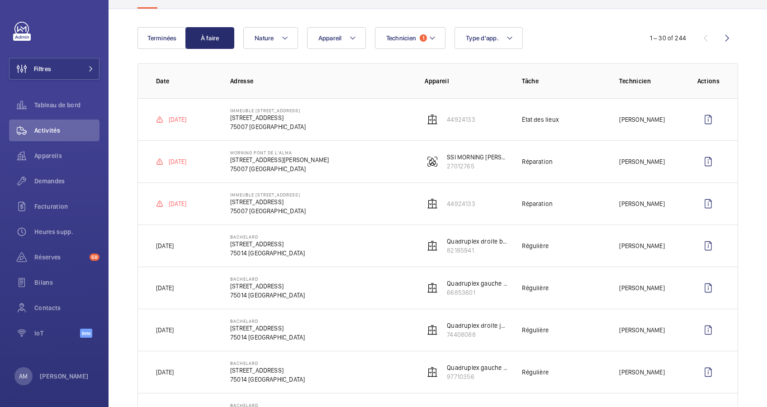
click at [332, 162] on td "Morning Pont de l'Alma [STREET_ADDRESS][PERSON_NAME]" at bounding box center [313, 161] width 195 height 42
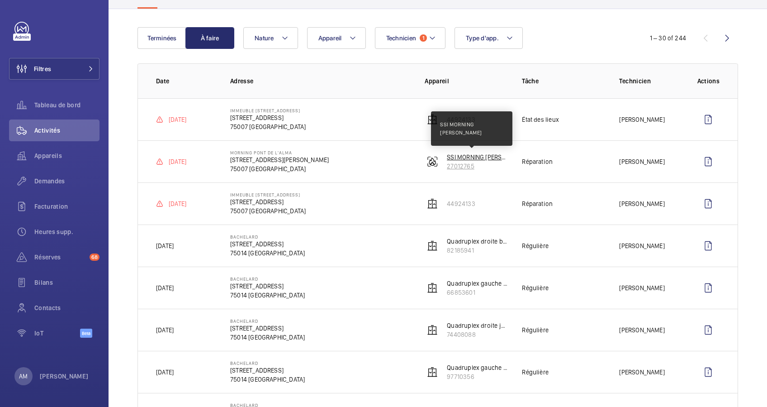
click at [453, 156] on p "SSI MORNING [PERSON_NAME]" at bounding box center [477, 156] width 61 height 9
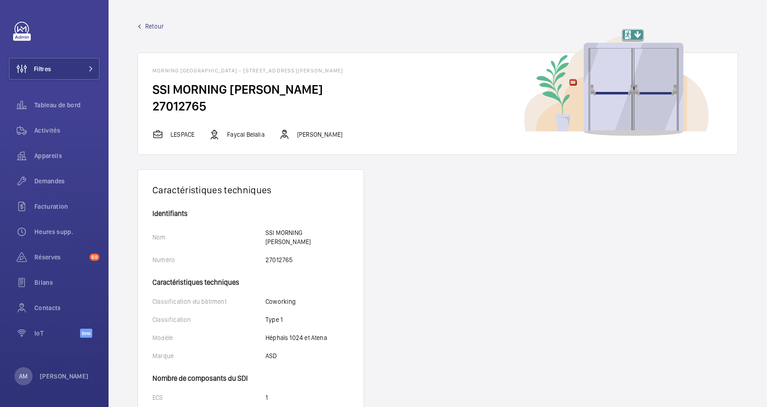
click at [141, 22] on link "Retour" at bounding box center [438, 26] width 601 height 9
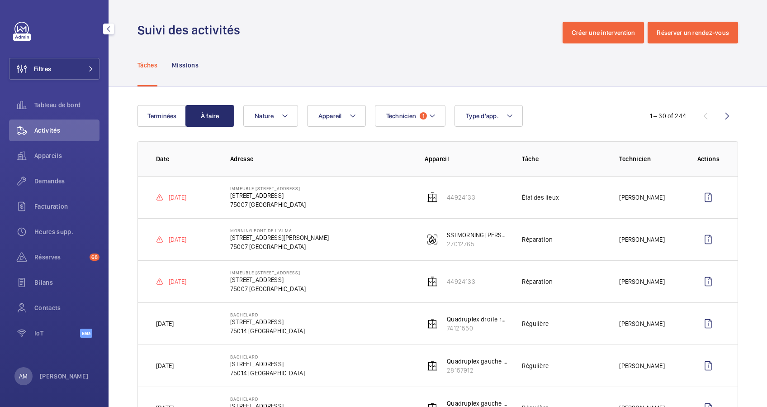
drag, startPoint x: 75, startPoint y: 65, endPoint x: 94, endPoint y: 57, distance: 20.5
click at [76, 65] on button "Filtres" at bounding box center [54, 69] width 90 height 22
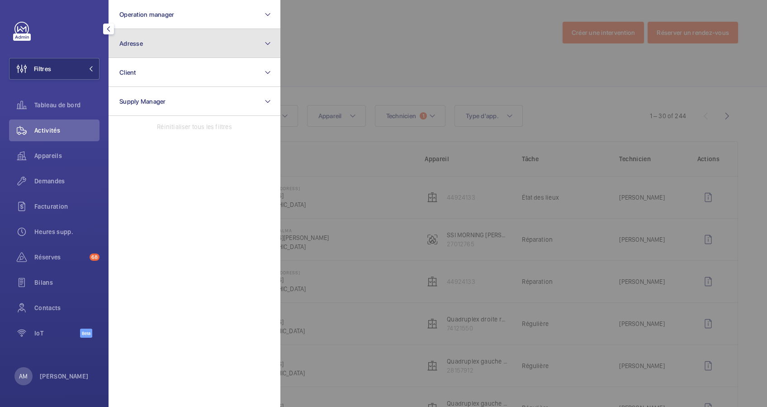
click at [158, 47] on button "Adresse" at bounding box center [195, 43] width 172 height 29
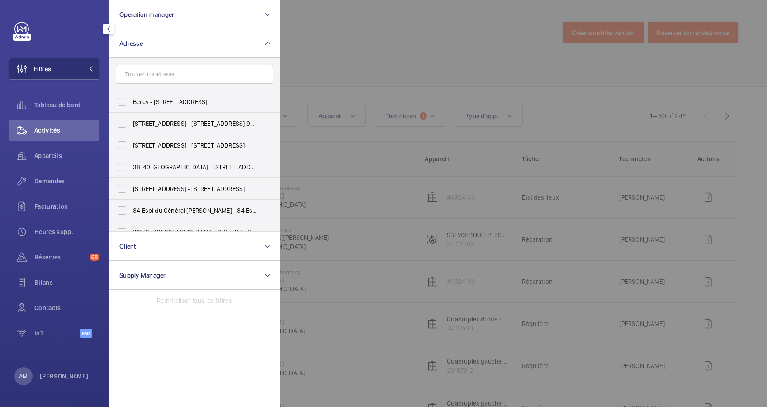
click at [152, 73] on input "text" at bounding box center [194, 74] width 157 height 19
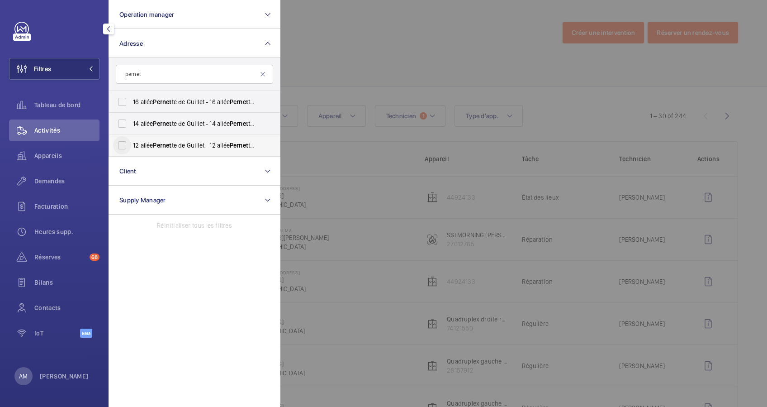
type input "pernet"
click at [121, 146] on input "12 allée Pernet te de Guillet - [STREET_ADDRESS]" at bounding box center [122, 145] width 18 height 18
checkbox input "true"
click at [468, 63] on div at bounding box center [664, 203] width 767 height 407
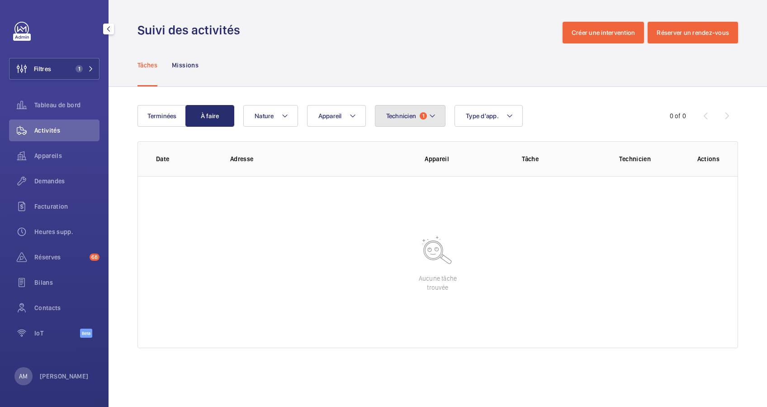
click at [396, 108] on button "Technicien 1" at bounding box center [410, 116] width 71 height 22
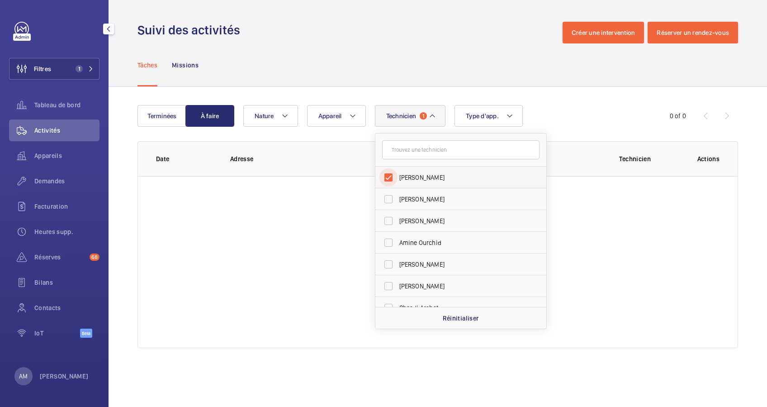
click at [391, 172] on input "[PERSON_NAME]" at bounding box center [389, 177] width 18 height 18
checkbox input "false"
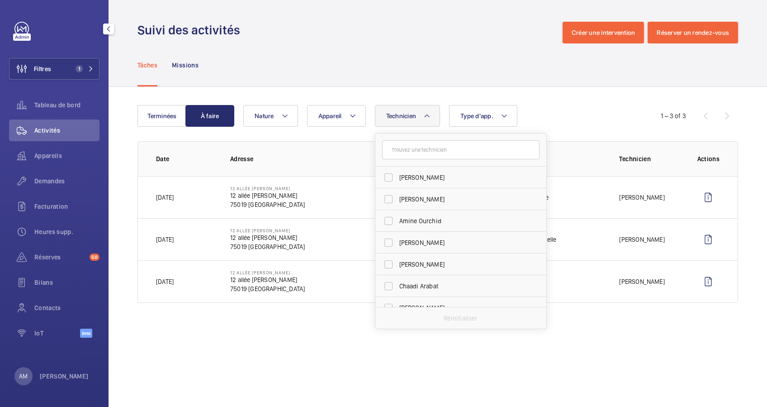
click at [431, 93] on div "Terminées À faire Technicien [PERSON_NAME] [PERSON_NAME] [PERSON_NAME] [PERSON_…" at bounding box center [438, 206] width 659 height 238
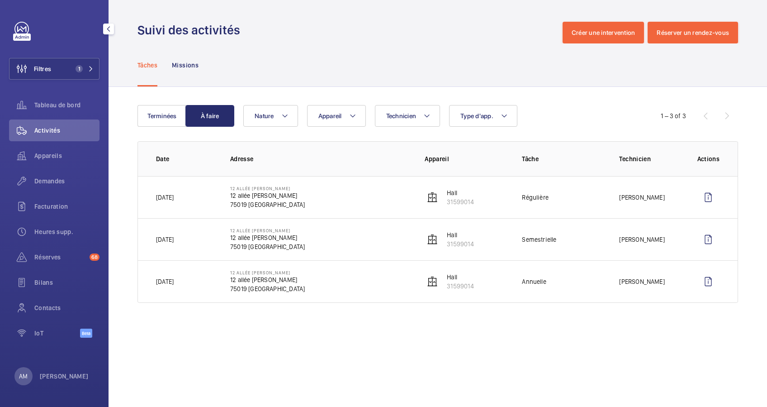
click at [40, 157] on span "Appareils" at bounding box center [66, 155] width 65 height 9
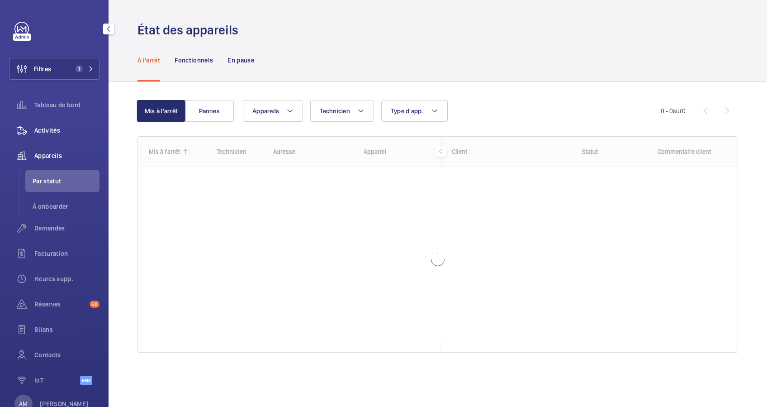
click at [57, 130] on span "Activités" at bounding box center [66, 130] width 65 height 9
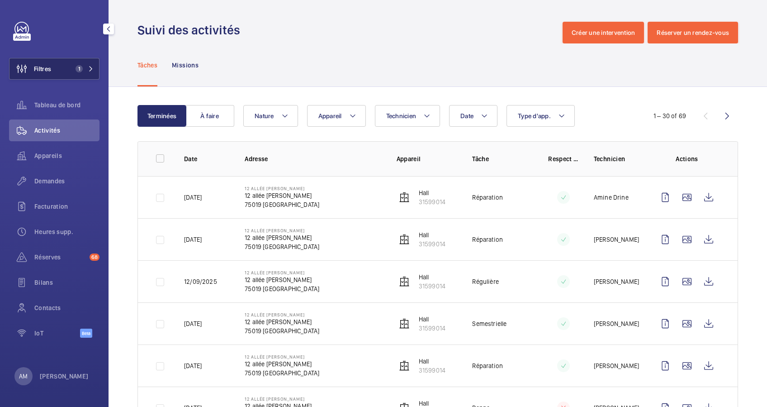
click at [76, 73] on button "Filtres 1" at bounding box center [54, 69] width 90 height 22
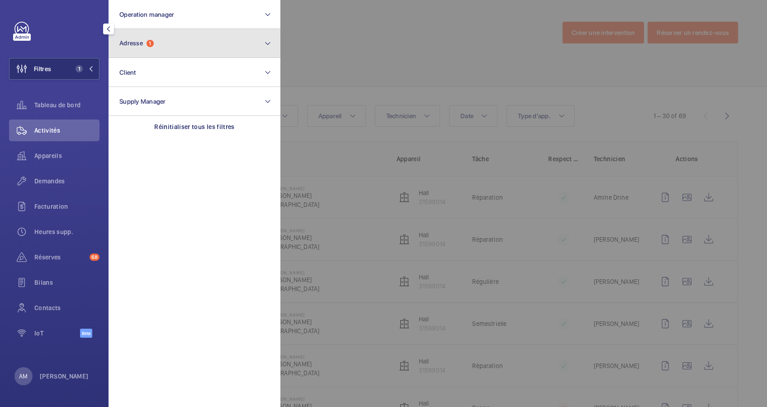
click at [166, 47] on button "Adresse 1" at bounding box center [195, 43] width 172 height 29
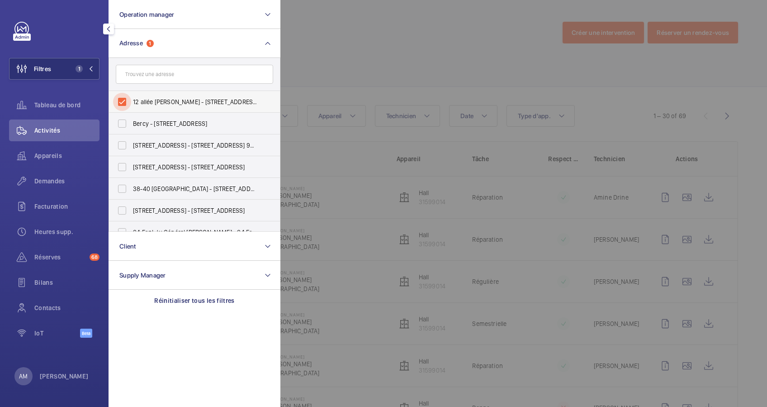
click at [130, 95] on input "12 allée [PERSON_NAME] - [STREET_ADDRESS][PERSON_NAME]" at bounding box center [122, 102] width 18 height 18
checkbox input "false"
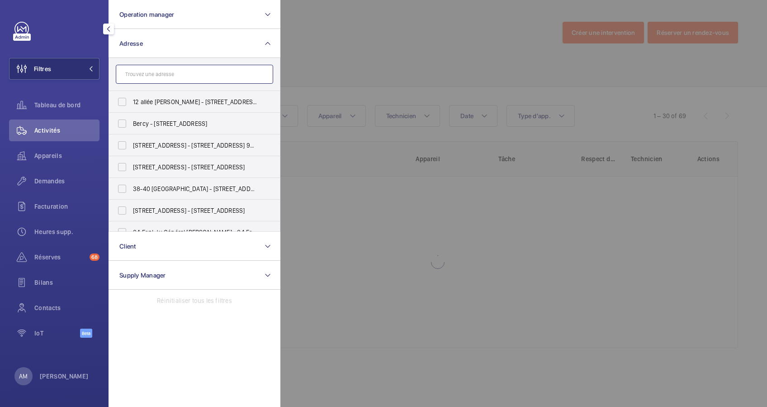
click at [145, 78] on input "text" at bounding box center [194, 74] width 157 height 19
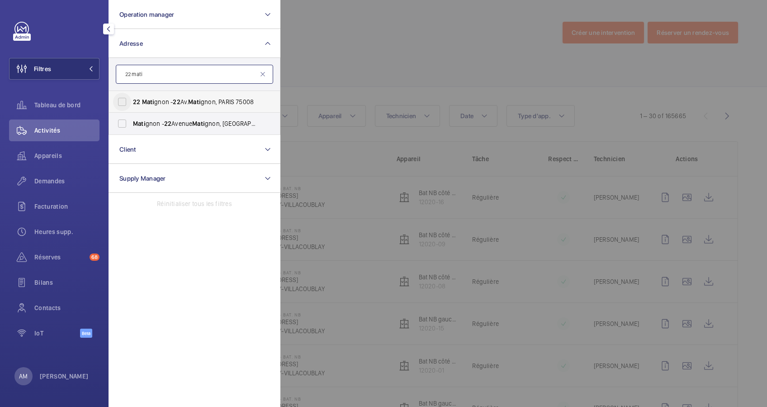
type input "22 mati"
click at [121, 100] on input "22 Mati gnon - 22 Av. [GEOGRAPHIC_DATA]" at bounding box center [122, 102] width 18 height 18
checkbox input "true"
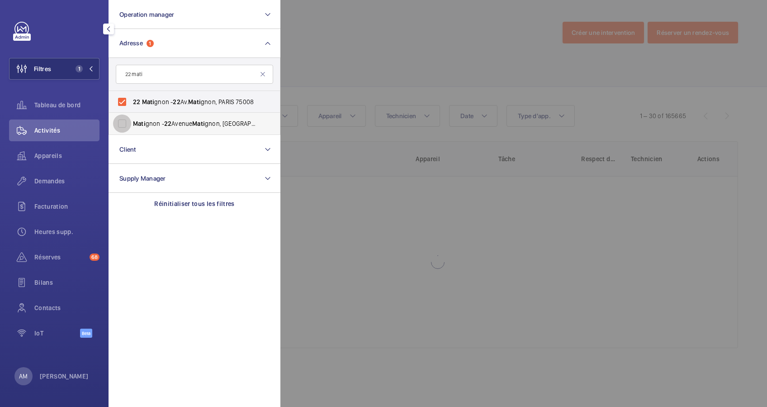
click at [125, 120] on input "Mati gnon - [STREET_ADDRESS]" at bounding box center [122, 123] width 18 height 18
checkbox input "true"
click at [51, 155] on span "Appareils" at bounding box center [66, 155] width 65 height 9
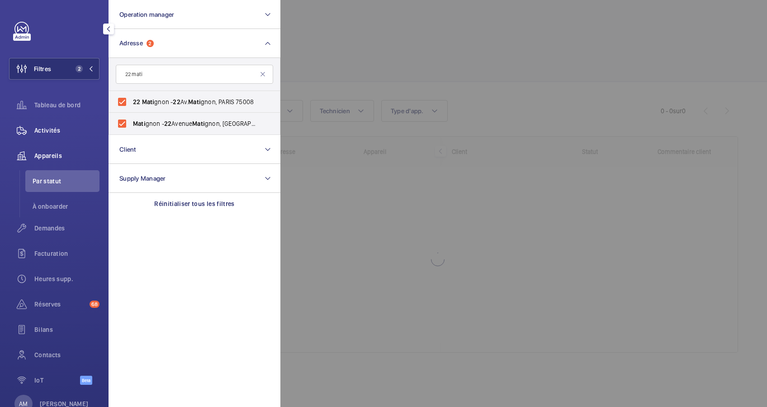
click at [54, 132] on span "Activités" at bounding box center [66, 130] width 65 height 9
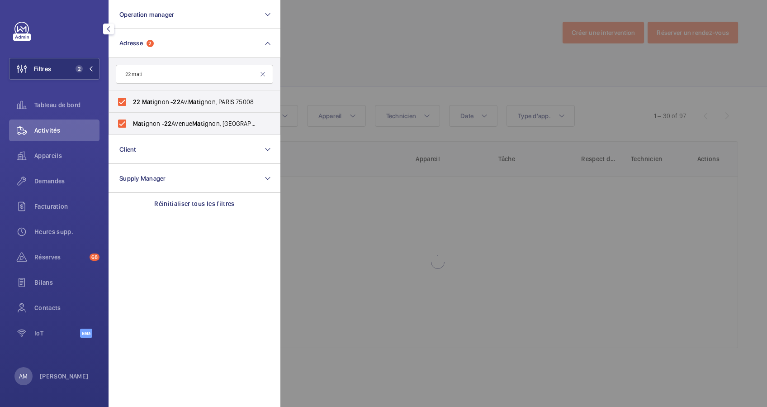
click at [297, 52] on div at bounding box center [664, 203] width 767 height 407
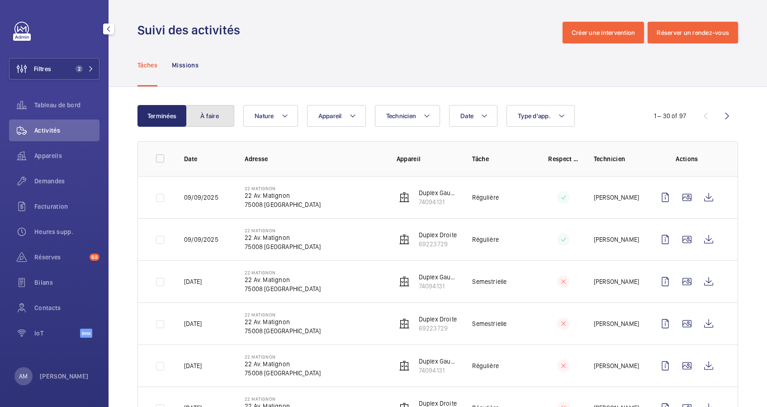
click at [213, 117] on button "À faire" at bounding box center [210, 116] width 49 height 22
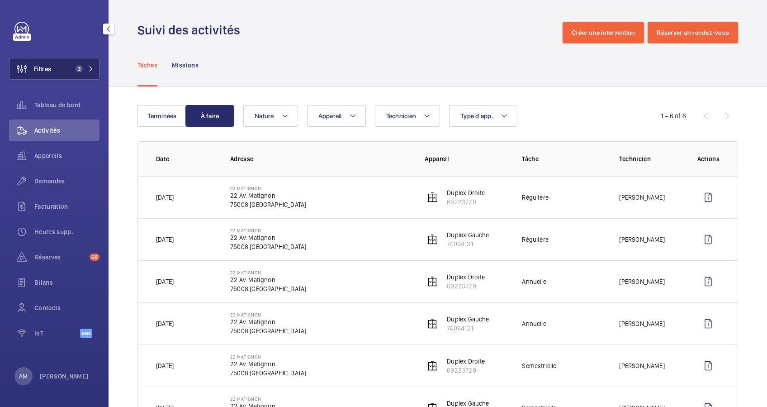
click at [84, 67] on span "2" at bounding box center [83, 68] width 22 height 7
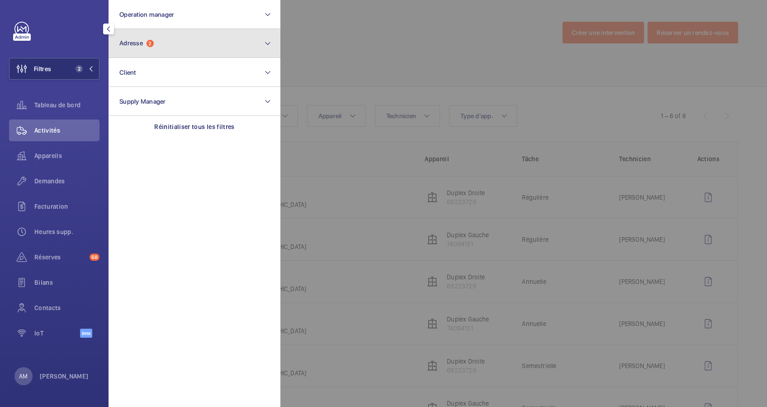
click at [154, 47] on button "Adresse 2" at bounding box center [195, 43] width 172 height 29
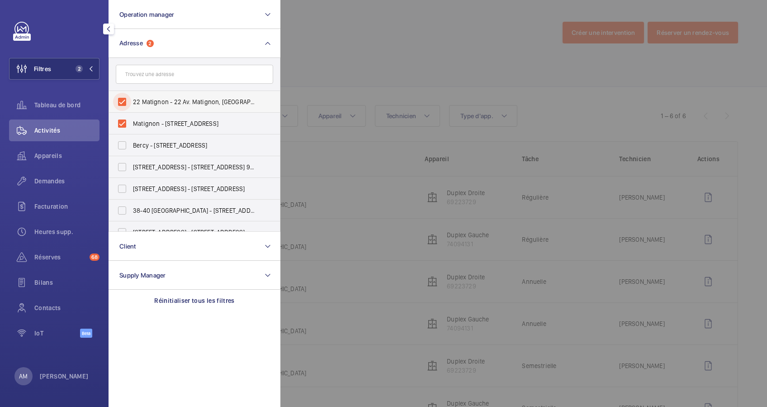
drag, startPoint x: 124, startPoint y: 98, endPoint x: 124, endPoint y: 107, distance: 9.1
click at [124, 100] on input "22 Matignon - 22 Av. Matignon, [GEOGRAPHIC_DATA]" at bounding box center [122, 102] width 18 height 18
checkbox input "false"
drag, startPoint x: 123, startPoint y: 120, endPoint x: 136, endPoint y: 100, distance: 23.6
click at [124, 118] on input "Matignon - [STREET_ADDRESS]" at bounding box center [122, 123] width 18 height 18
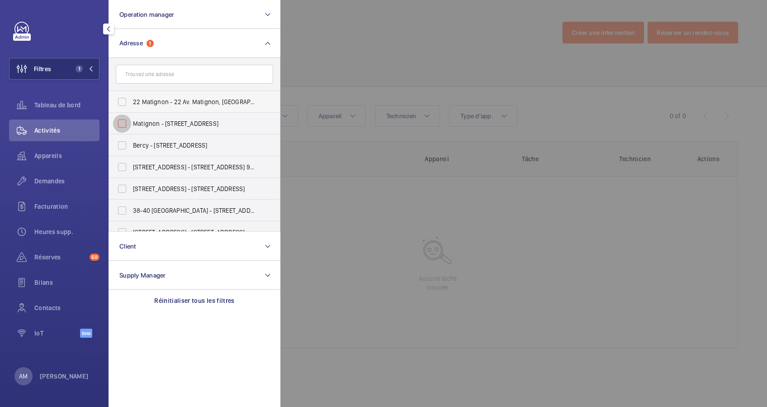
checkbox input "false"
click at [149, 75] on input "text" at bounding box center [194, 74] width 157 height 19
paste input "25 Opéra"
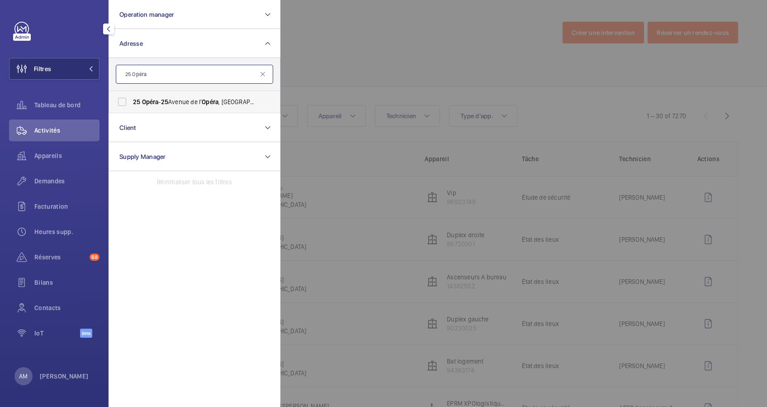
type input "25 Opéra"
click at [143, 98] on span "Opéra" at bounding box center [150, 101] width 17 height 7
click at [131, 98] on input "[GEOGRAPHIC_DATA][STREET_ADDRESS]" at bounding box center [122, 102] width 18 height 18
checkbox input "true"
click at [413, 69] on div at bounding box center [664, 203] width 767 height 407
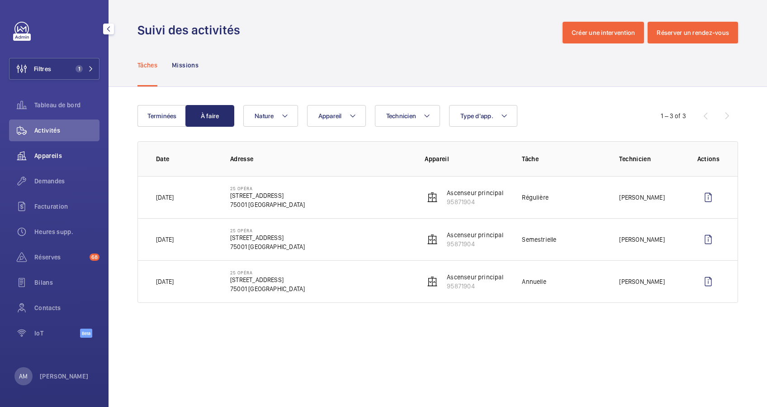
click at [45, 152] on span "Appareils" at bounding box center [66, 155] width 65 height 9
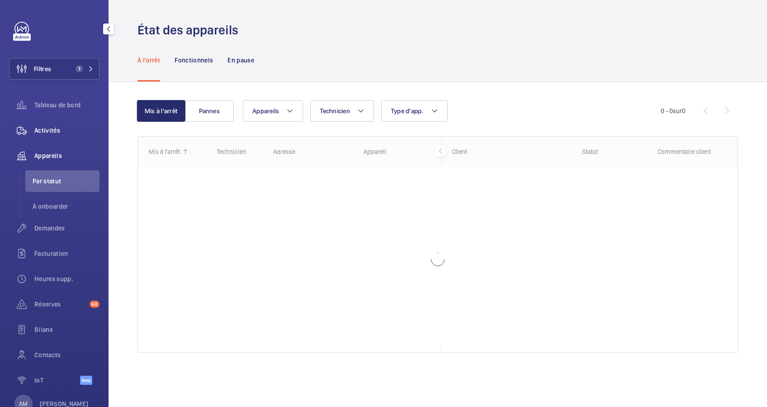
click at [58, 128] on span "Activités" at bounding box center [66, 130] width 65 height 9
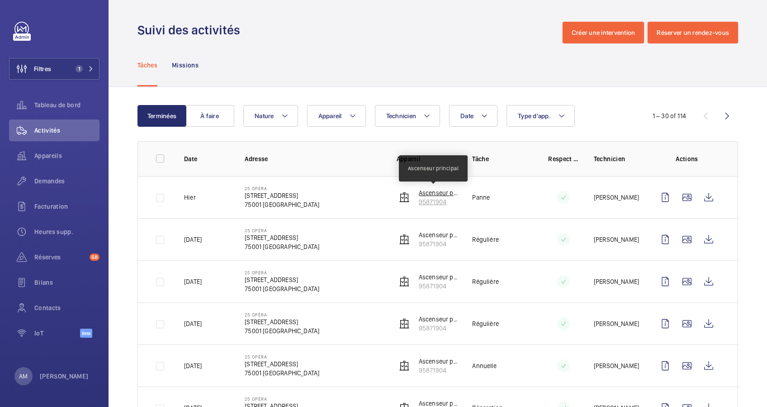
click at [425, 194] on p "Ascenseur principal" at bounding box center [438, 192] width 39 height 9
